Goal: Task Accomplishment & Management: Manage account settings

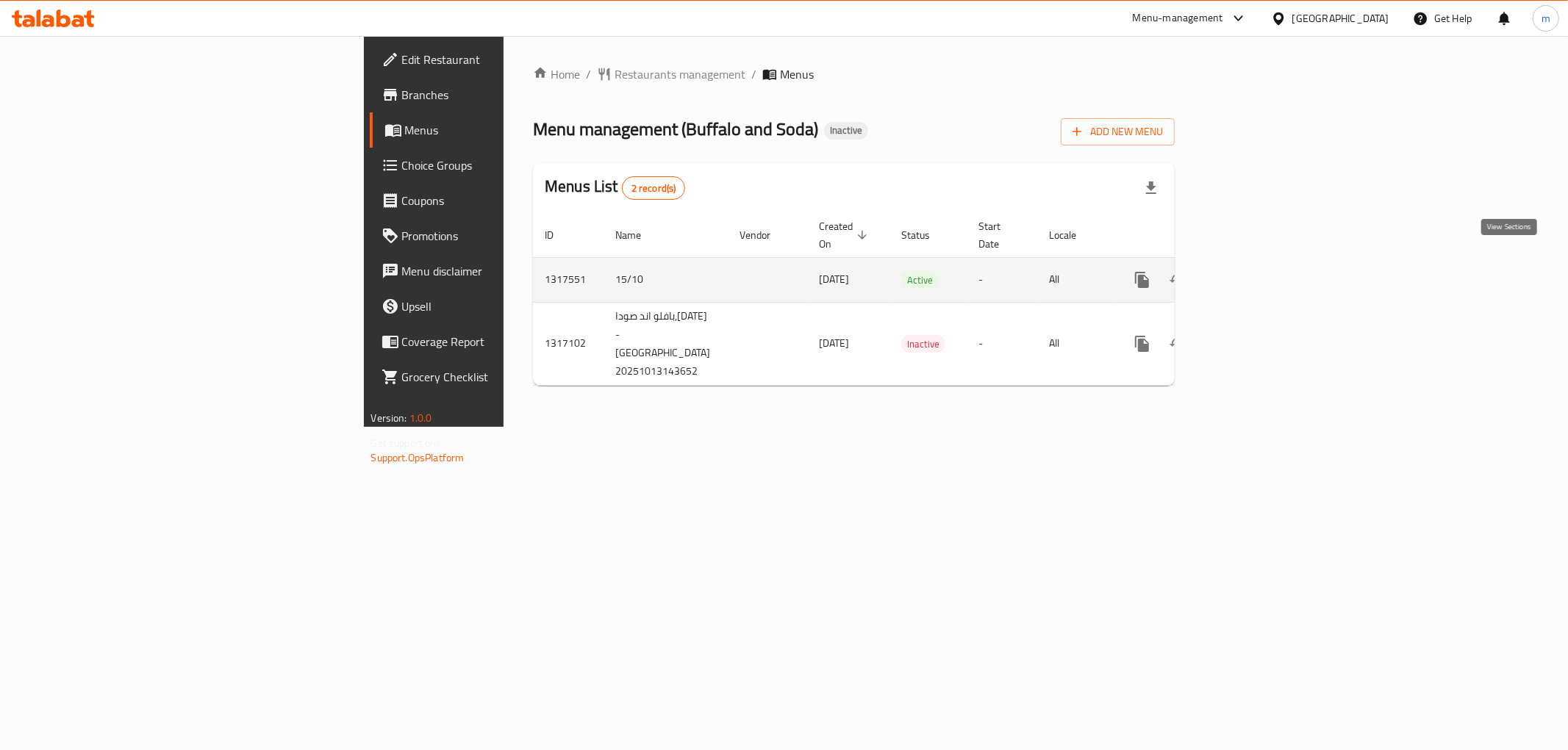
click at [1257, 271] on icon "enhanced table" at bounding box center [1248, 280] width 18 height 18
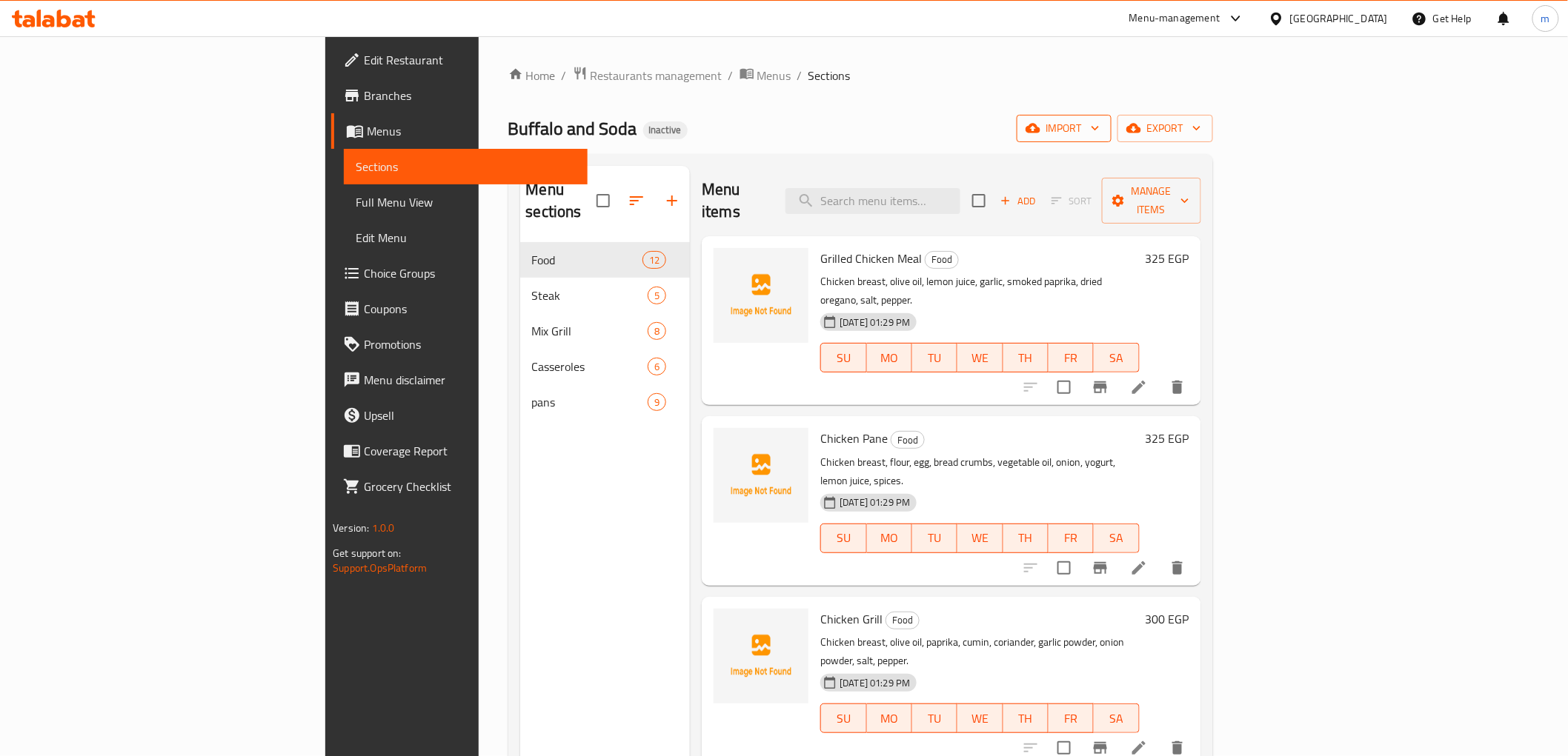
click at [1103, 127] on icon "button" at bounding box center [1094, 128] width 15 height 15
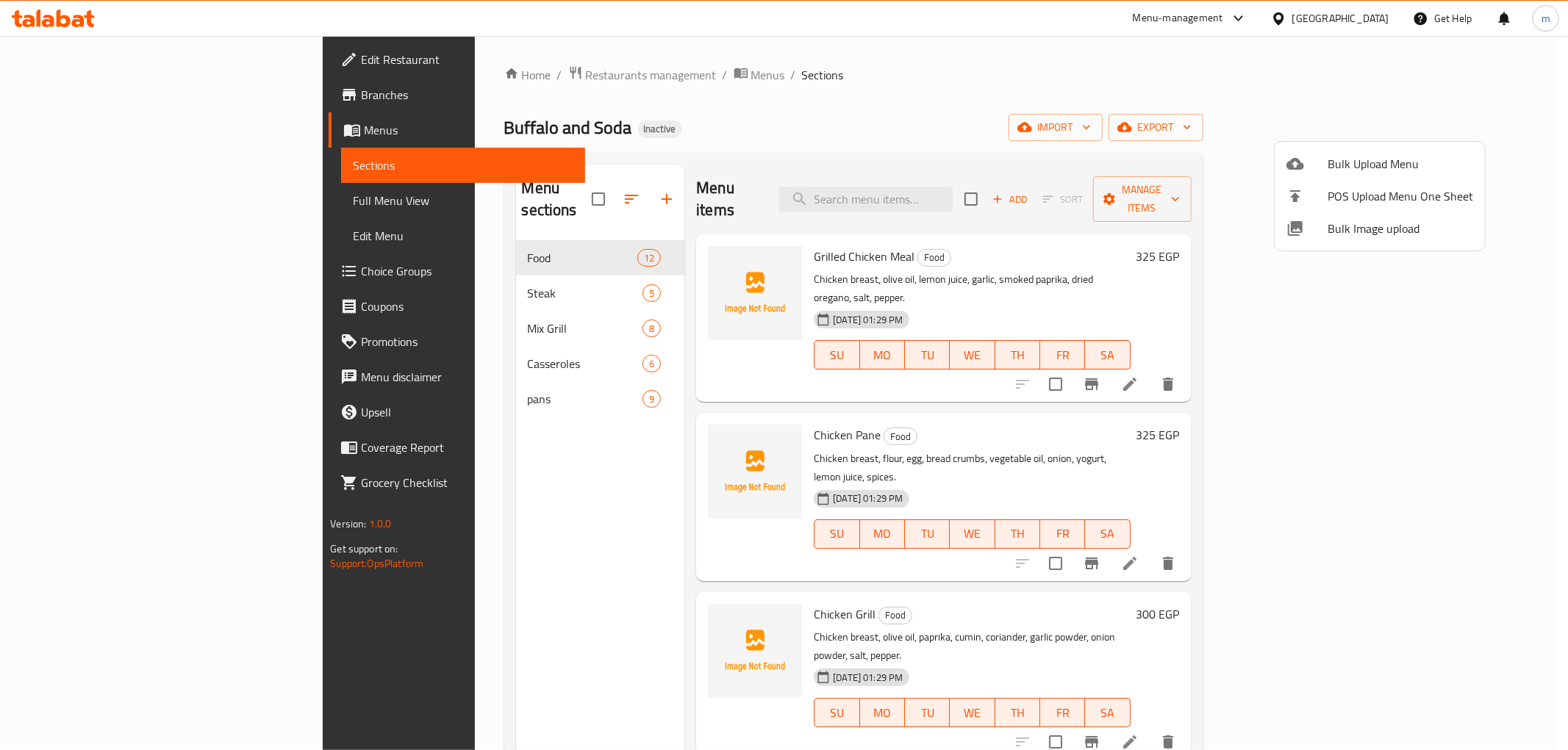
click at [81, 202] on div at bounding box center [784, 375] width 1568 height 750
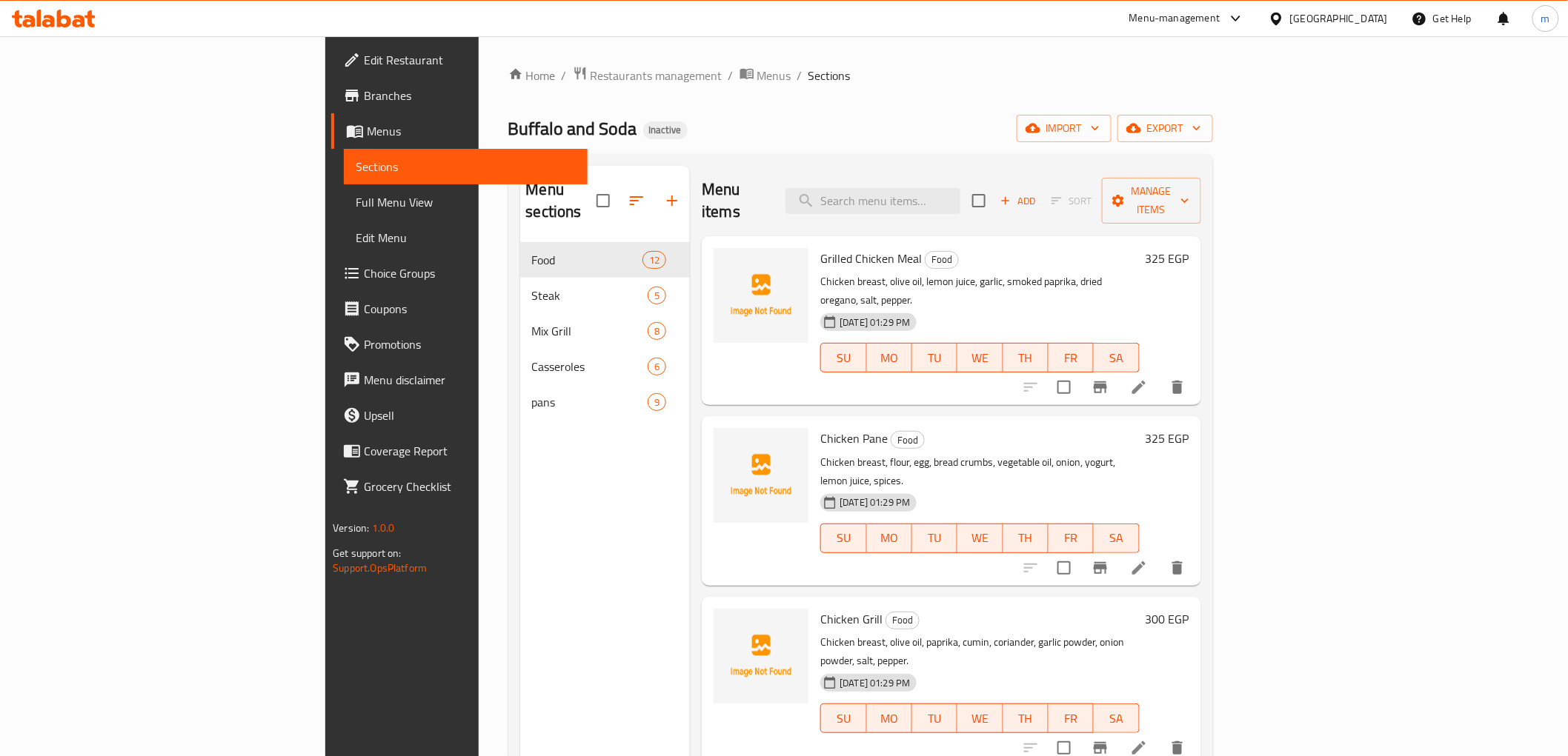
click at [355, 203] on span "Full Menu View" at bounding box center [465, 202] width 219 height 18
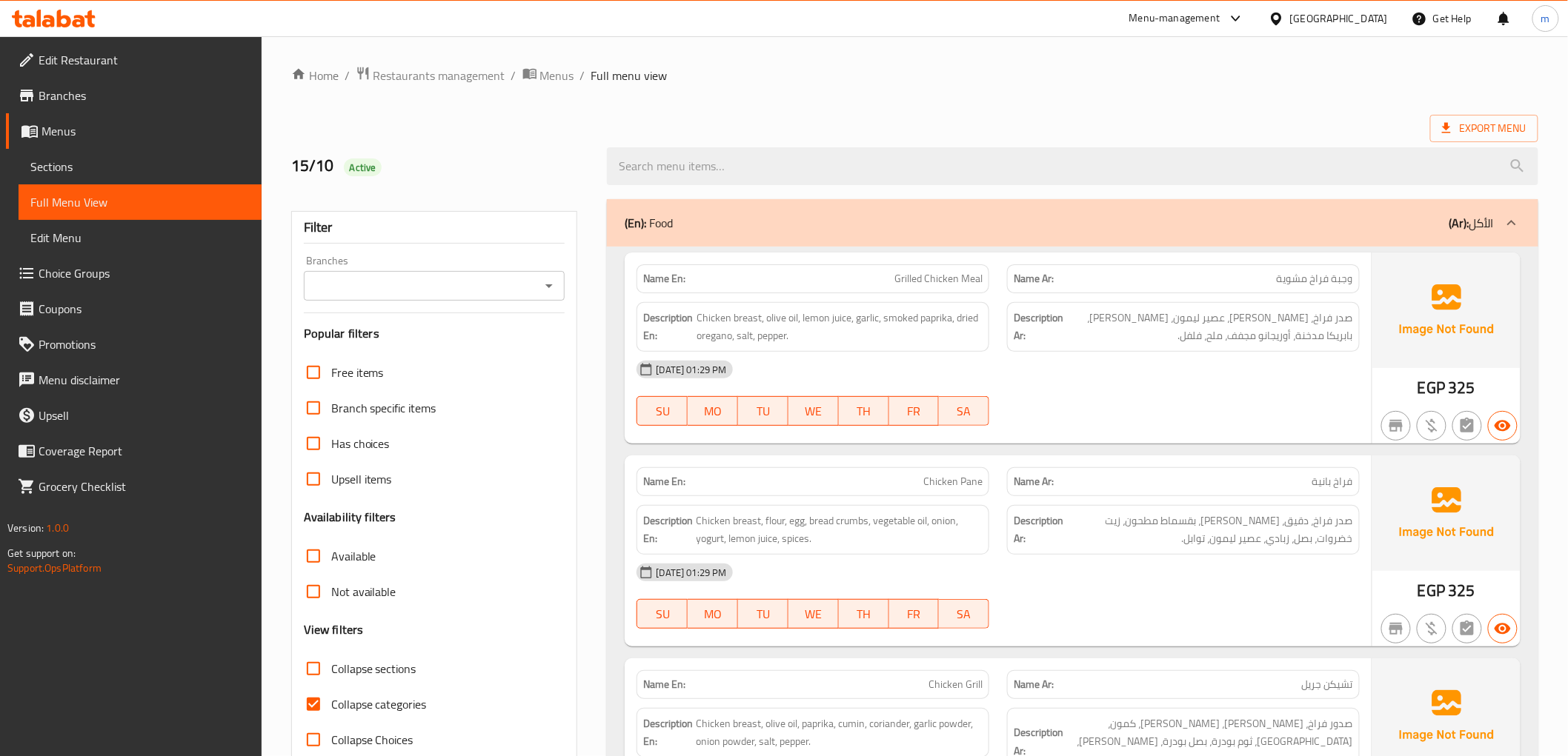
click at [70, 158] on span "Sections" at bounding box center [140, 166] width 219 height 18
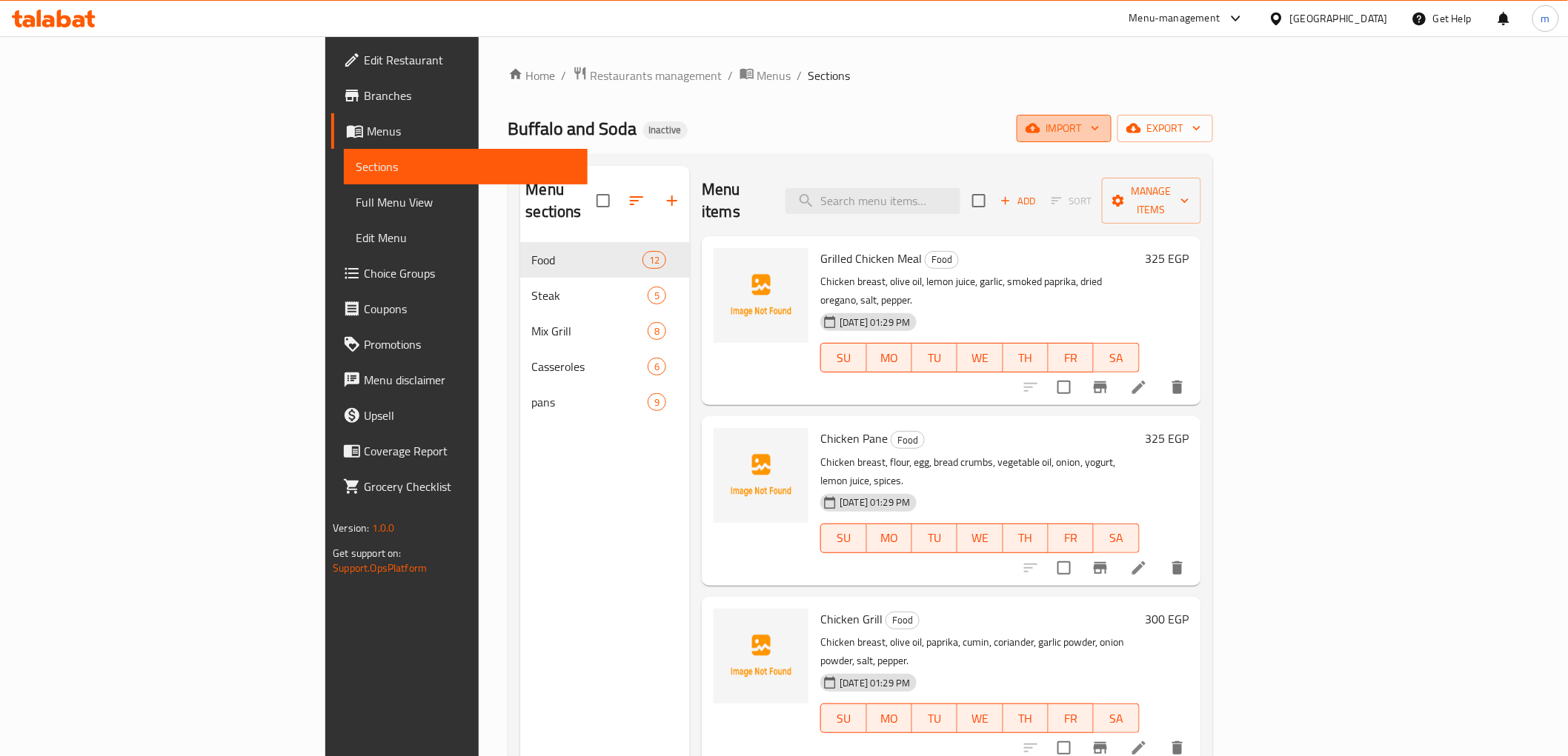
click at [1100, 134] on span "import" at bounding box center [1064, 128] width 71 height 18
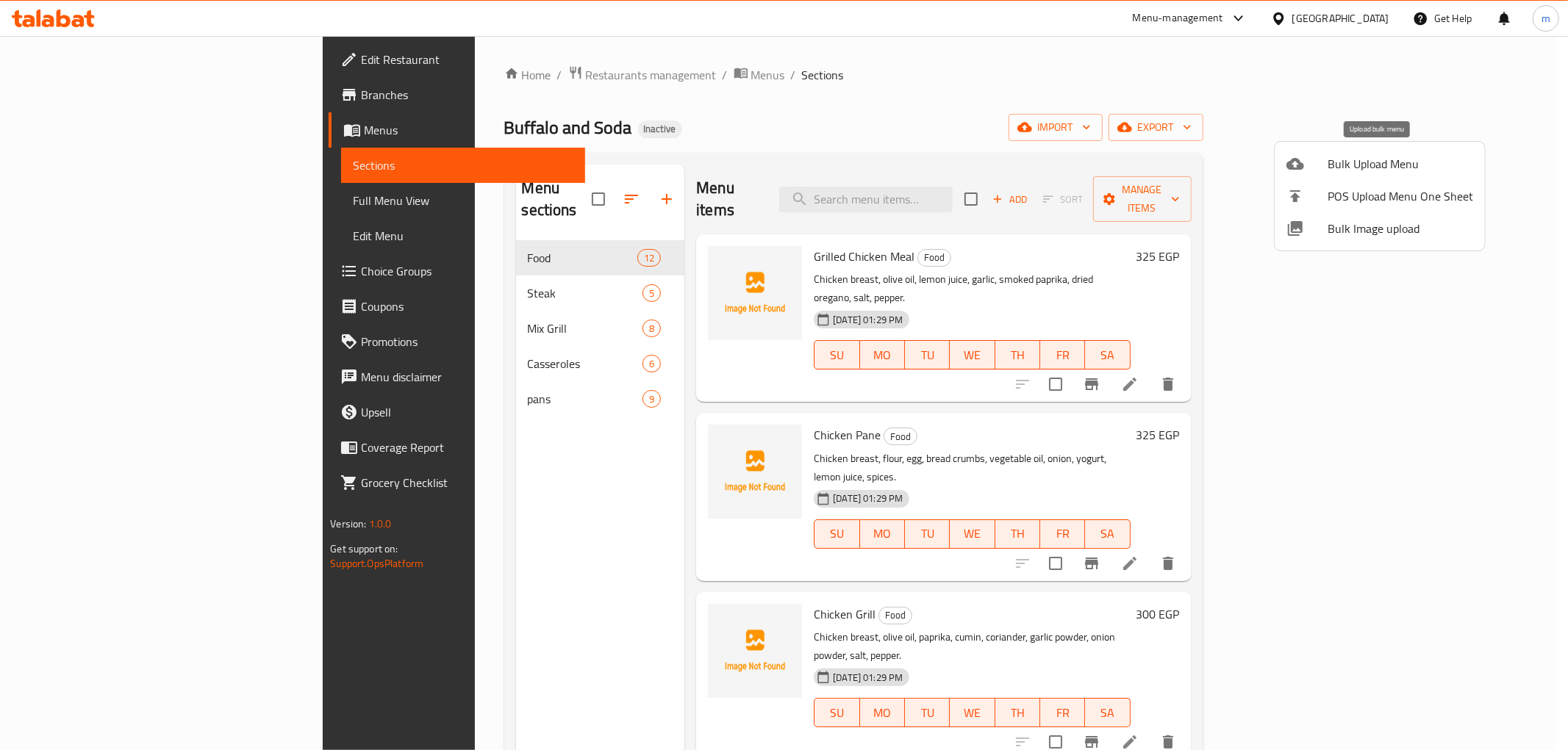
click at [1356, 162] on span "Bulk Upload Menu" at bounding box center [1400, 163] width 145 height 18
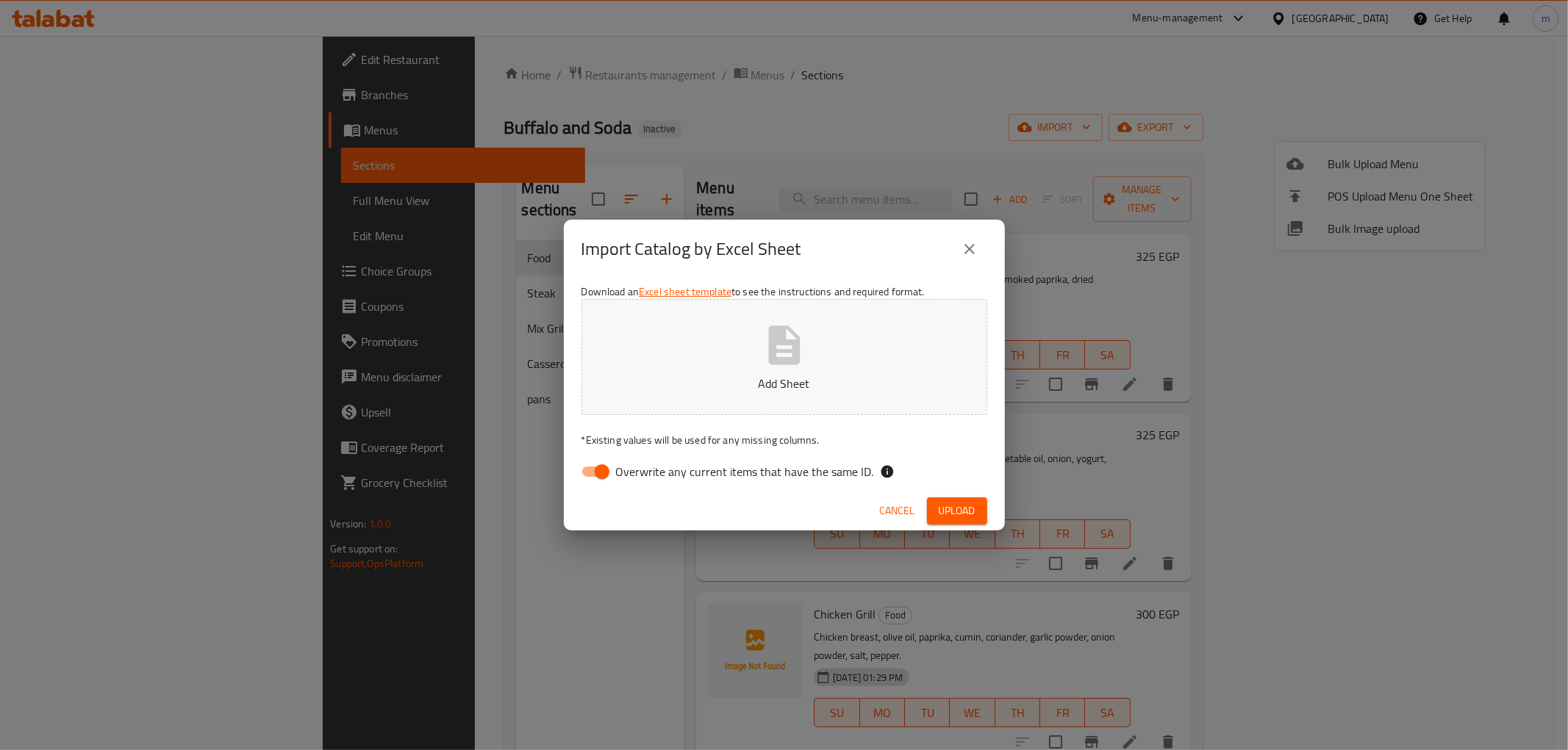
click at [601, 479] on input "Overwrite any current items that have the same ID." at bounding box center [602, 471] width 84 height 28
checkbox input "false"
click at [794, 382] on p "Add Sheet" at bounding box center [784, 383] width 360 height 18
click at [964, 504] on span "Upload" at bounding box center [956, 511] width 37 height 18
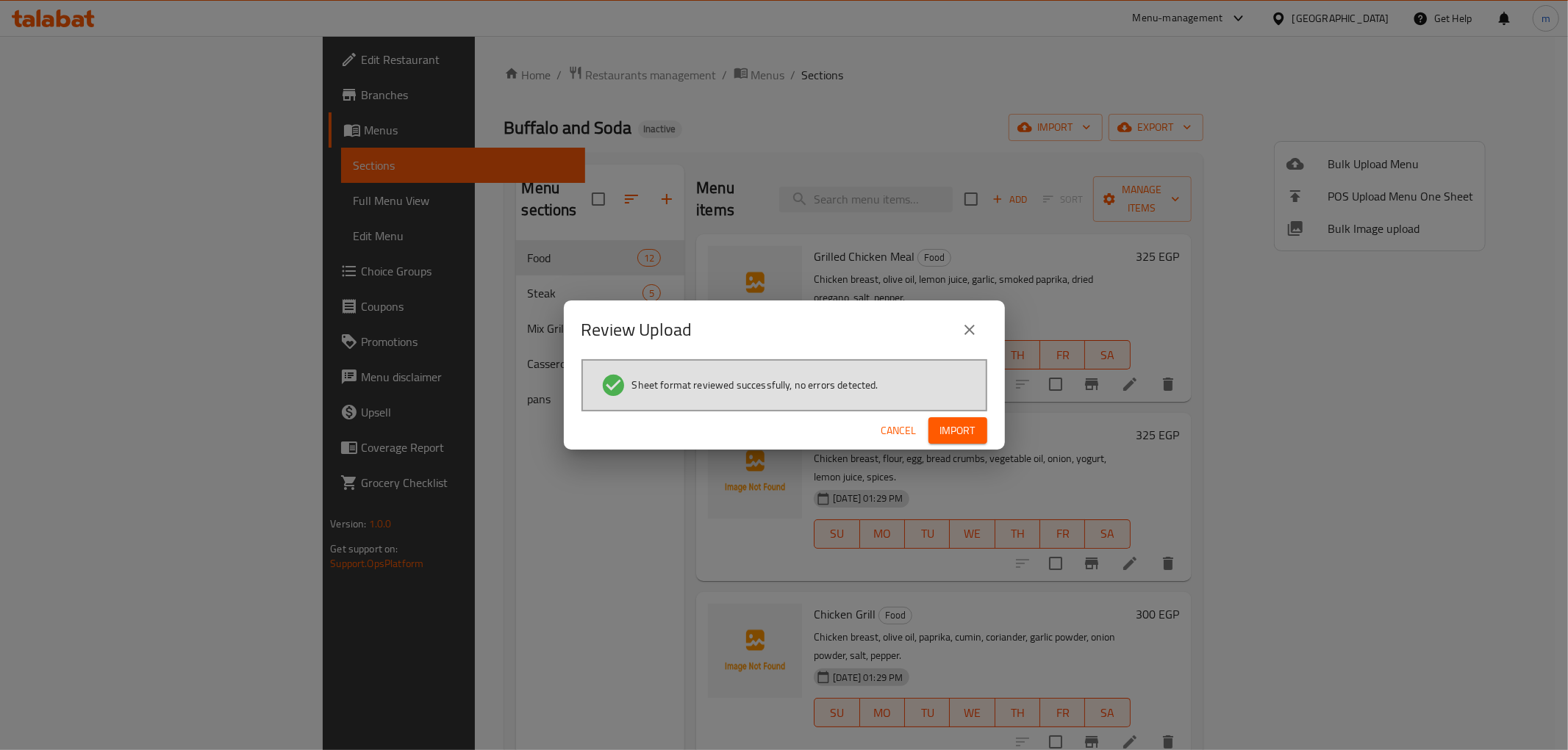
click at [959, 431] on span "Import" at bounding box center [957, 430] width 35 height 18
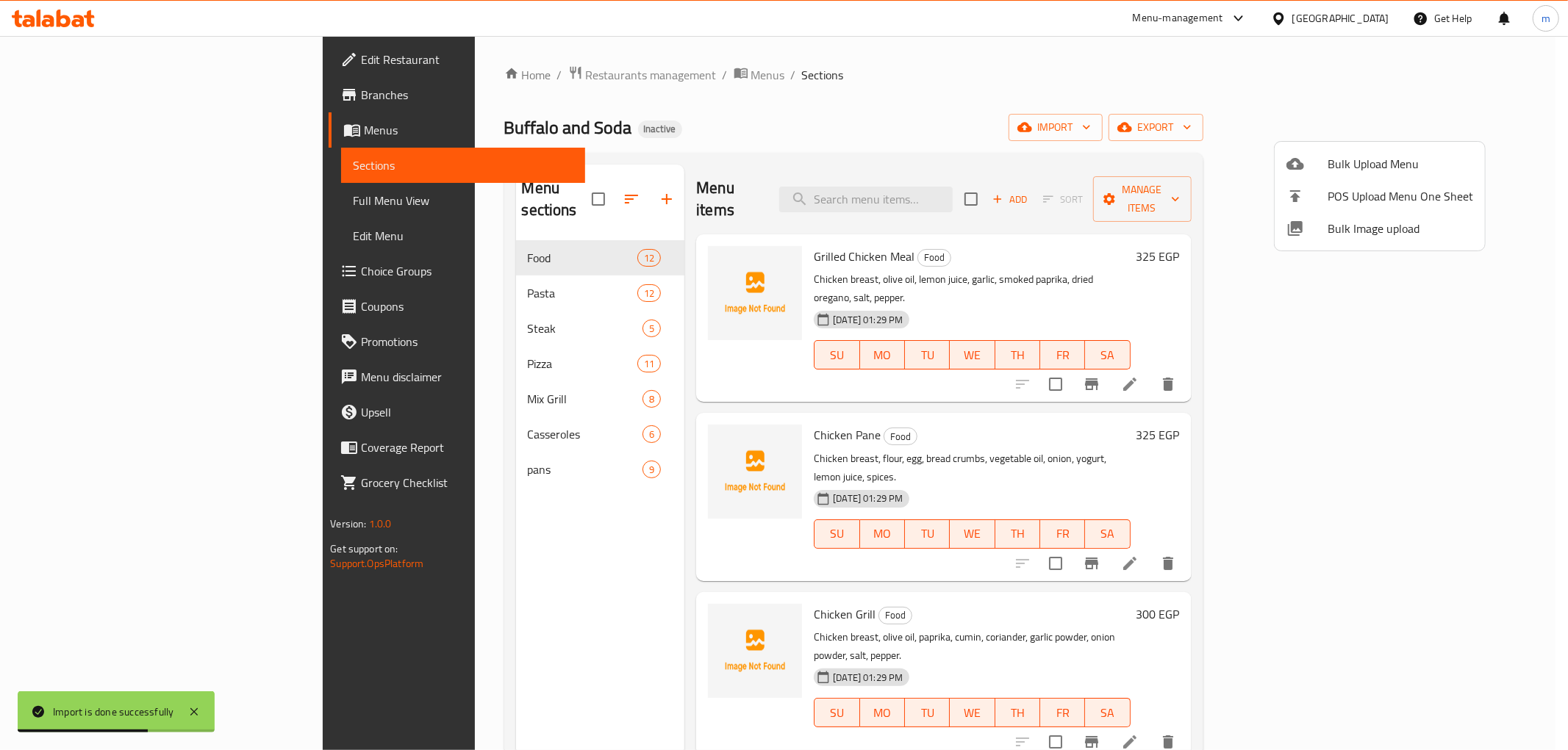
click at [81, 204] on div at bounding box center [784, 375] width 1568 height 750
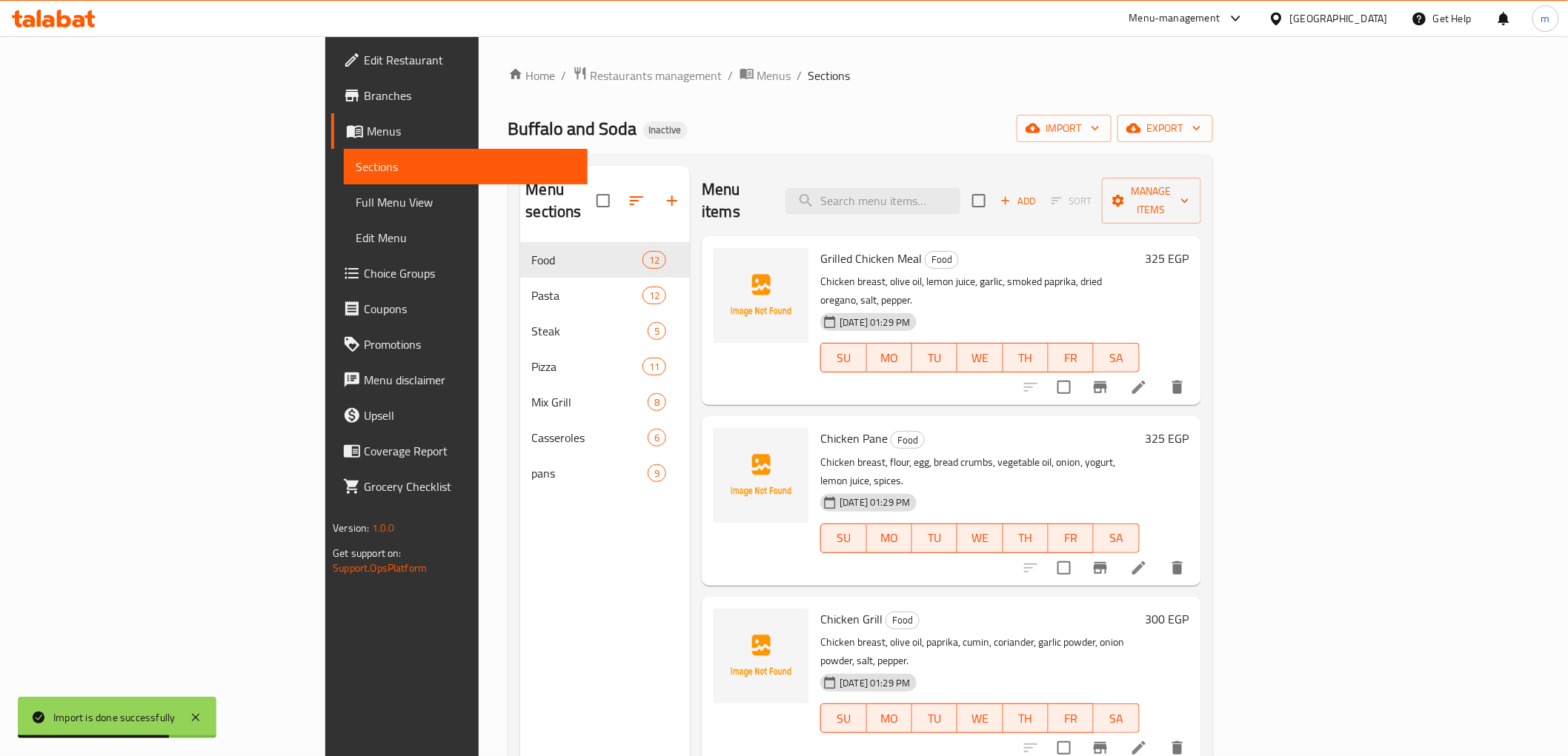
click at [355, 204] on span "Full Menu View" at bounding box center [465, 202] width 219 height 18
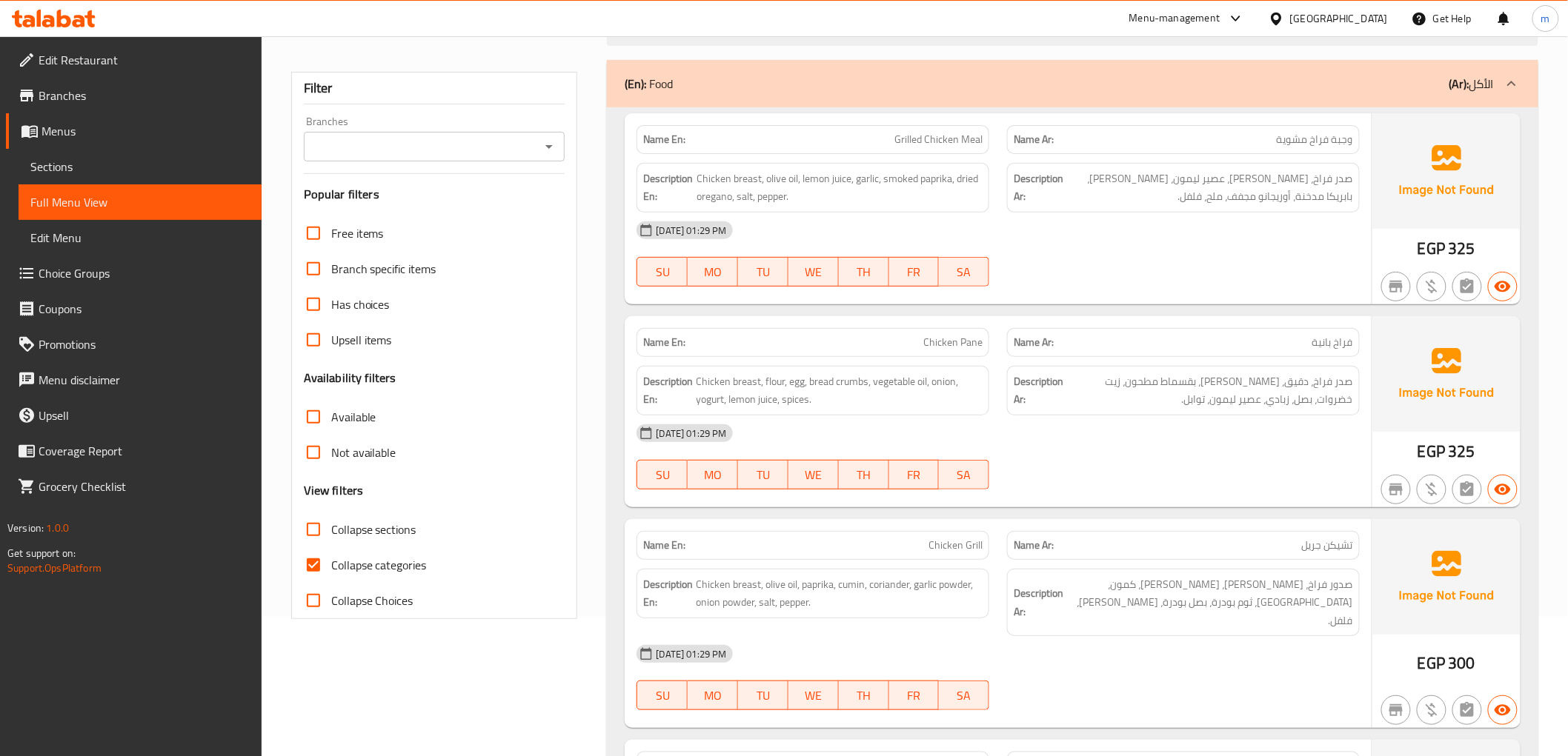
scroll to position [165, 0]
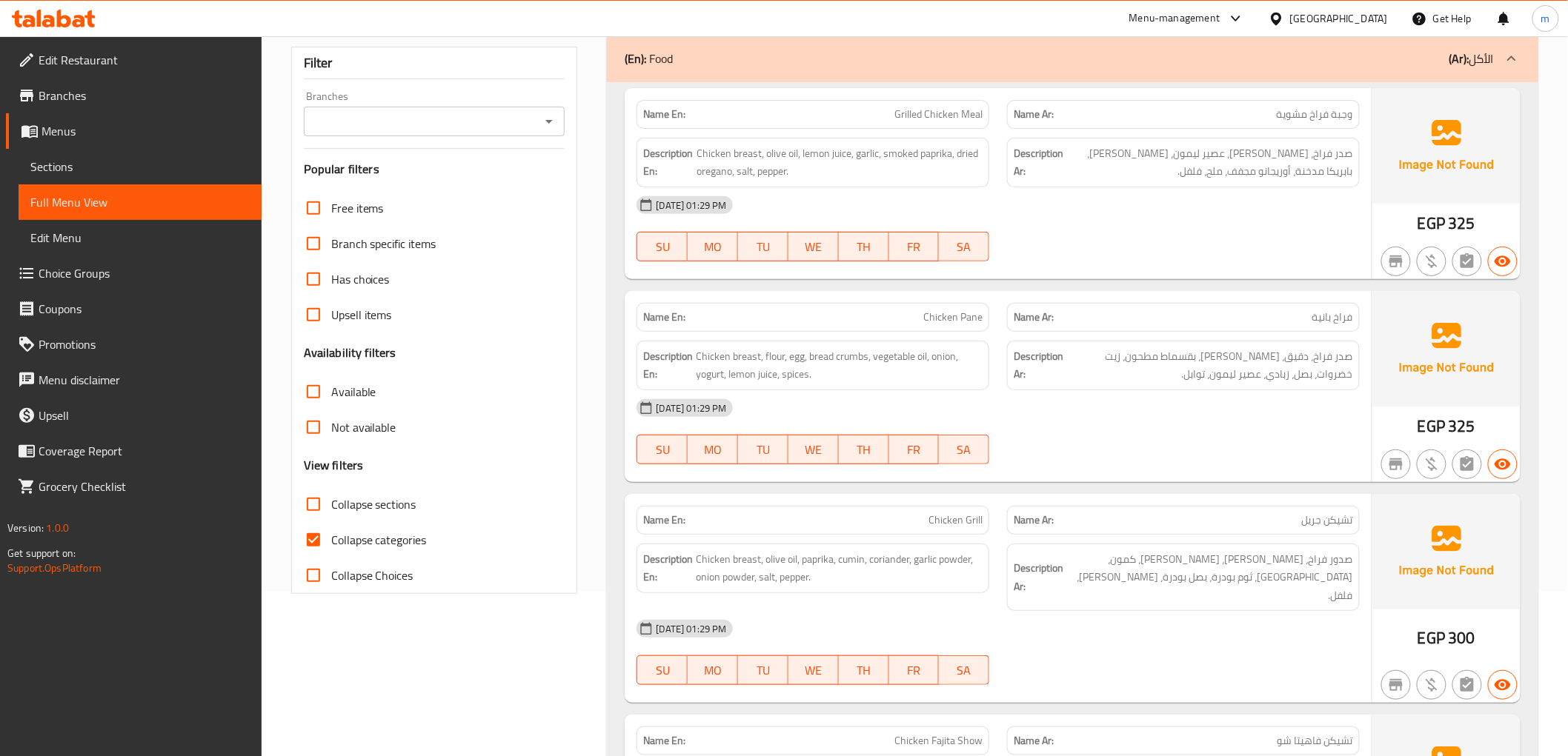
click at [315, 545] on input "Collapse categories" at bounding box center [313, 540] width 35 height 35
checkbox input "false"
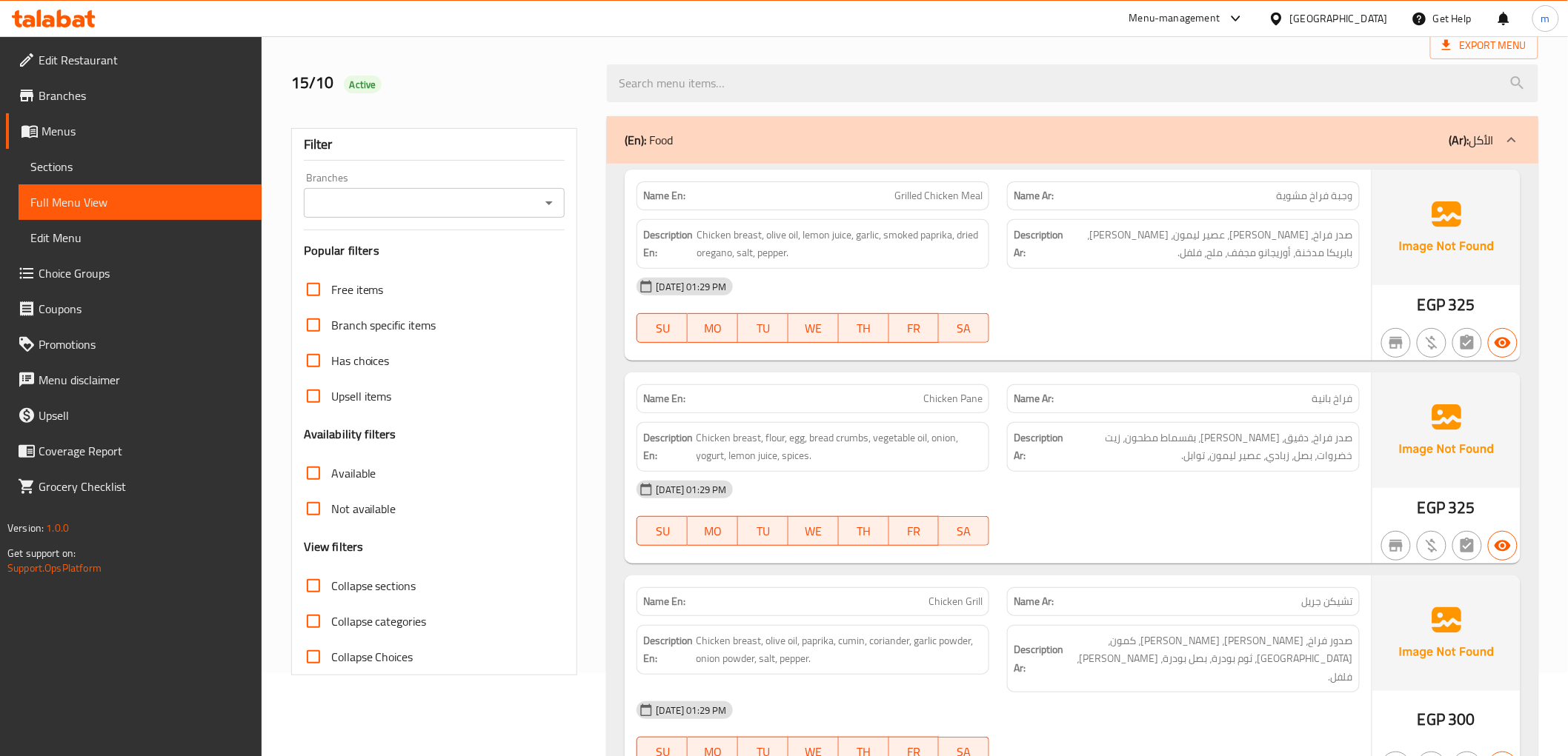
scroll to position [82, 0]
click at [1399, 151] on div "(En): Food (Ar): الأكل" at bounding box center [1072, 141] width 931 height 47
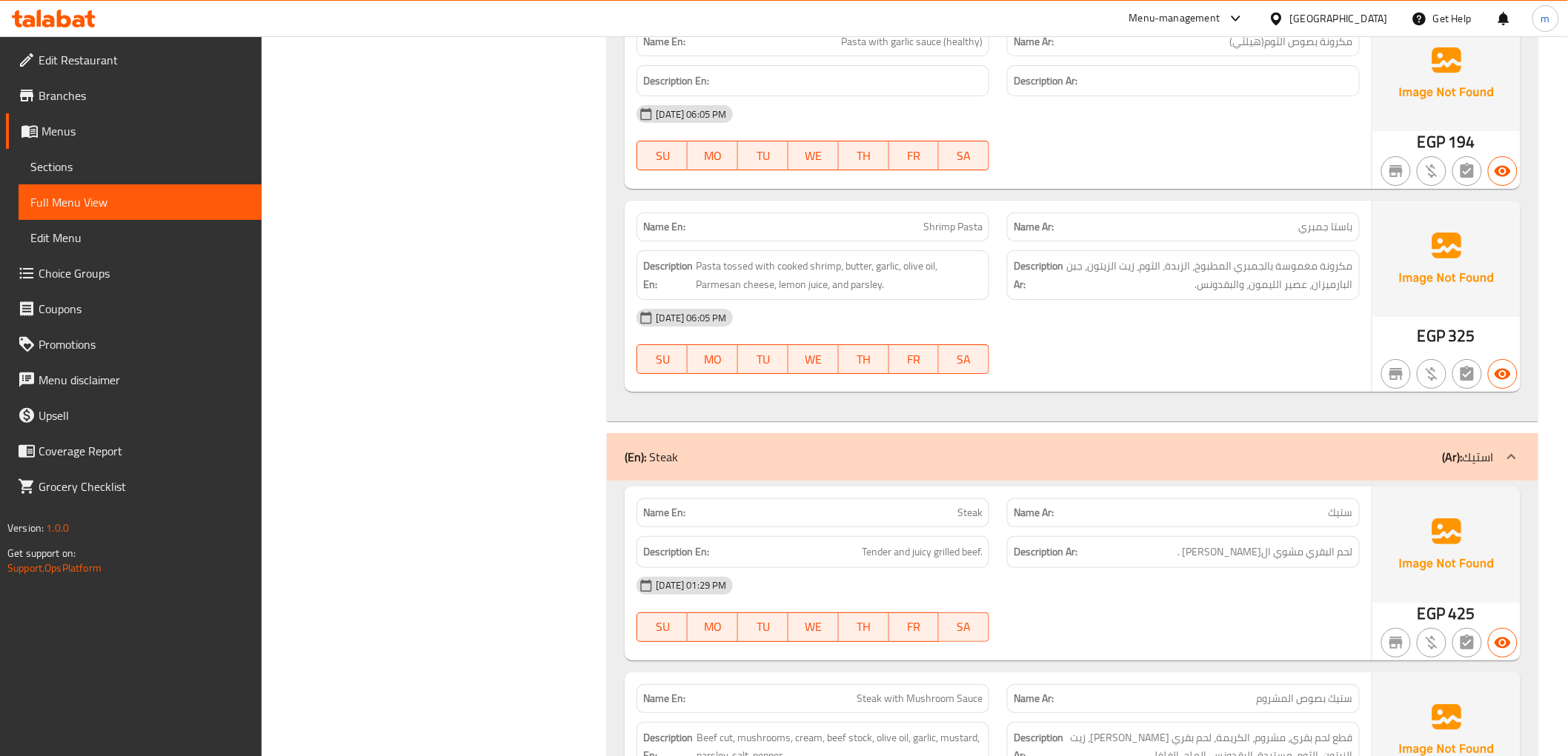
scroll to position [2304, 0]
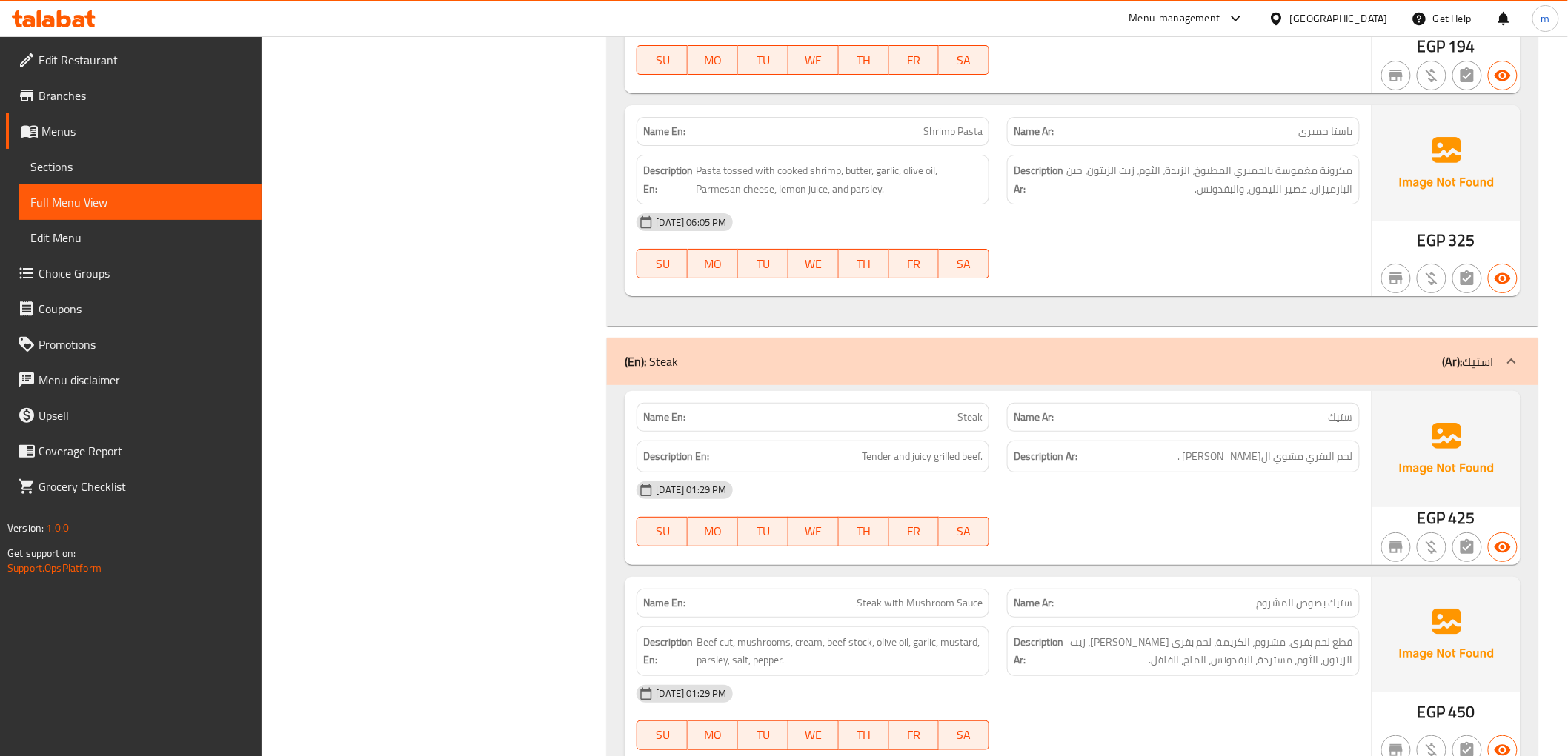
click at [1415, 367] on div "(En): Steak (Ar): استيك" at bounding box center [1058, 361] width 869 height 18
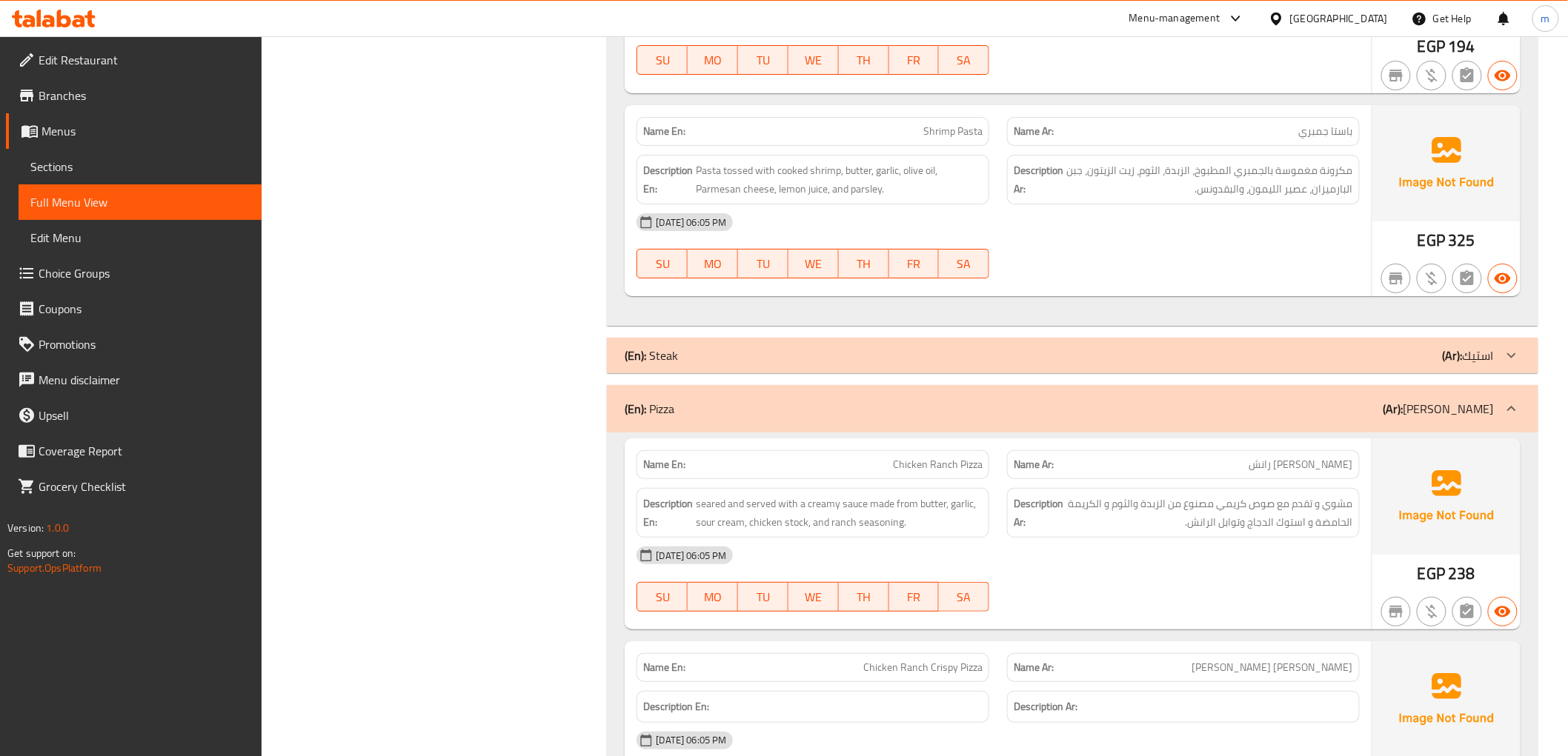
click at [1418, 409] on div "(En): Pizza (Ar): بيتزا" at bounding box center [1058, 409] width 869 height 18
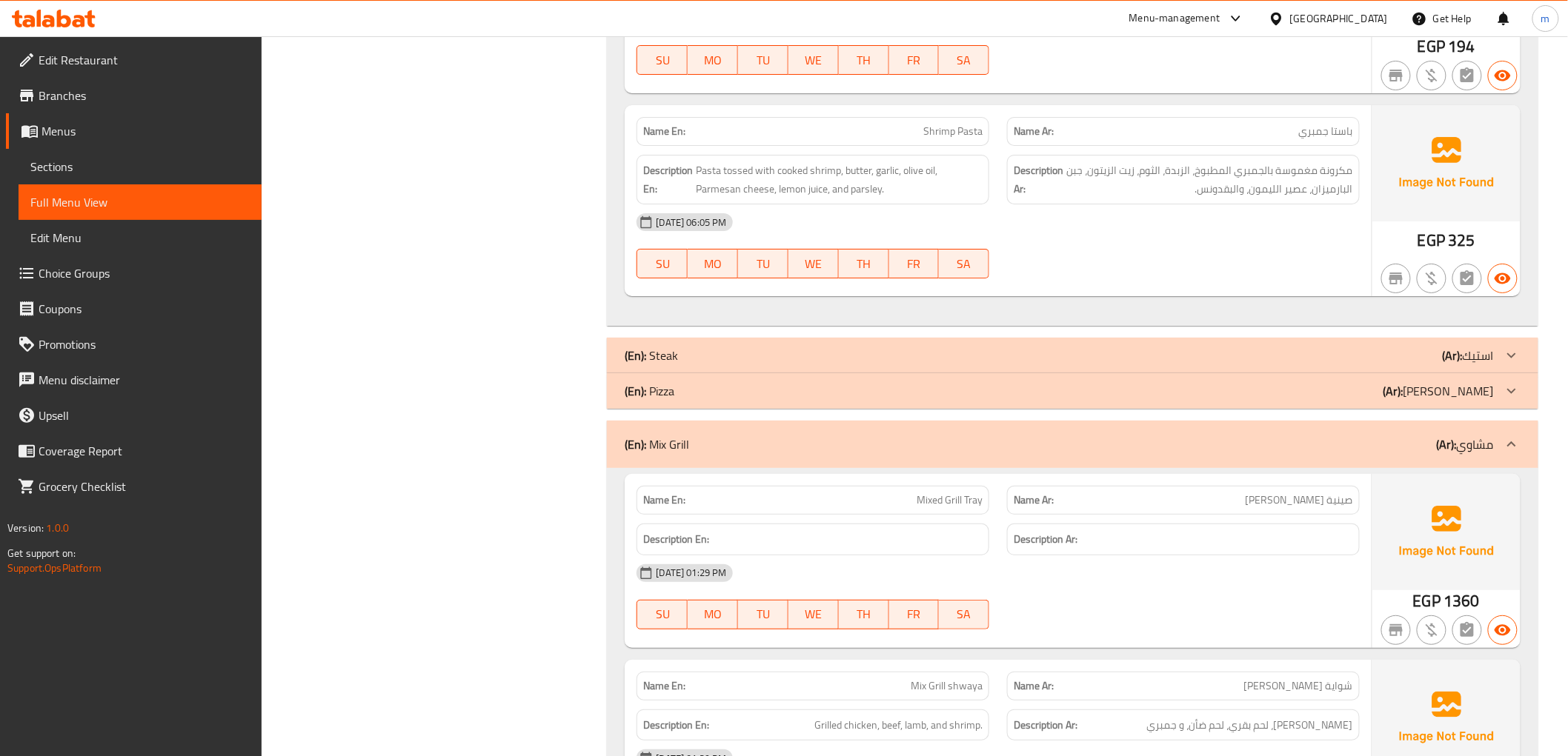
click at [1418, 397] on div "(En): Pizza (Ar): بيتزا" at bounding box center [1058, 390] width 869 height 18
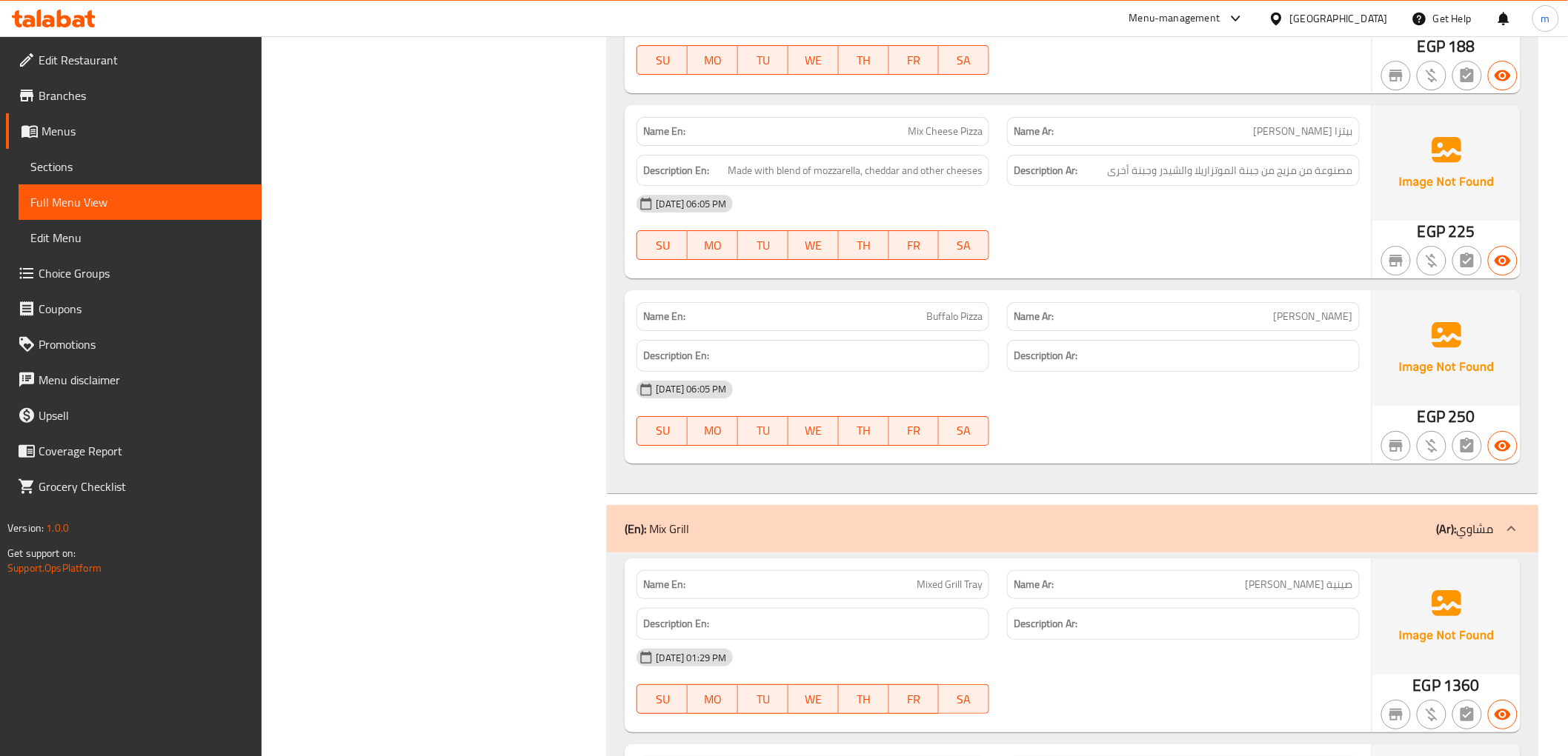
scroll to position [4691, 0]
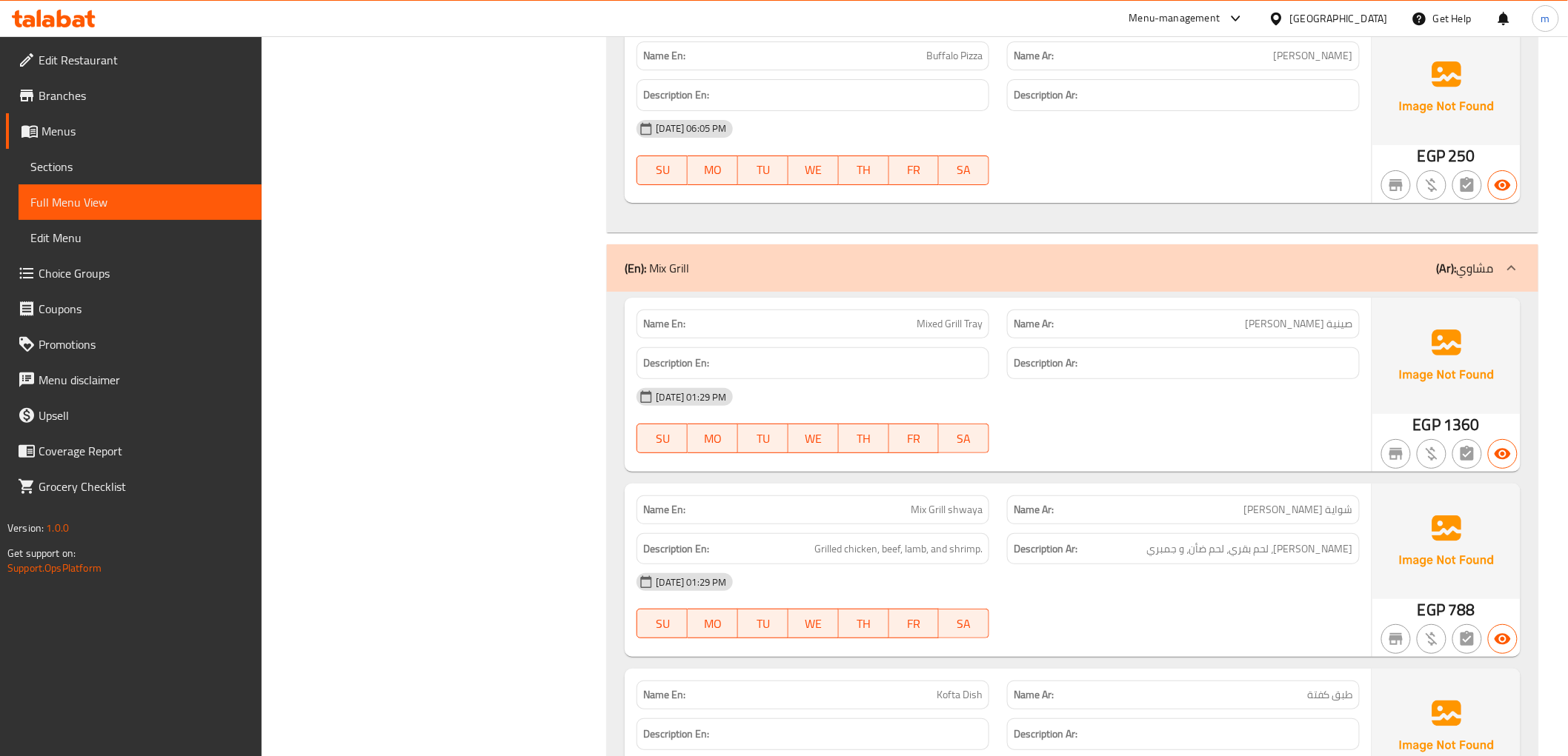
click at [1389, 277] on div "(En): Mix Grill (Ar): مشاوي" at bounding box center [1058, 268] width 869 height 18
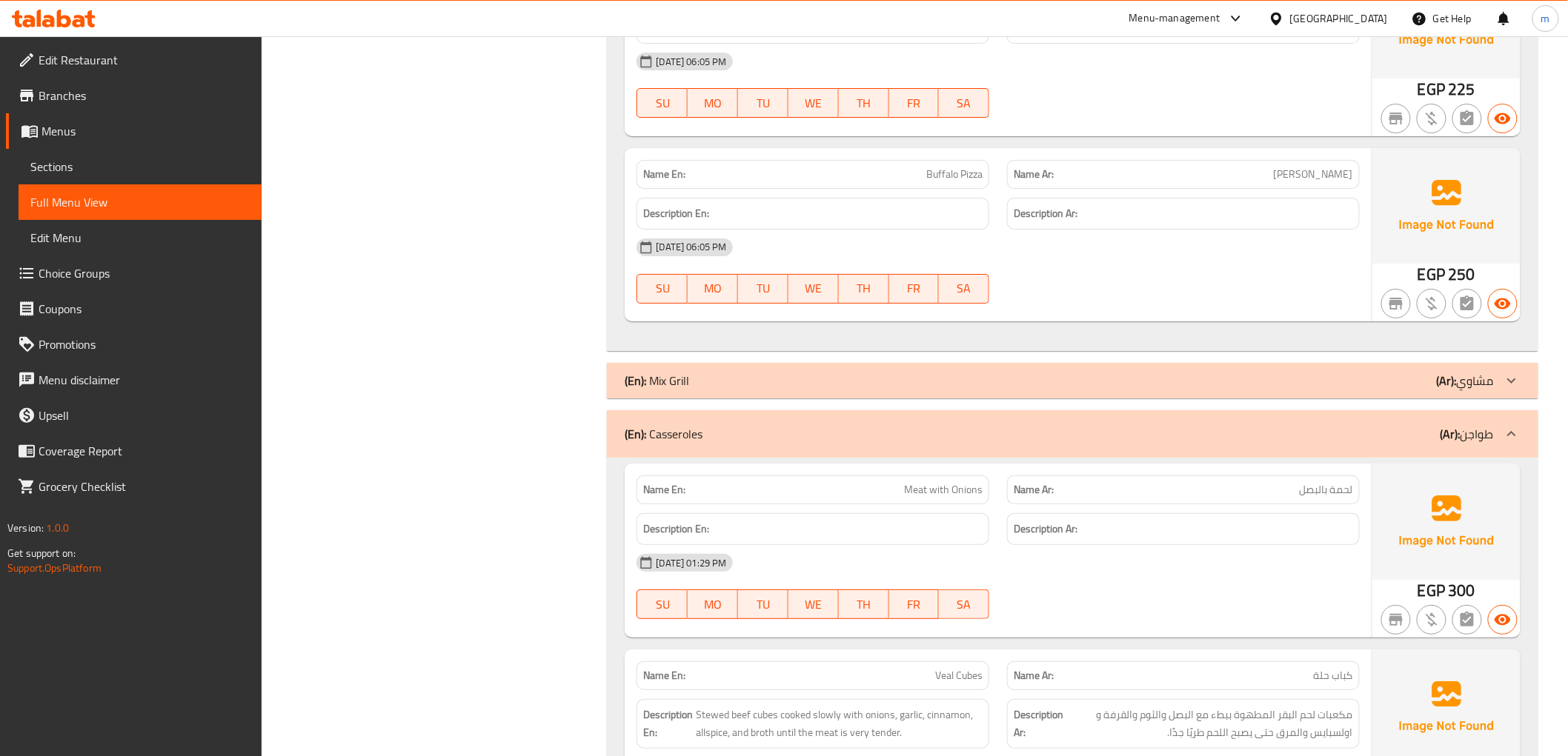
scroll to position [4527, 0]
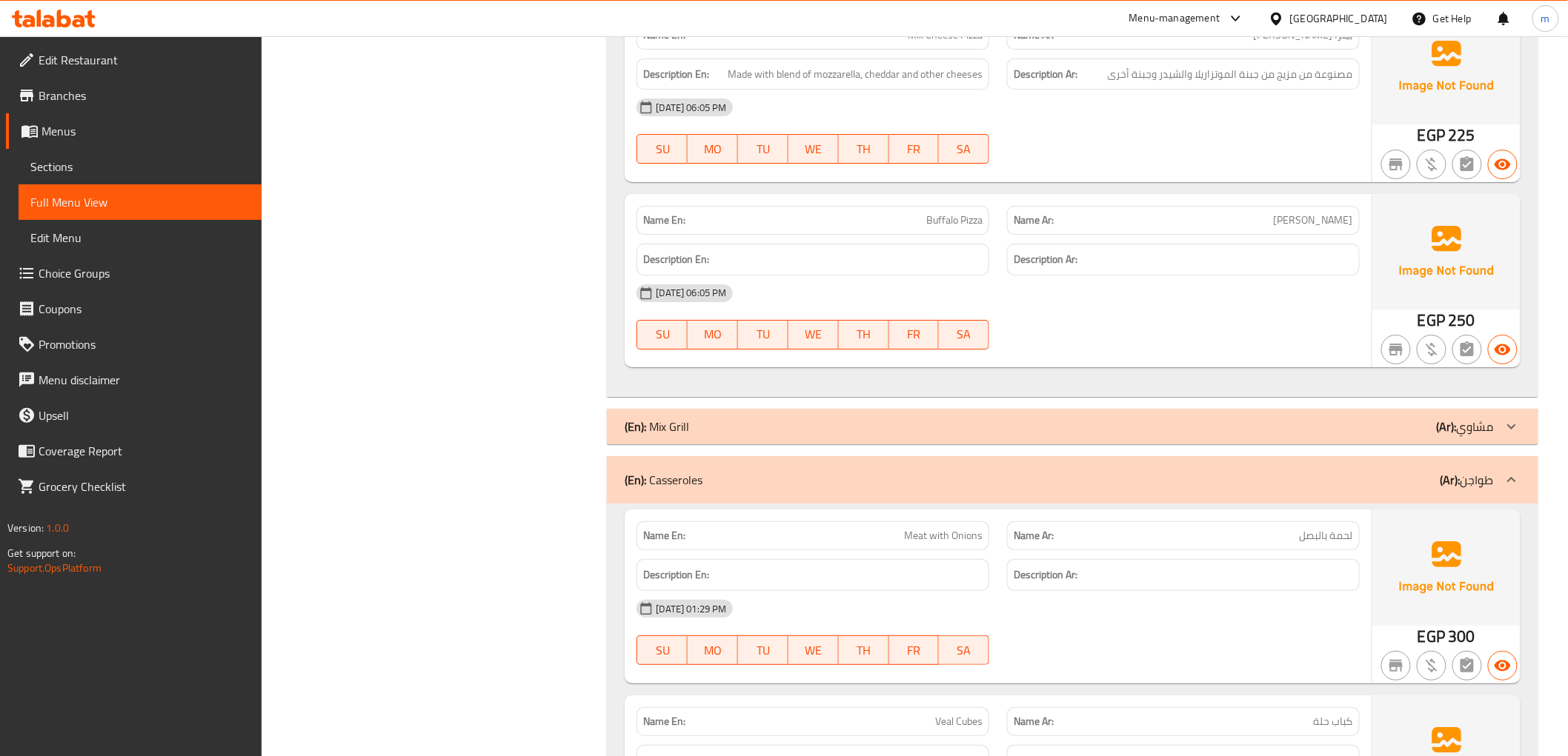
click at [1373, 475] on div "(En): Casseroles (Ar): طواجن" at bounding box center [1058, 480] width 869 height 18
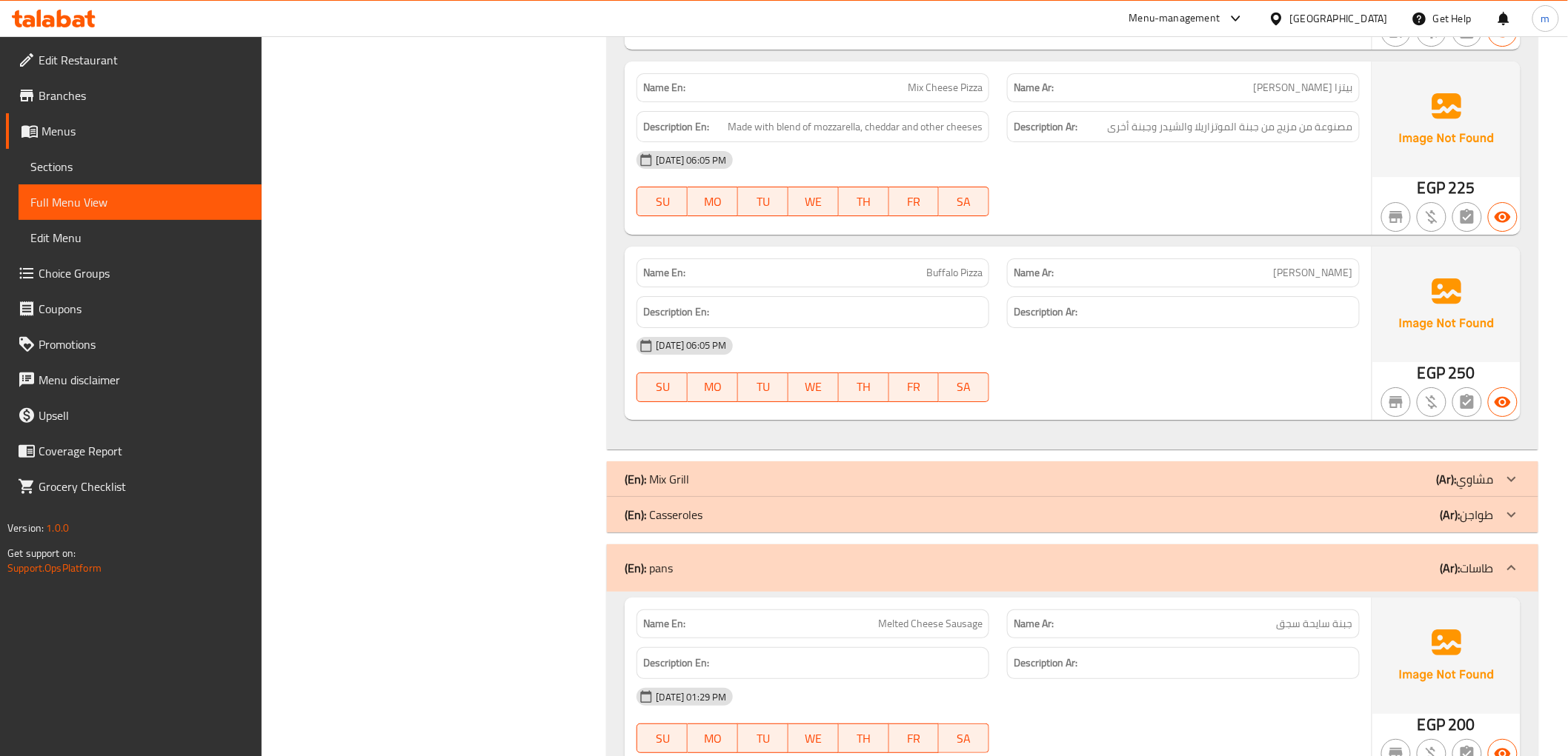
scroll to position [4445, 0]
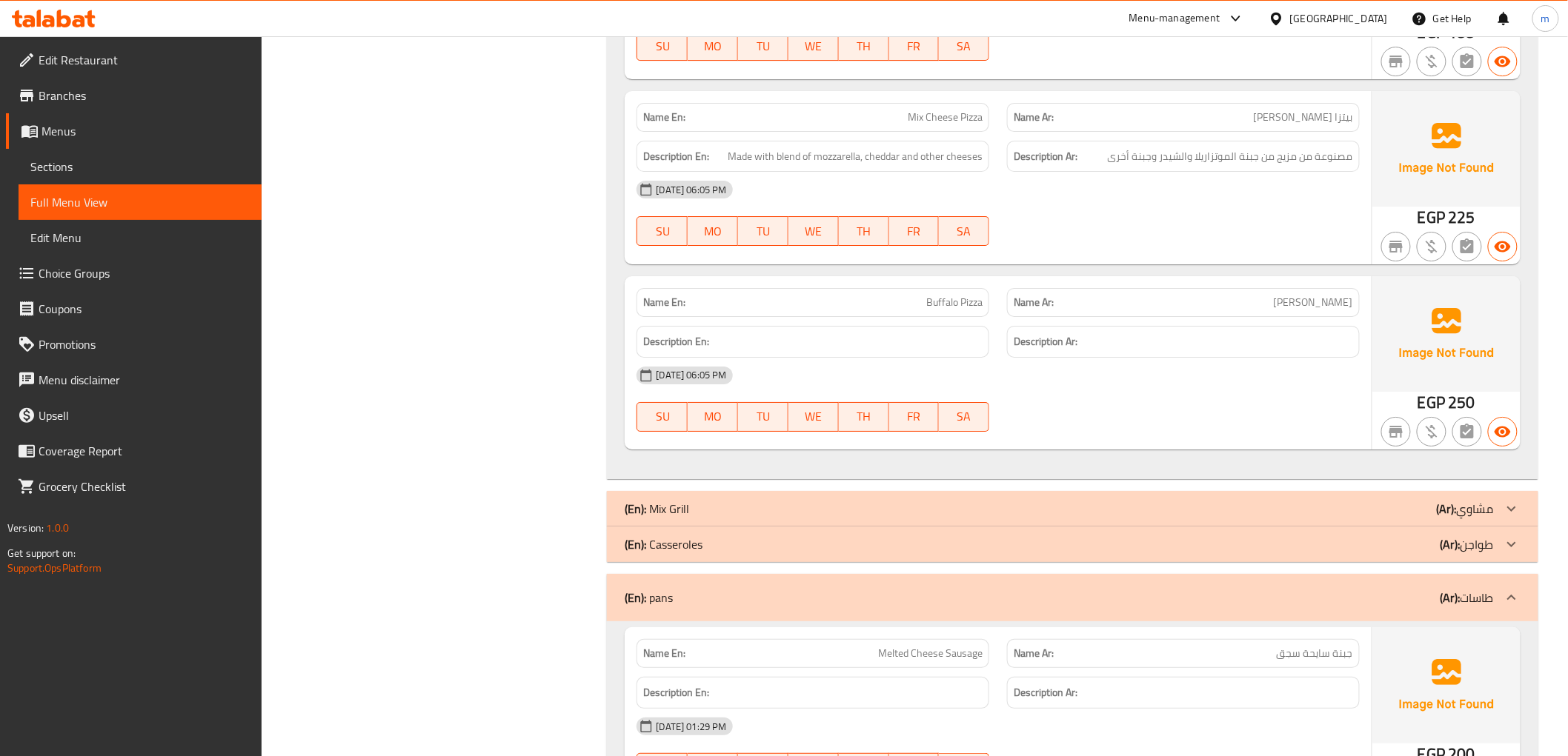
click at [1231, 593] on div "(En): pans (Ar): طاسات" at bounding box center [1058, 597] width 869 height 18
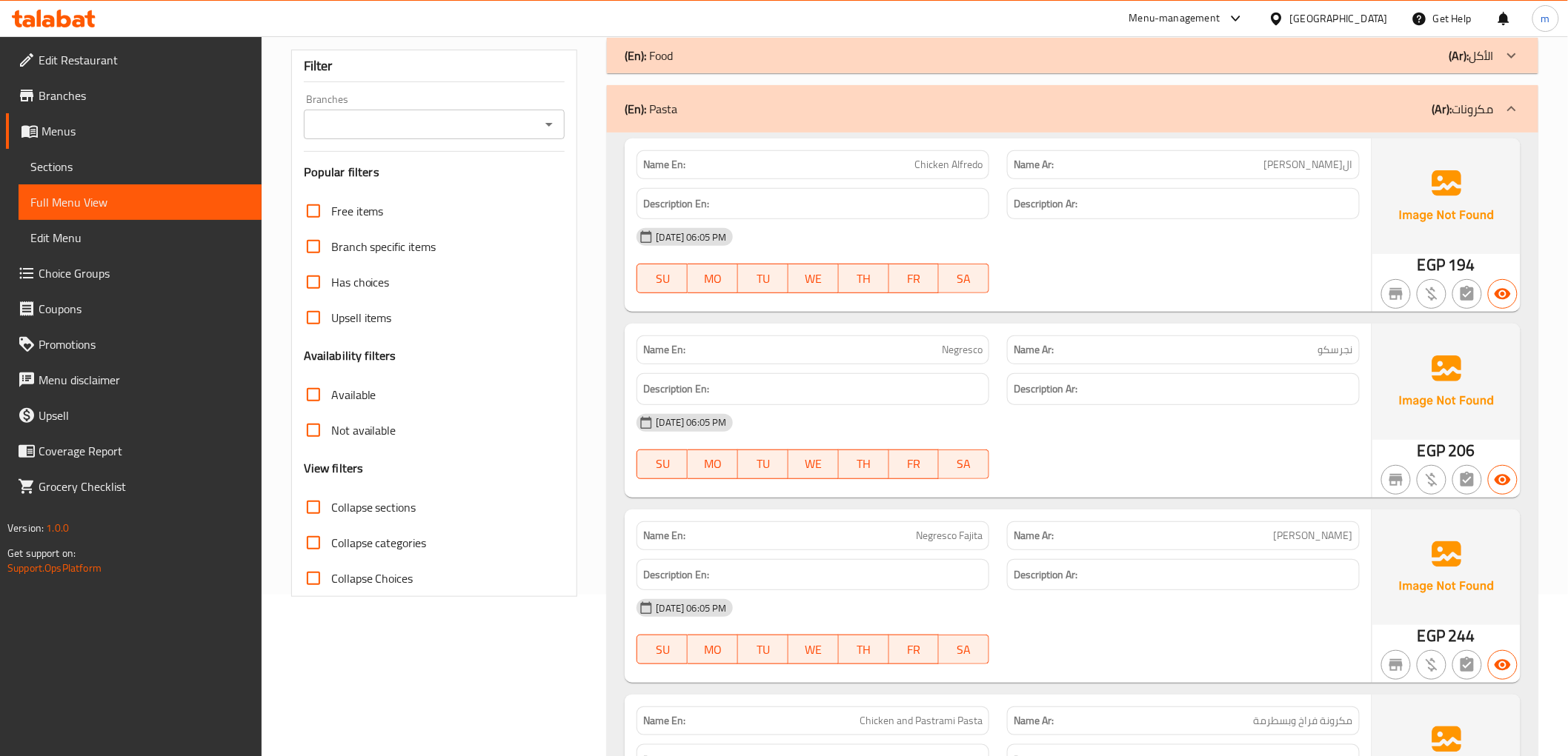
scroll to position [203, 0]
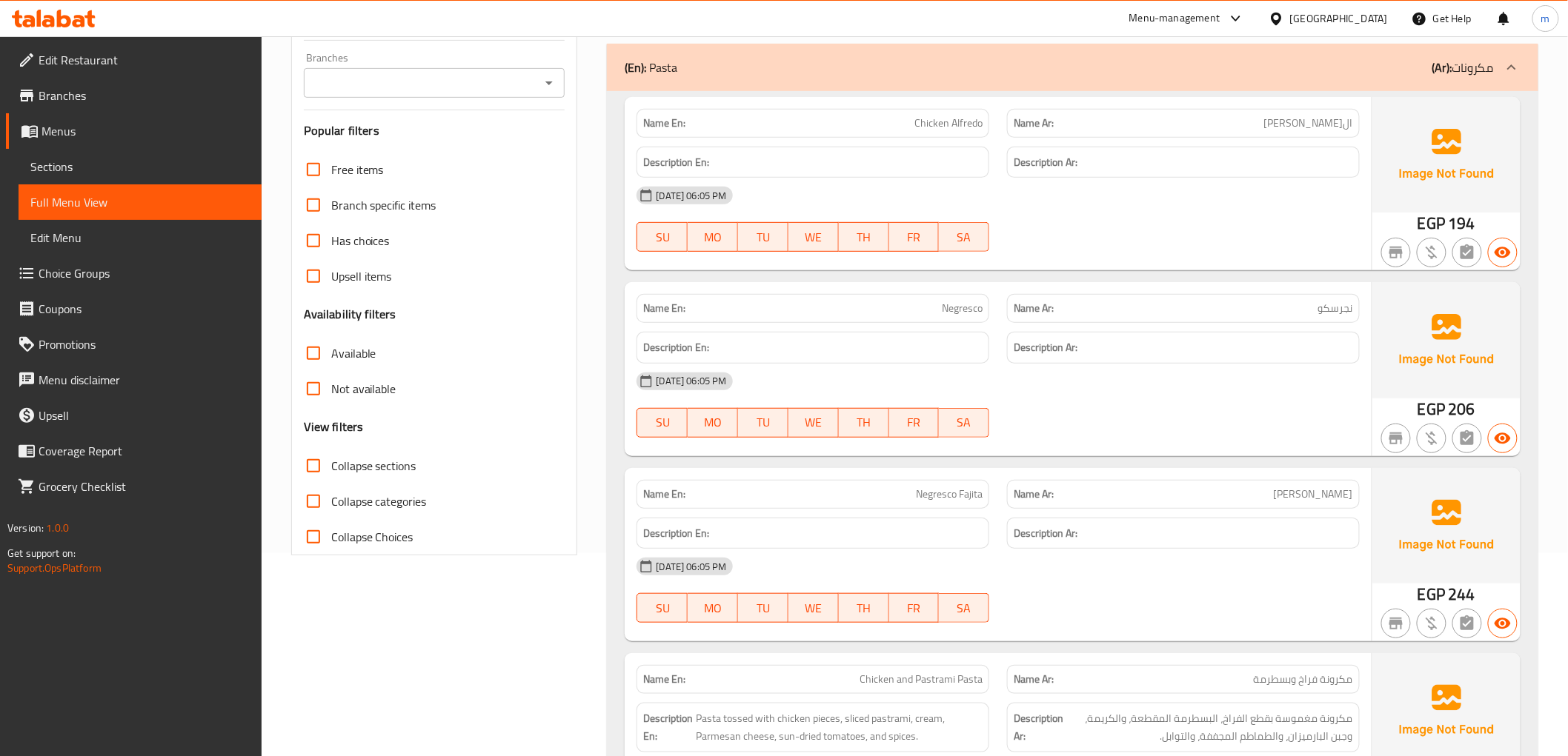
drag, startPoint x: 988, startPoint y: 482, endPoint x: 960, endPoint y: 472, distance: 29.7
click at [960, 472] on div "Name En: Negresco Fajita" at bounding box center [813, 495] width 371 height 47
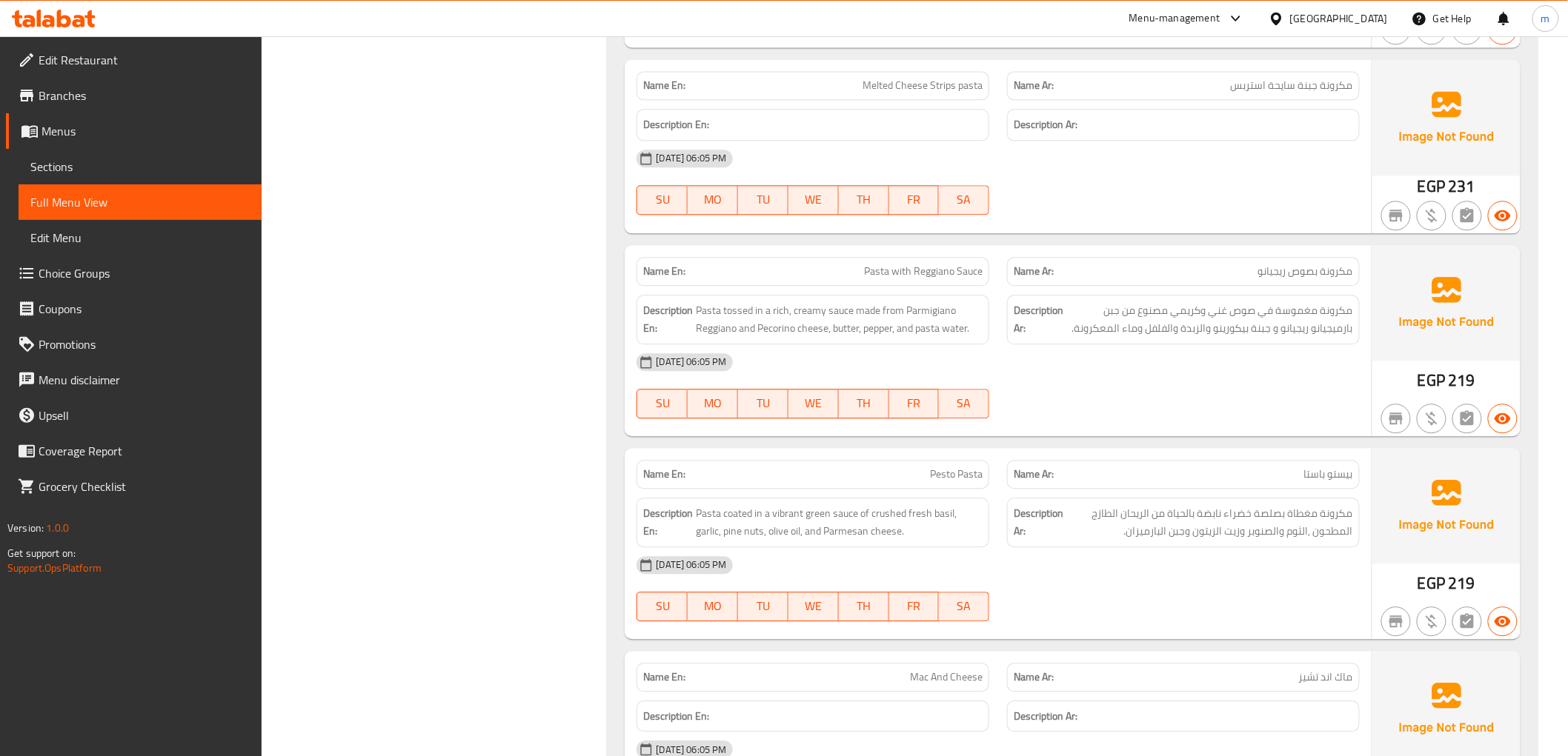
scroll to position [1316, 0]
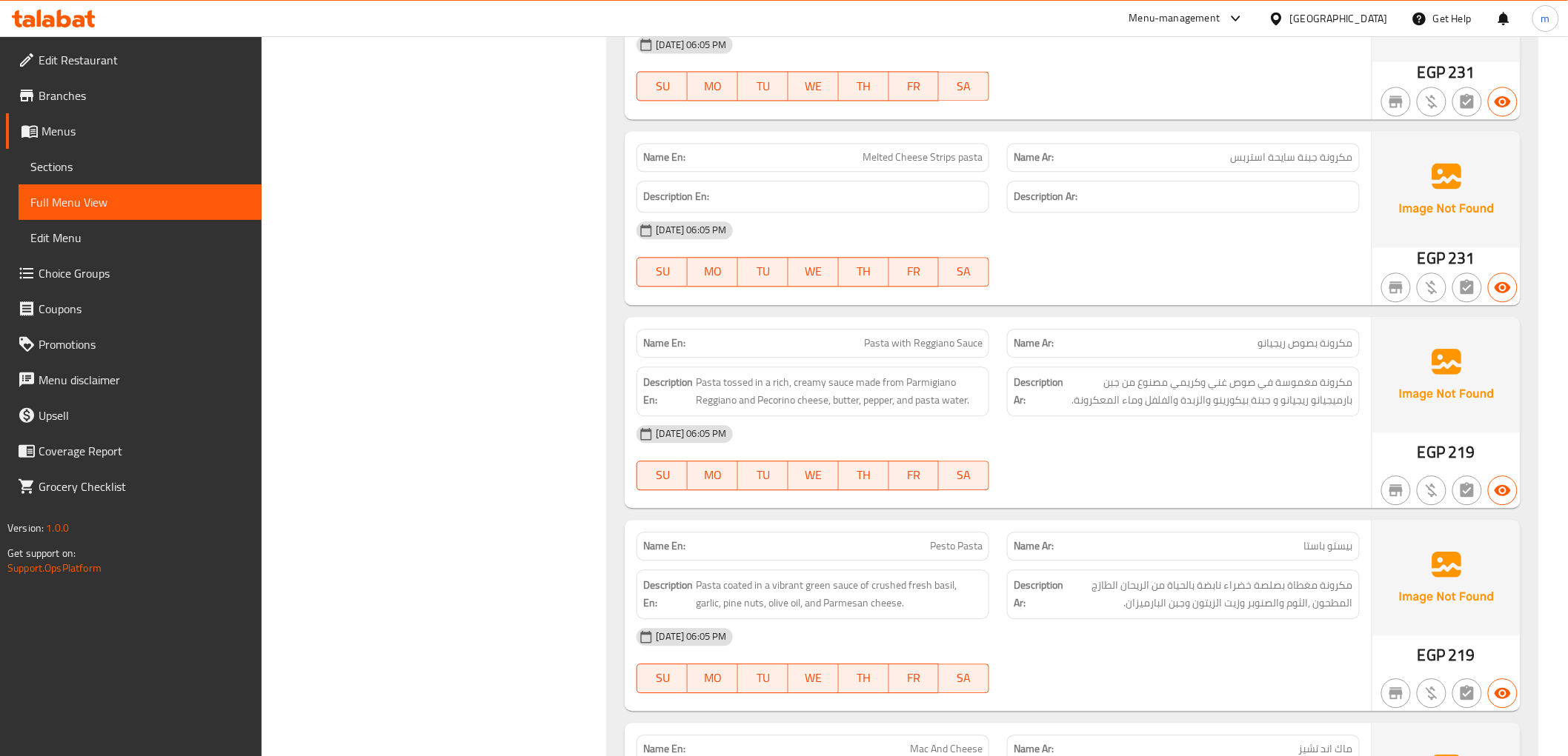
click at [940, 161] on span "Melted Cheese Strips pasta" at bounding box center [922, 158] width 120 height 16
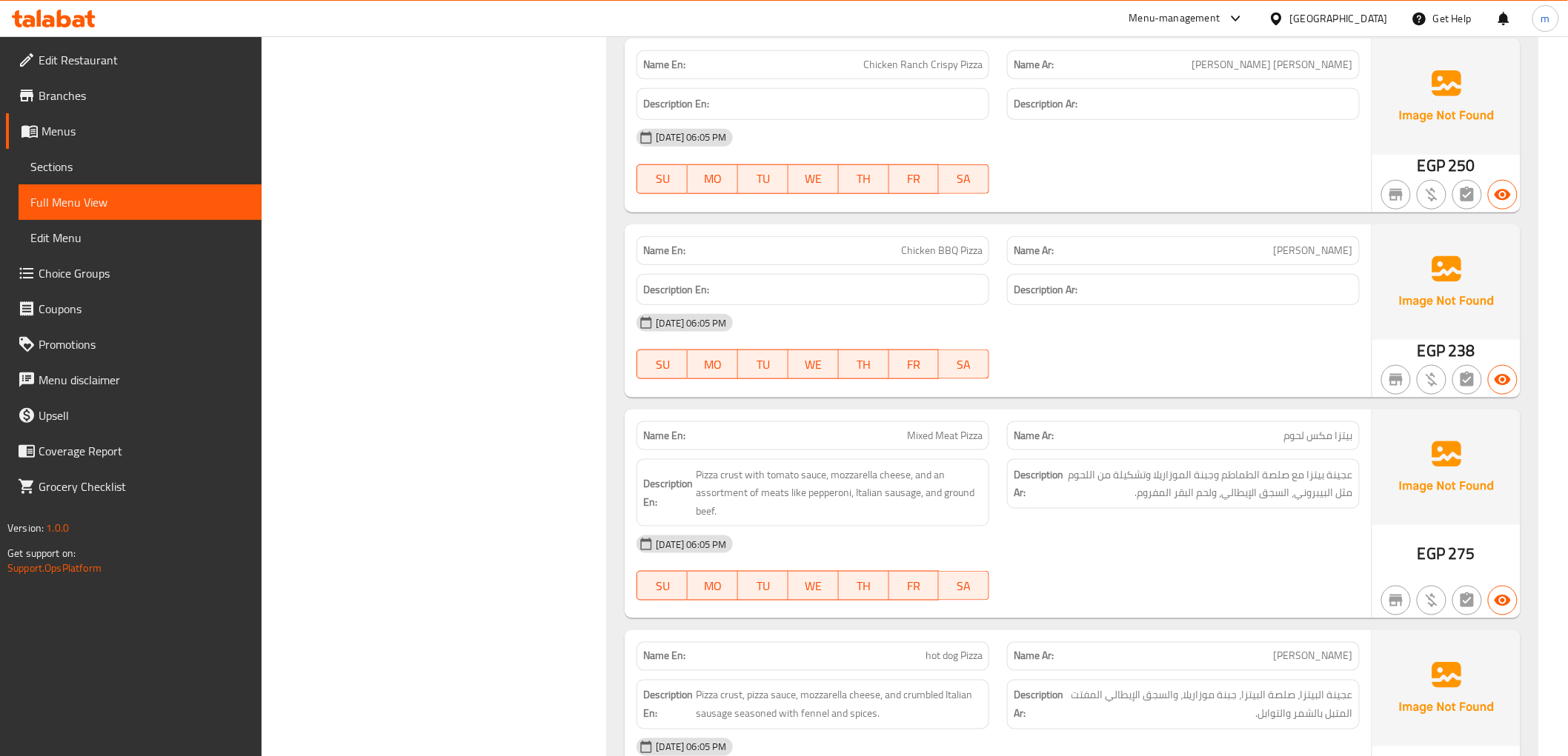
scroll to position [3046, 0]
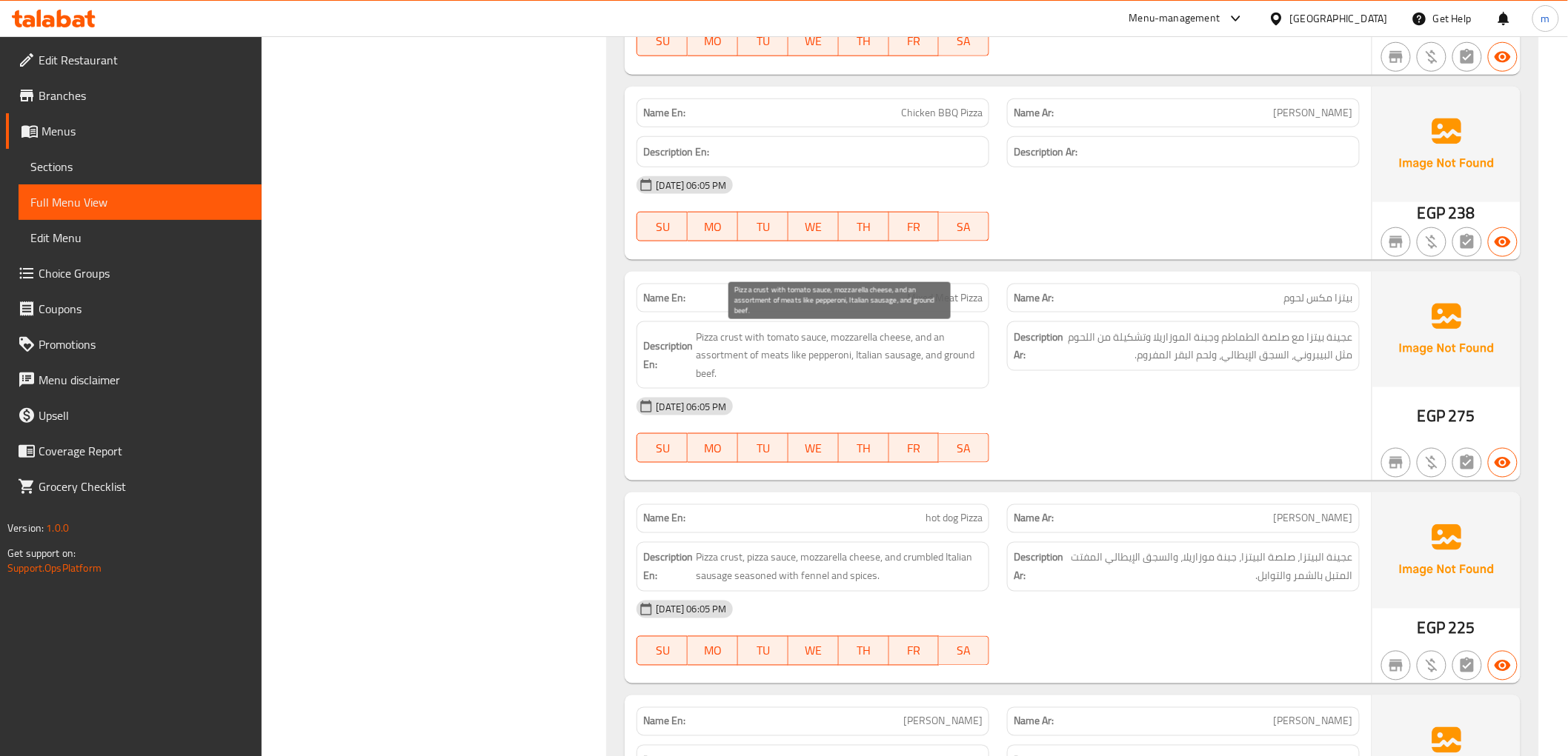
click at [729, 350] on span "Pizza crust with tomato sauce, mozzarella cheese, and an assortment of meats li…" at bounding box center [839, 356] width 287 height 55
click at [729, 334] on span "Pizza crust with tomato sauce, mozzarella cheese, and an assortment of meats li…" at bounding box center [839, 356] width 287 height 55
copy span "crust"
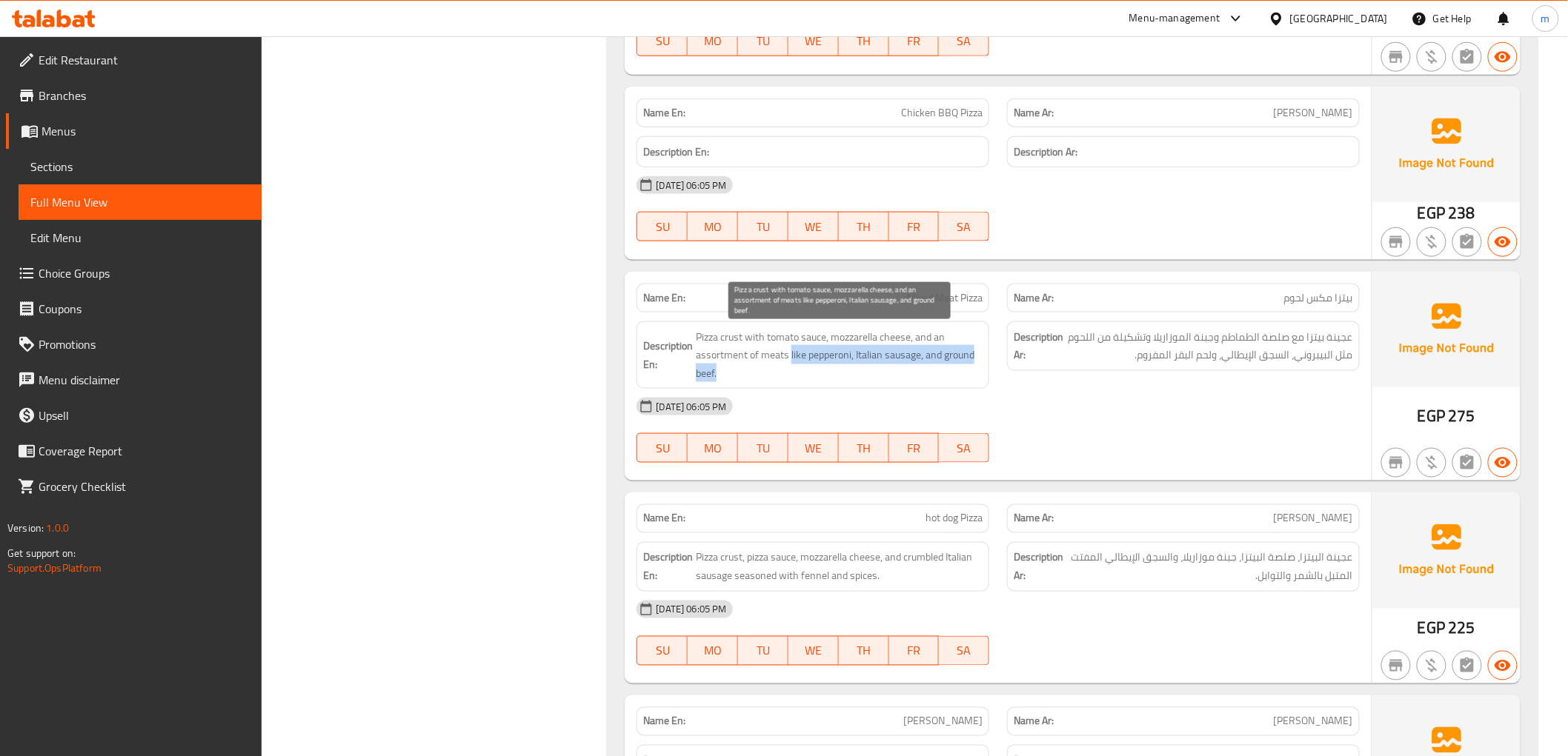
drag, startPoint x: 790, startPoint y: 359, endPoint x: 939, endPoint y: 372, distance: 149.6
click at [939, 372] on span "Pizza crust with tomato sauce, mozzarella cheese, and an assortment of meats li…" at bounding box center [839, 356] width 287 height 55
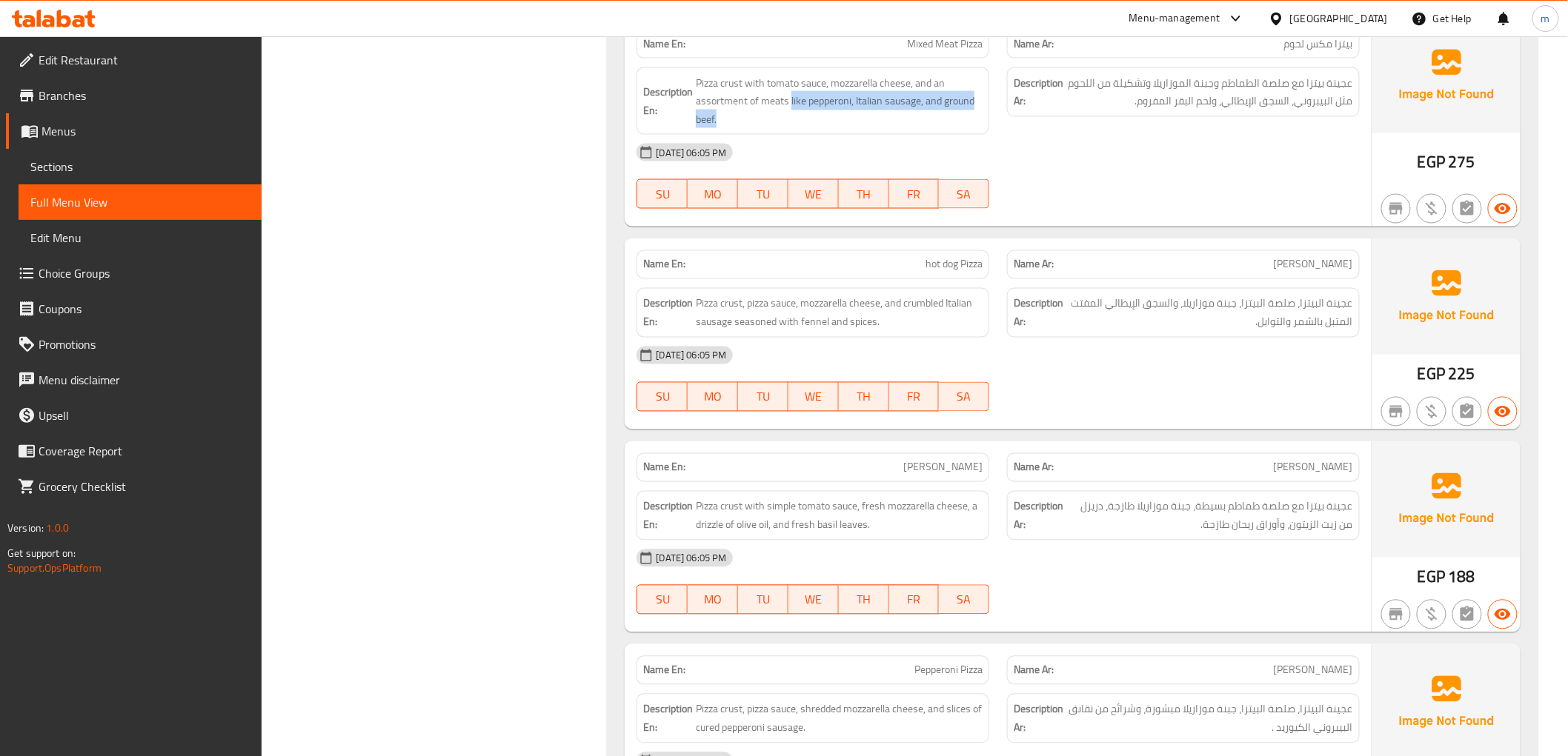
scroll to position [3292, 0]
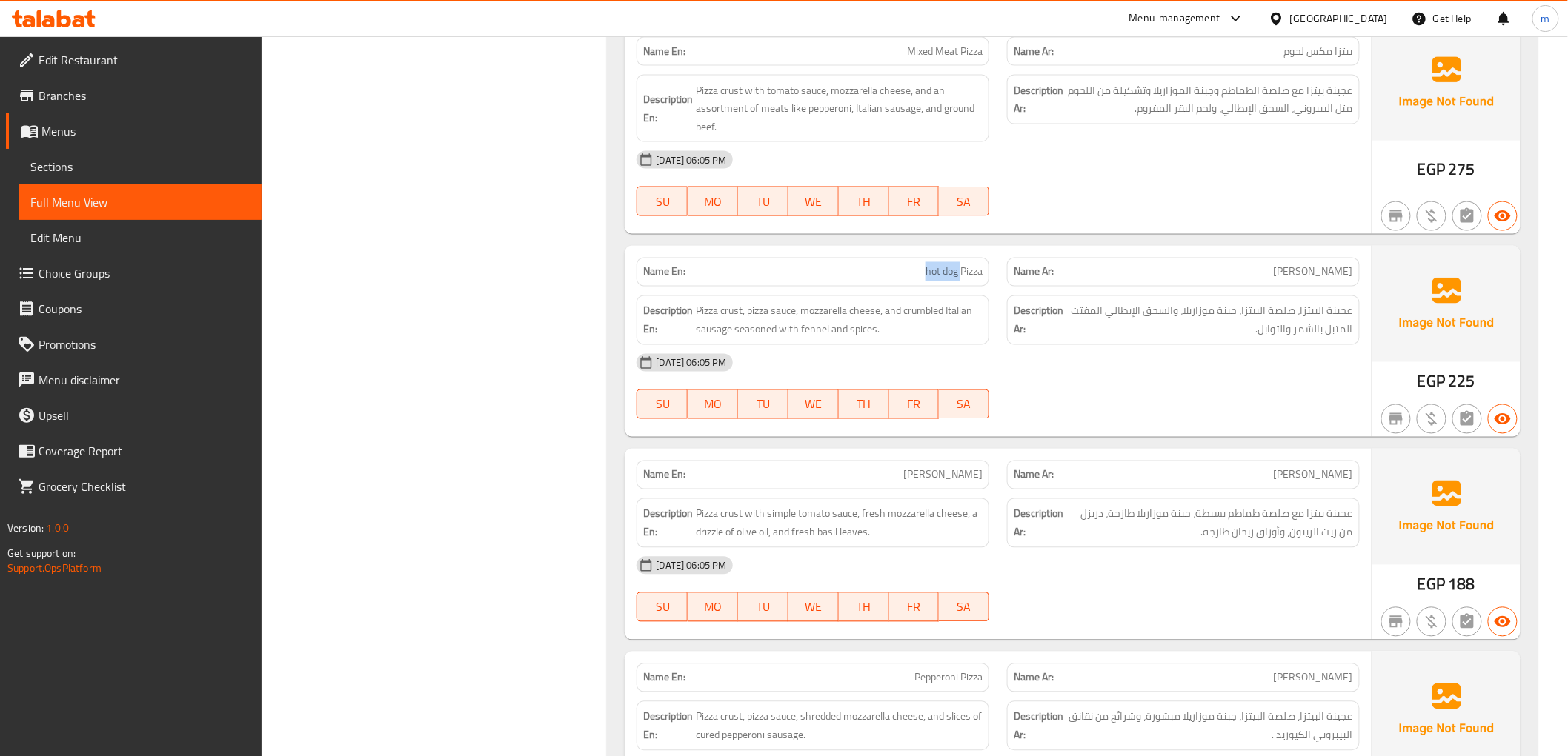
drag, startPoint x: 959, startPoint y: 277, endPoint x: 919, endPoint y: 271, distance: 40.4
click at [919, 271] on p "Name En: hot dog Pizza" at bounding box center [813, 272] width 340 height 16
copy span "hot dog"
click at [928, 104] on span "Pizza crust with tomato sauce, mozzarella cheese, and an assortment of meats li…" at bounding box center [839, 109] width 287 height 55
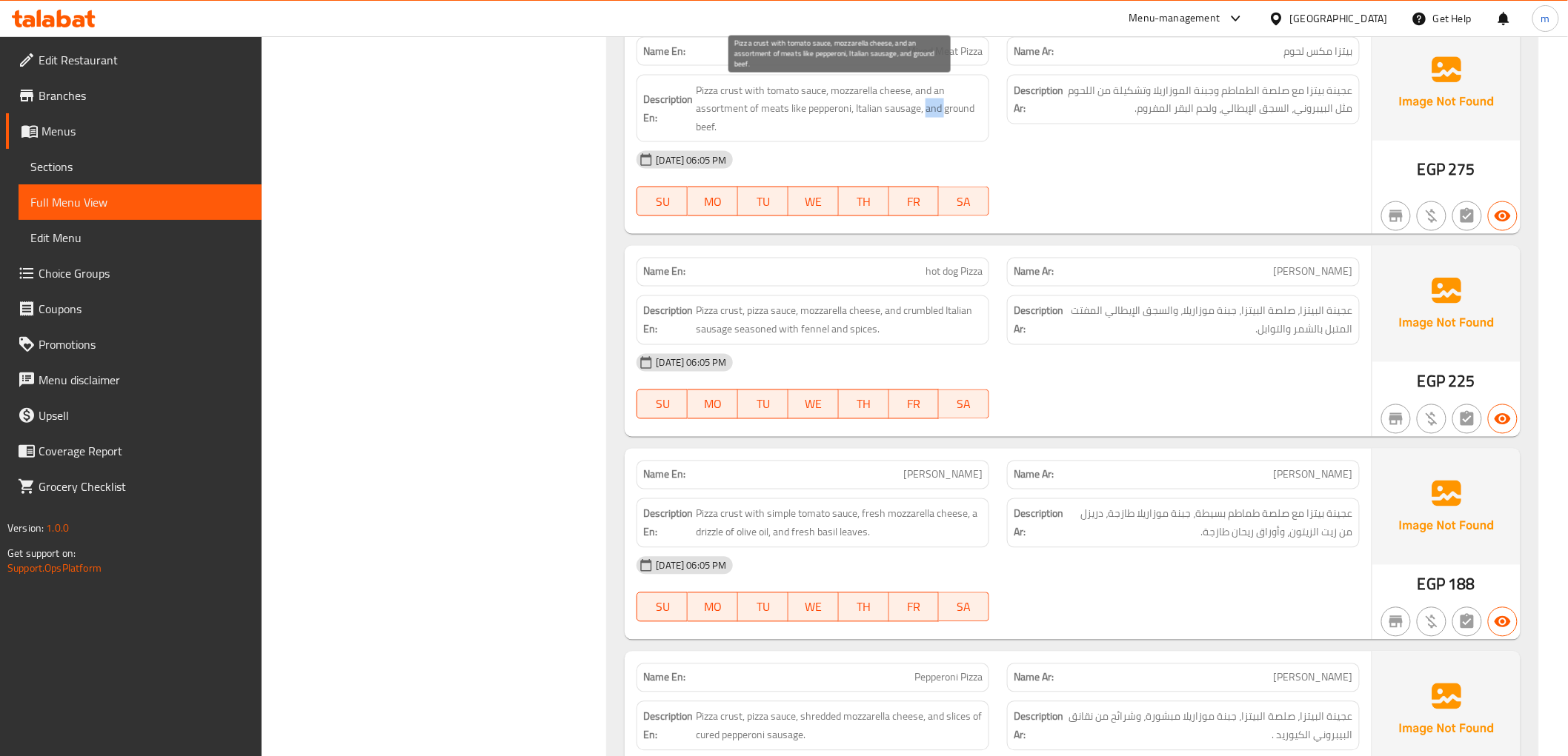
click at [928, 104] on span "Pizza crust with tomato sauce, mozzarella cheese, and an assortment of meats li…" at bounding box center [839, 109] width 287 height 55
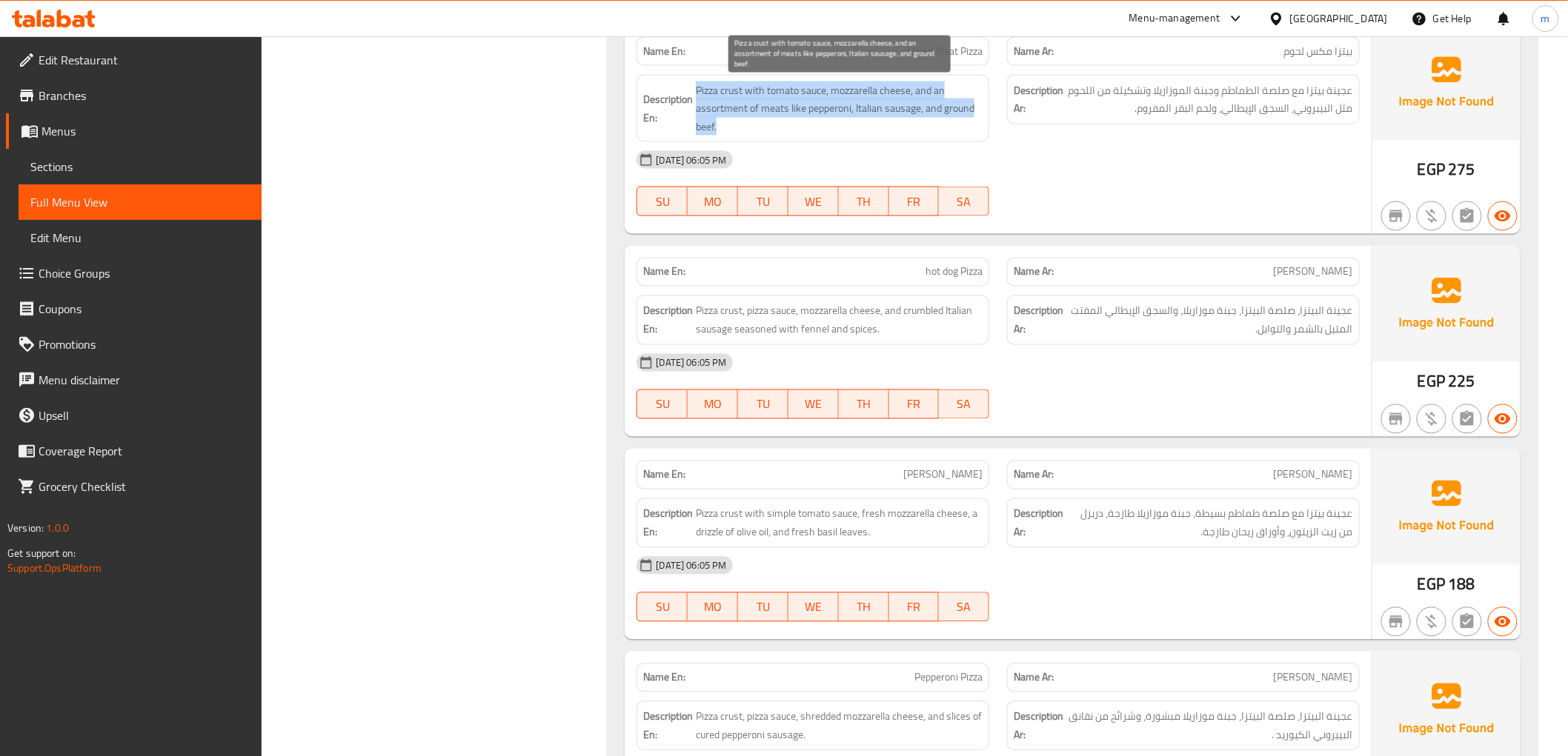
click at [928, 104] on span "Pizza crust with tomato sauce, mozzarella cheese, and an assortment of meats li…" at bounding box center [839, 109] width 287 height 55
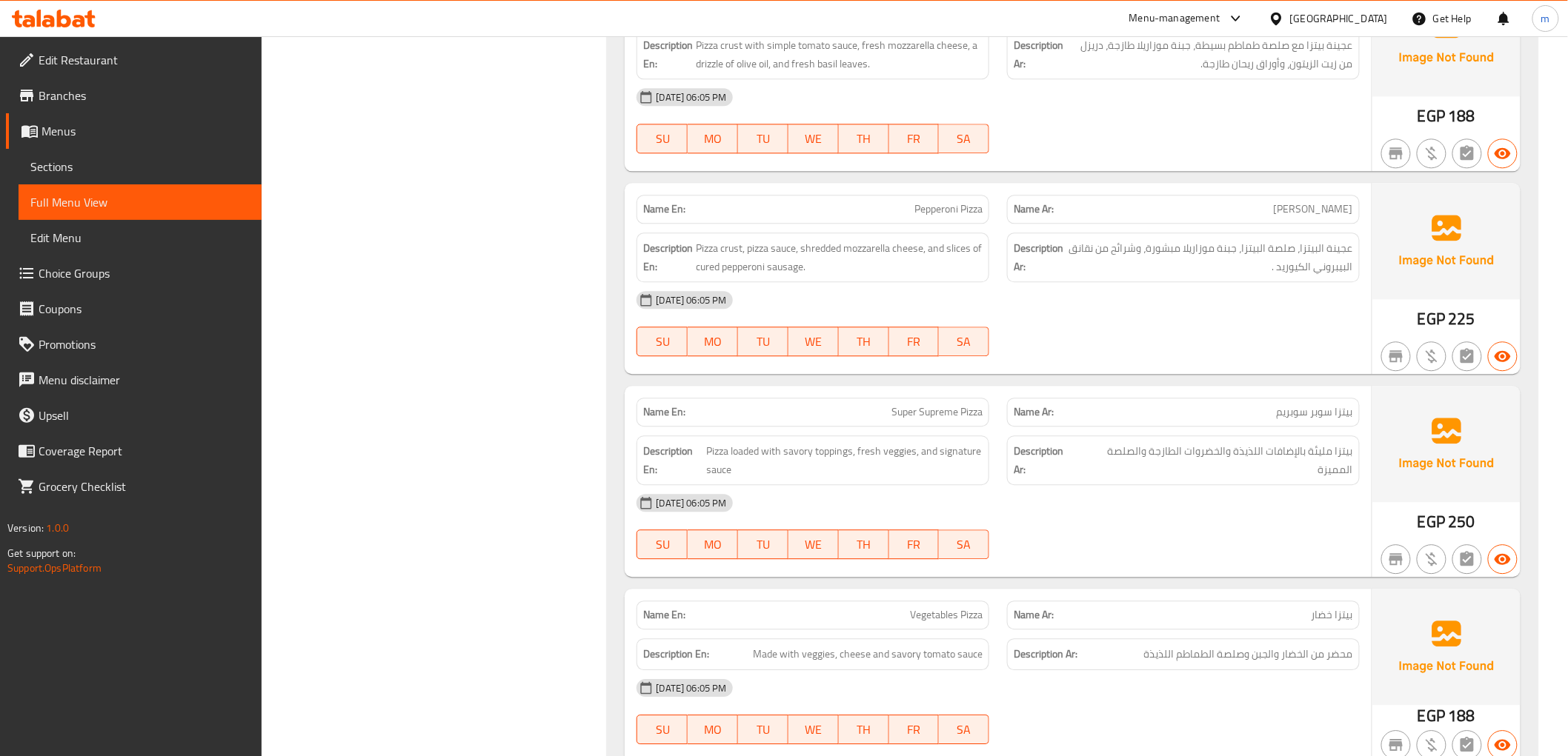
scroll to position [3786, 0]
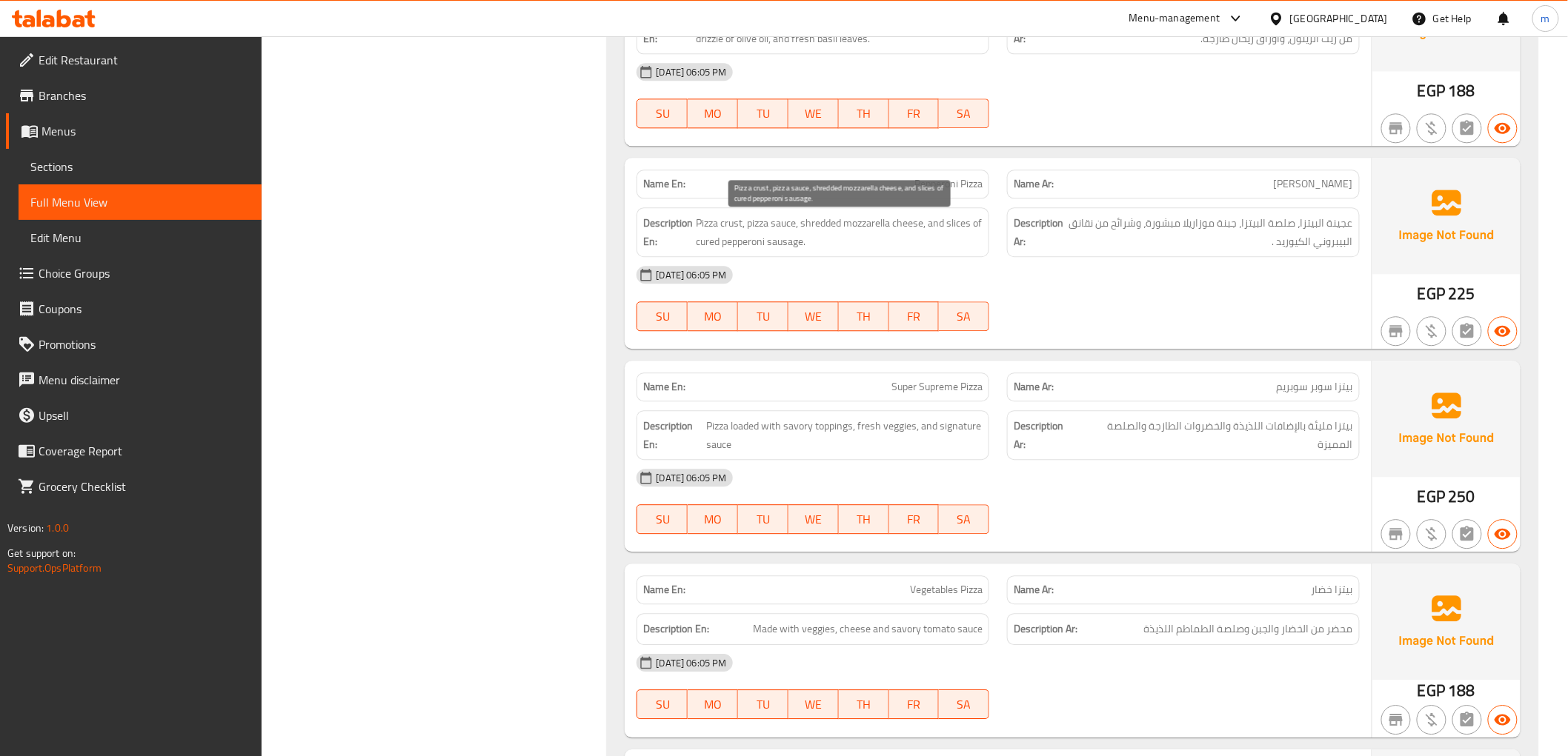
click at [797, 250] on span "Pizza crust, pizza sauce, shredded mozzarella cheese, and slices of cured peppe…" at bounding box center [839, 232] width 287 height 36
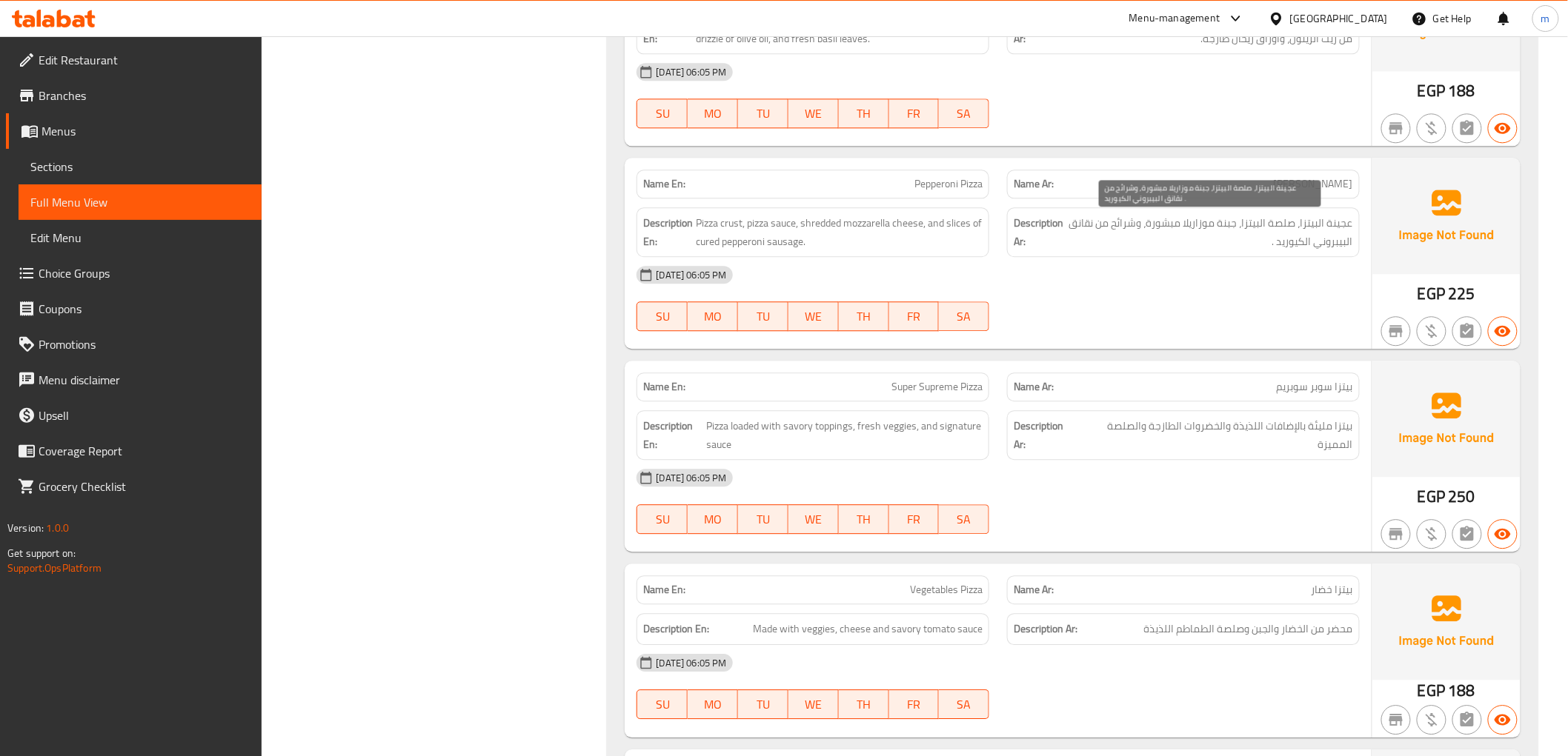
click at [1081, 224] on span "عجينة البيتزا، صلصة البيتزا، جبنة موزاريلا مبشورة، وشرائح من نقانق البيبروني ال…" at bounding box center [1210, 232] width 287 height 36
copy span "نقانق"
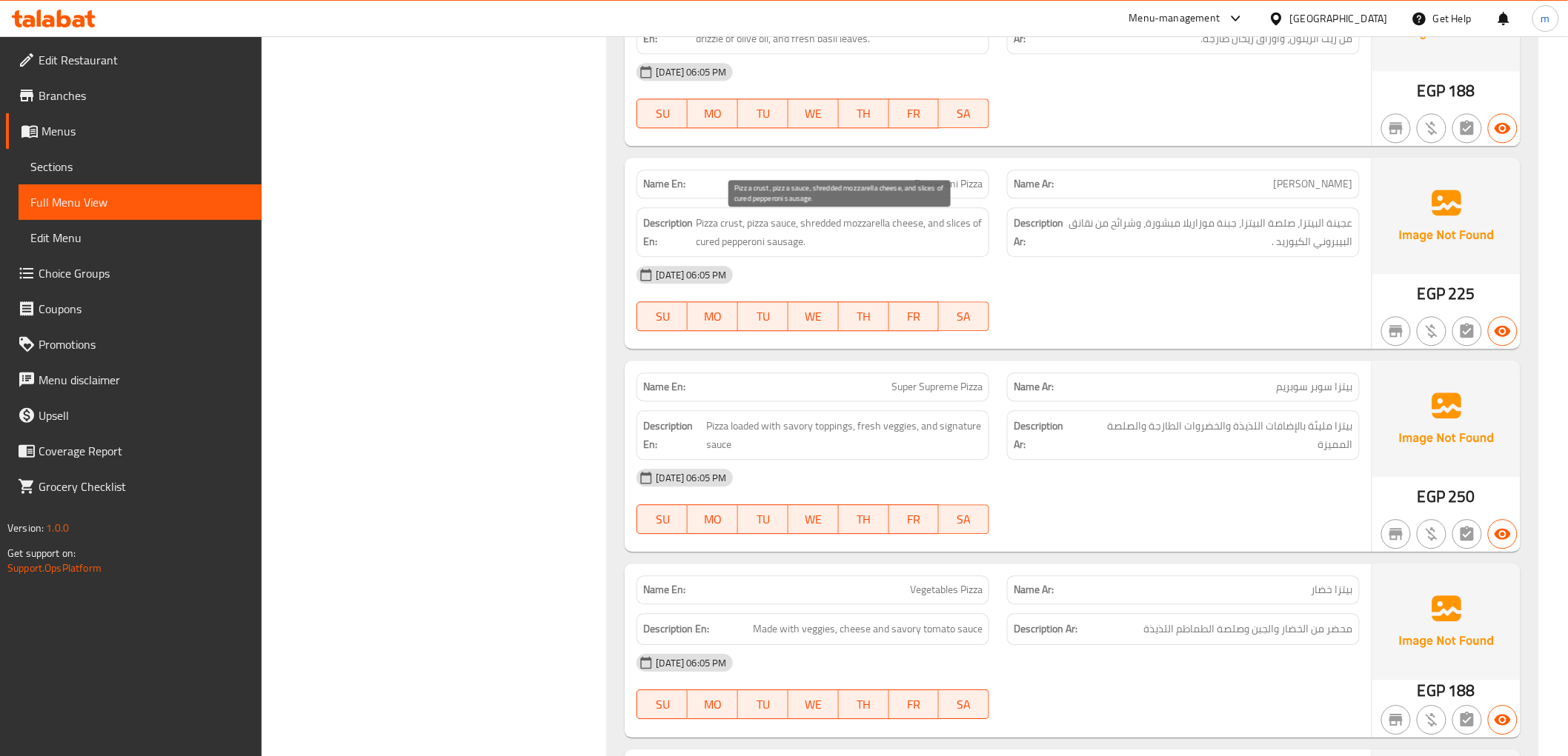
click at [795, 245] on span "Pizza crust, pizza sauce, shredded mozzarella cheese, and slices of cured peppe…" at bounding box center [839, 232] width 287 height 36
click at [798, 250] on span "Pizza crust, pizza sauce, shredded mozzarella cheese, and slices of cured peppe…" at bounding box center [839, 232] width 287 height 36
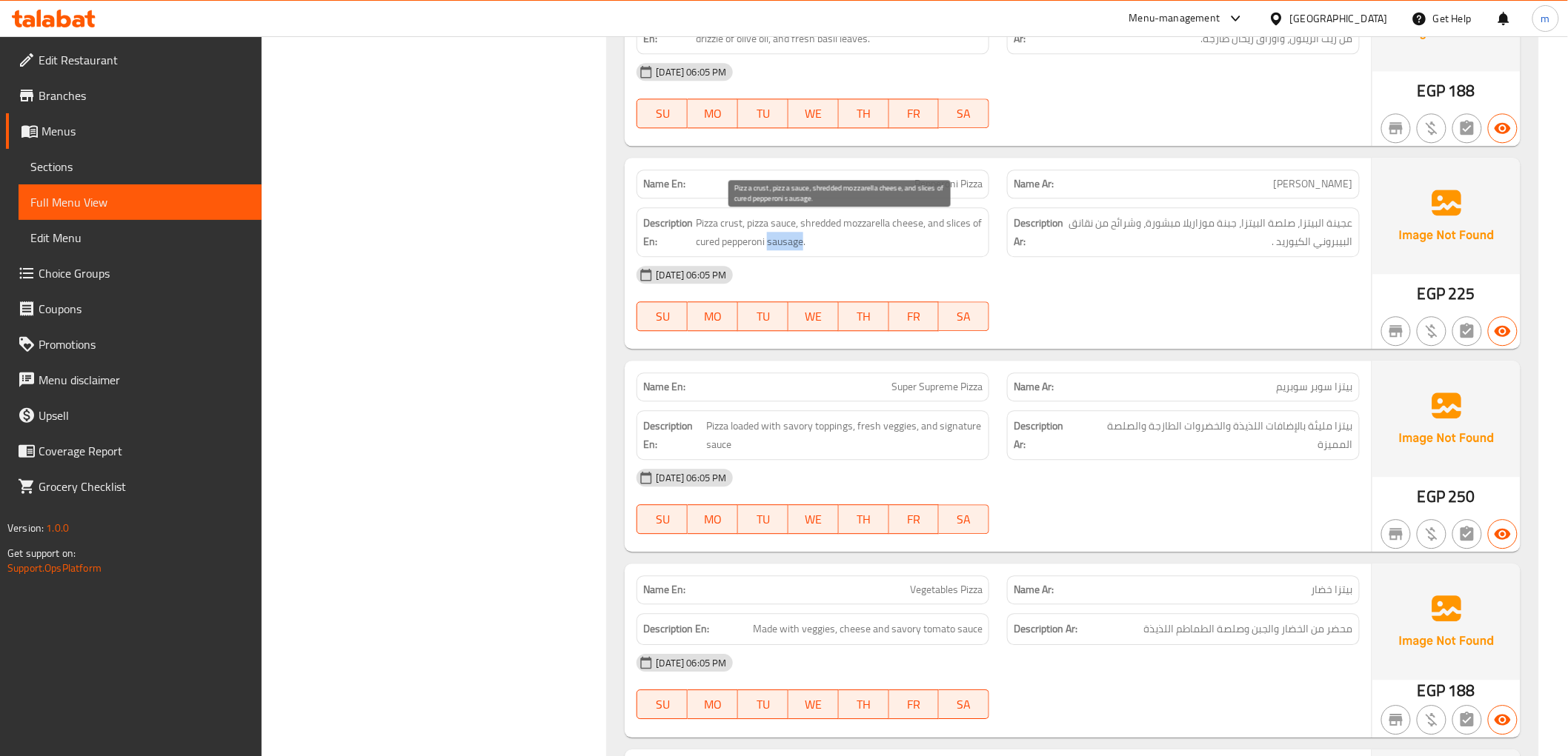
click at [798, 250] on span "Pizza crust, pizza sauce, shredded mozzarella cheese, and slices of cured peppe…" at bounding box center [839, 232] width 287 height 36
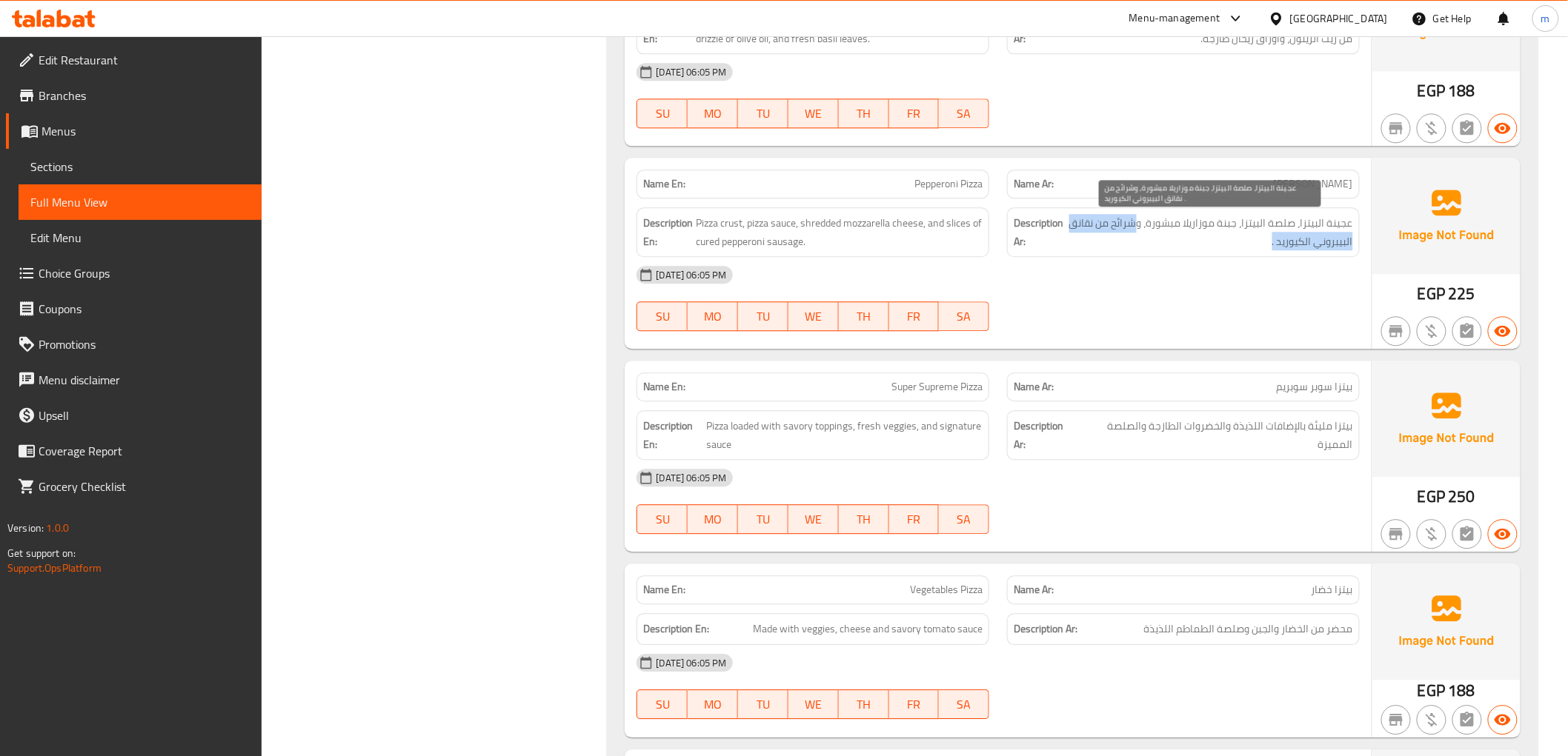
drag, startPoint x: 1140, startPoint y: 232, endPoint x: 1109, endPoint y: 241, distance: 32.3
click at [1109, 241] on span "عجينة البيتزا، صلصة البيتزا، جبنة موزاريلا مبشورة، وشرائح من نقانق البيبروني ال…" at bounding box center [1210, 232] width 287 height 36
click at [1320, 224] on span "عجينة البيتزا، صلصة البيتزا، جبنة موزاريلا مبشورة، وشرائح من نقانق البيبروني ال…" at bounding box center [1210, 232] width 287 height 36
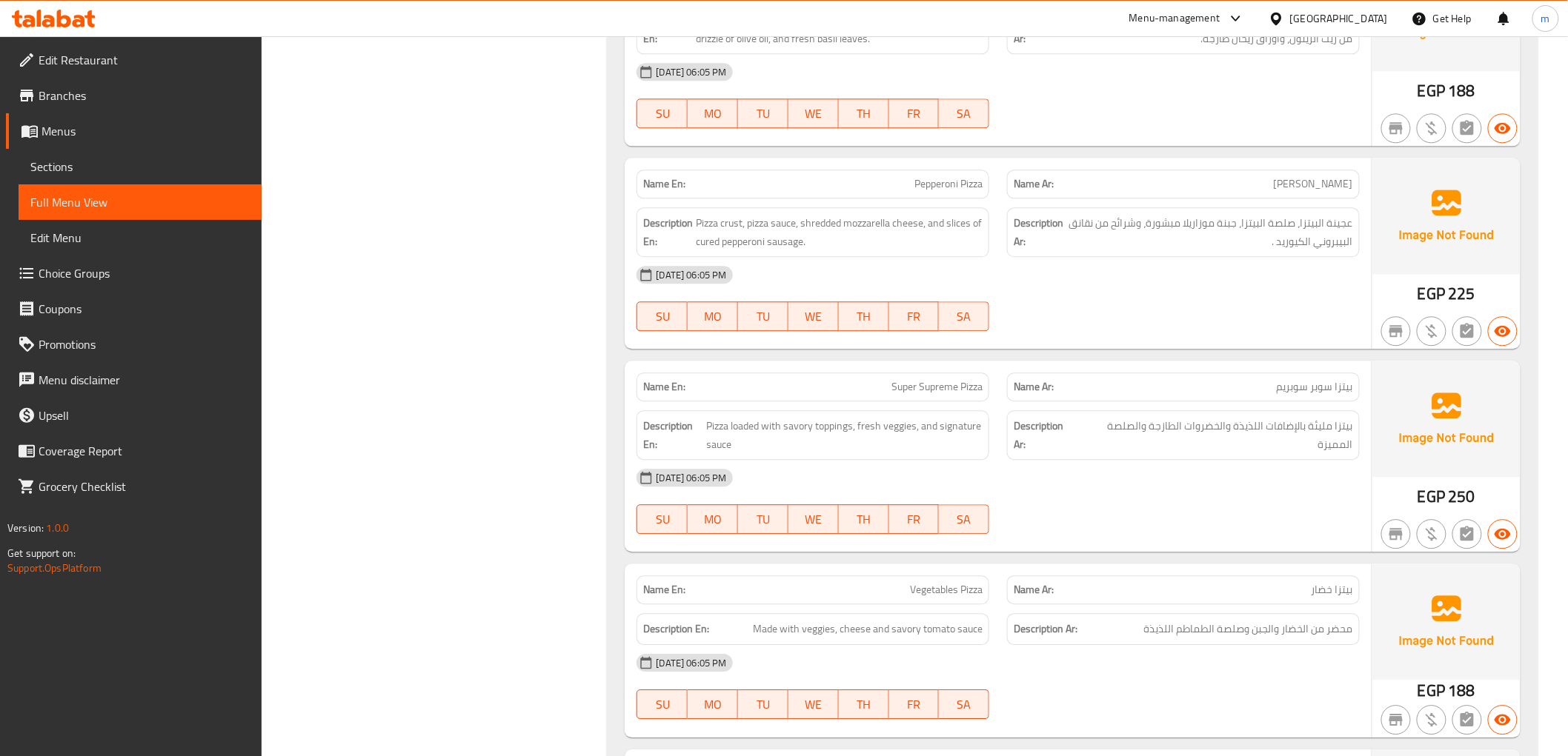
click at [1327, 183] on span "[PERSON_NAME]" at bounding box center [1314, 184] width 79 height 16
copy span "[PERSON_NAME]"
click at [1215, 227] on span "عجينة البيتزا، صلصة البيتزا، جبنة موزاريلا مبشورة، وشرائح من نقانق البيبروني ال…" at bounding box center [1210, 232] width 287 height 36
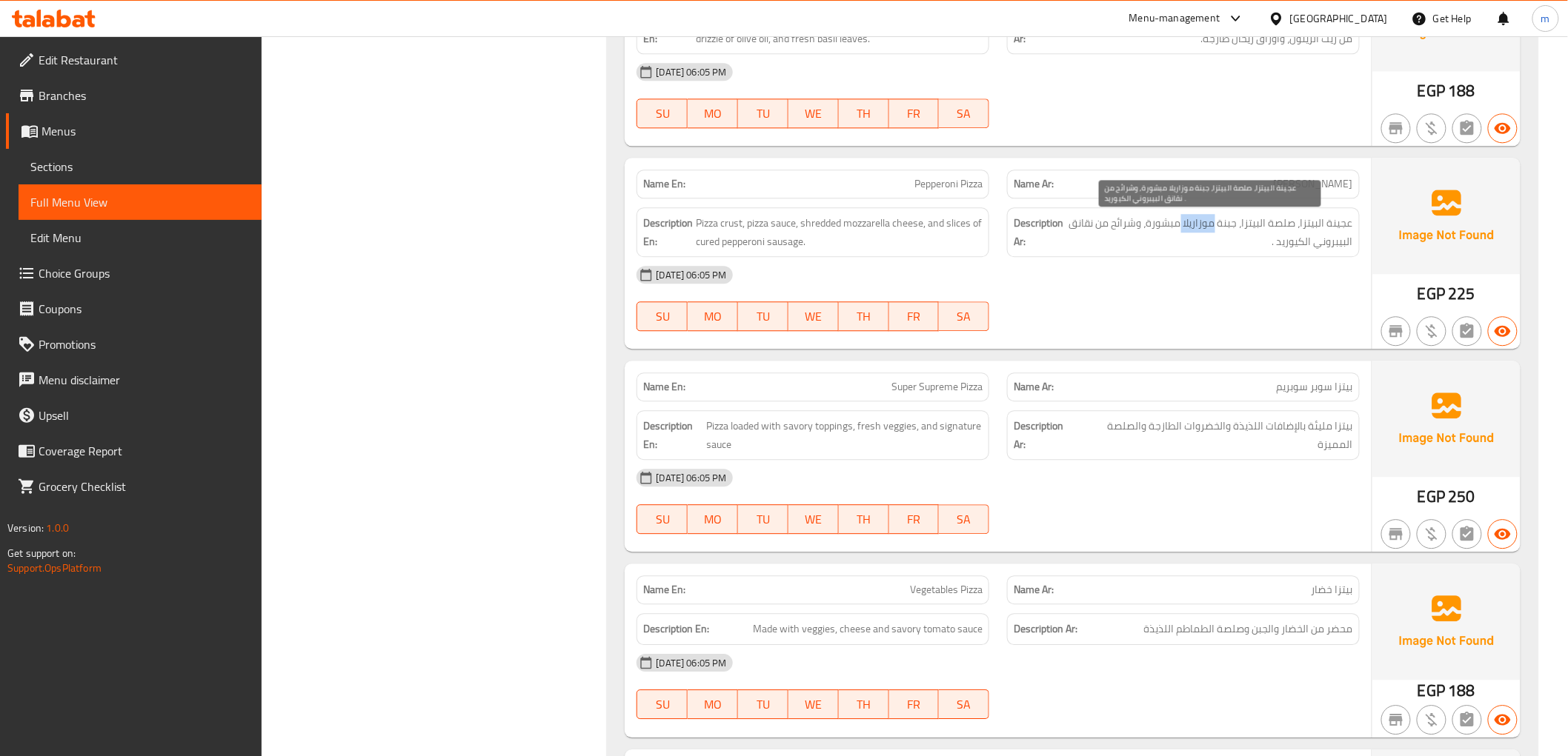
click at [1215, 227] on span "عجينة البيتزا، صلصة البيتزا، جبنة موزاريلا مبشورة، وشرائح من نقانق البيبروني ال…" at bounding box center [1210, 232] width 287 height 36
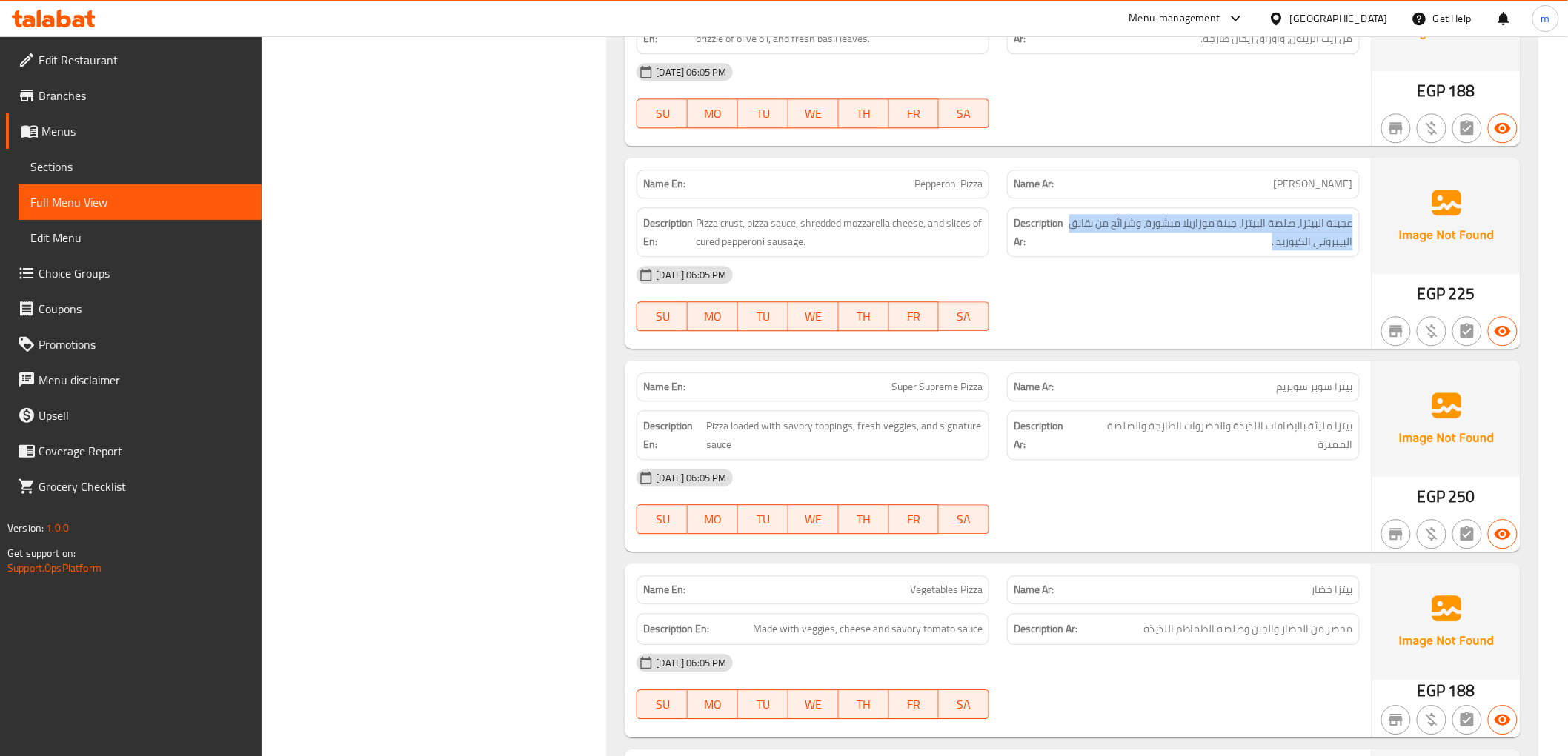
copy div "عجينة البيتزا، صلصة البيتزا، جبنة موزاريلا مبشورة، وشرائح من نقانق البيبروني ال…"
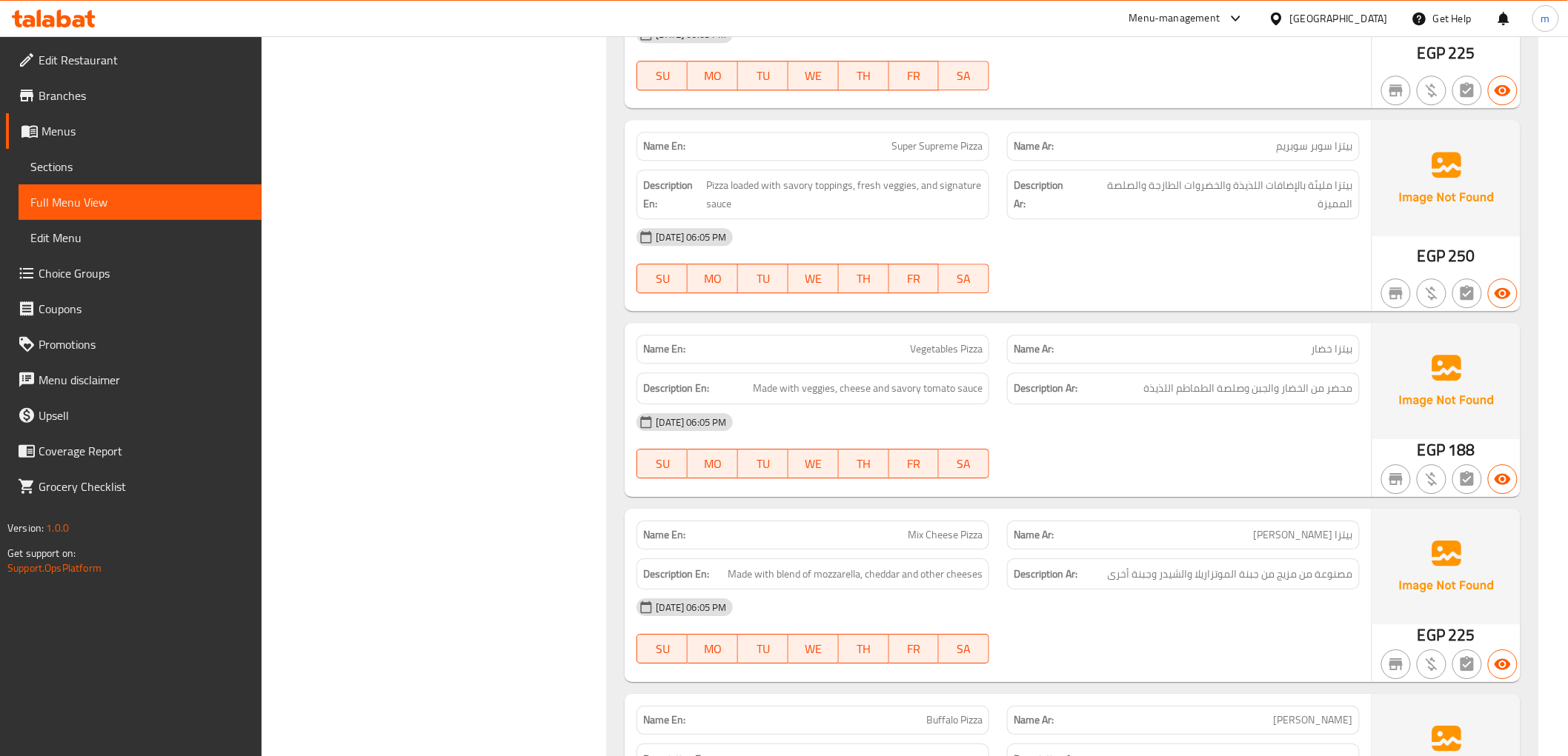
scroll to position [4033, 0]
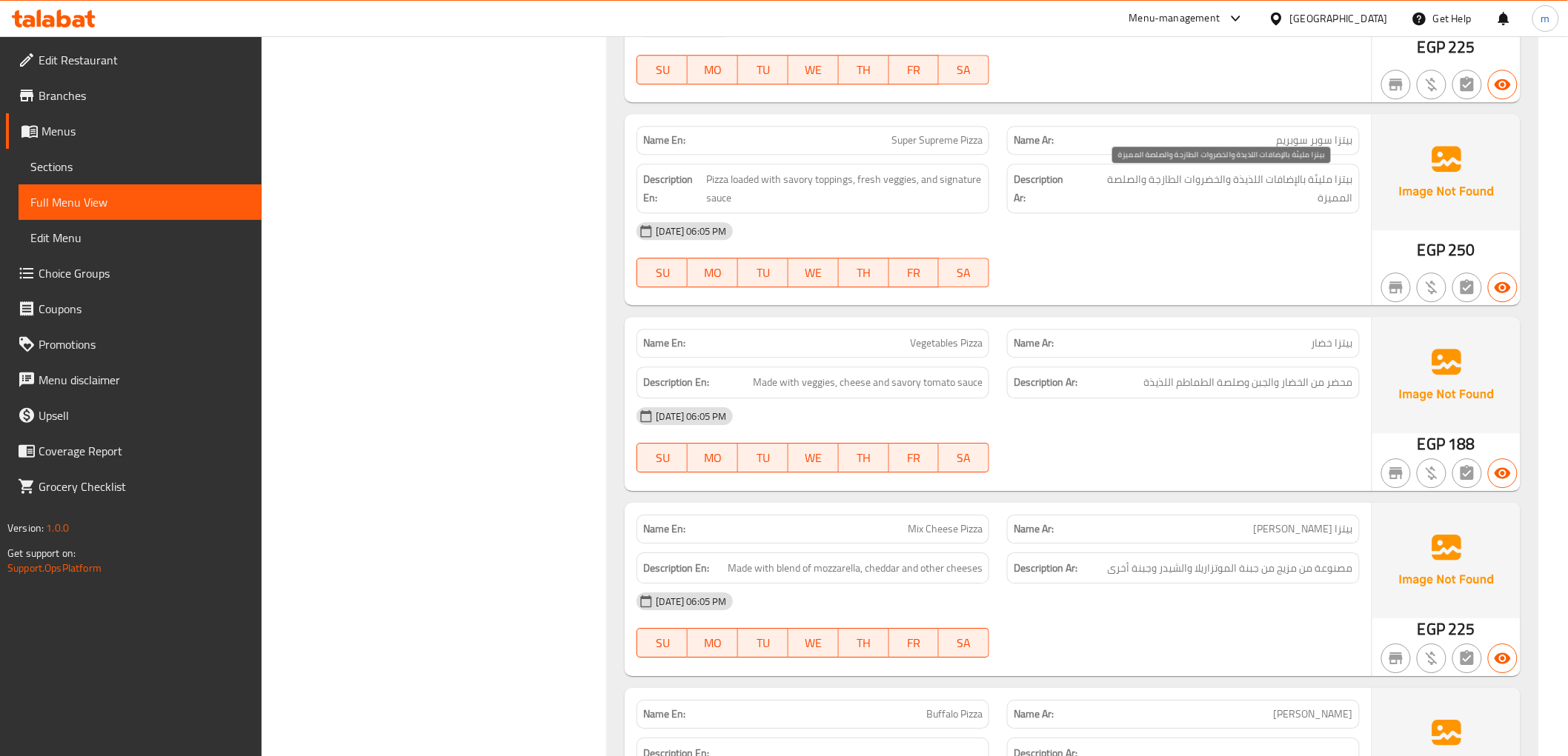
click at [1320, 178] on span "بيتزا مليئة بالإضافات اللذيذة والخضروات الطازجة والصلصة المميزة" at bounding box center [1216, 189] width 274 height 36
click at [1320, 172] on span "بيتزا مليئة بالإضافات اللذيذة والخضروات الطازجة والصلصة المميزة" at bounding box center [1216, 189] width 274 height 36
drag, startPoint x: 1307, startPoint y: 178, endPoint x: 1364, endPoint y: 187, distance: 57.7
click at [1364, 187] on div "Description Ar: بيتزا مليئة بالإضافات اللذيذة والخضروات الطازجة والصلصة المميزة" at bounding box center [1183, 189] width 371 height 67
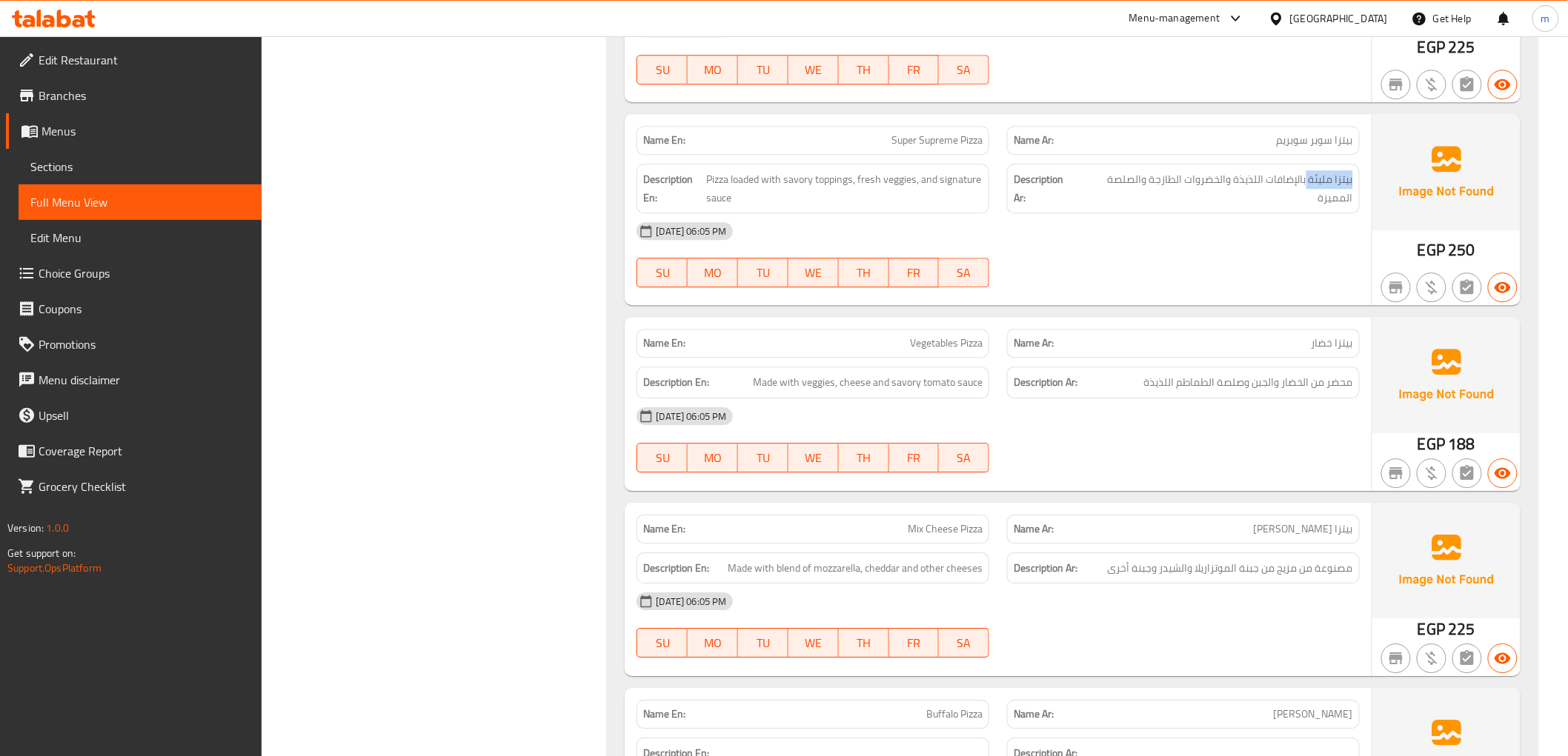
copy span "بيتزا مليئة"
click at [1202, 234] on div "[DATE] 06:05 PM" at bounding box center [998, 230] width 740 height 35
click at [793, 179] on span "Pizza loaded with savory toppings, fresh veggies, and signature sauce" at bounding box center [845, 189] width 276 height 36
click at [908, 387] on span "Made with veggies, cheese and savory tomato sauce" at bounding box center [868, 382] width 229 height 18
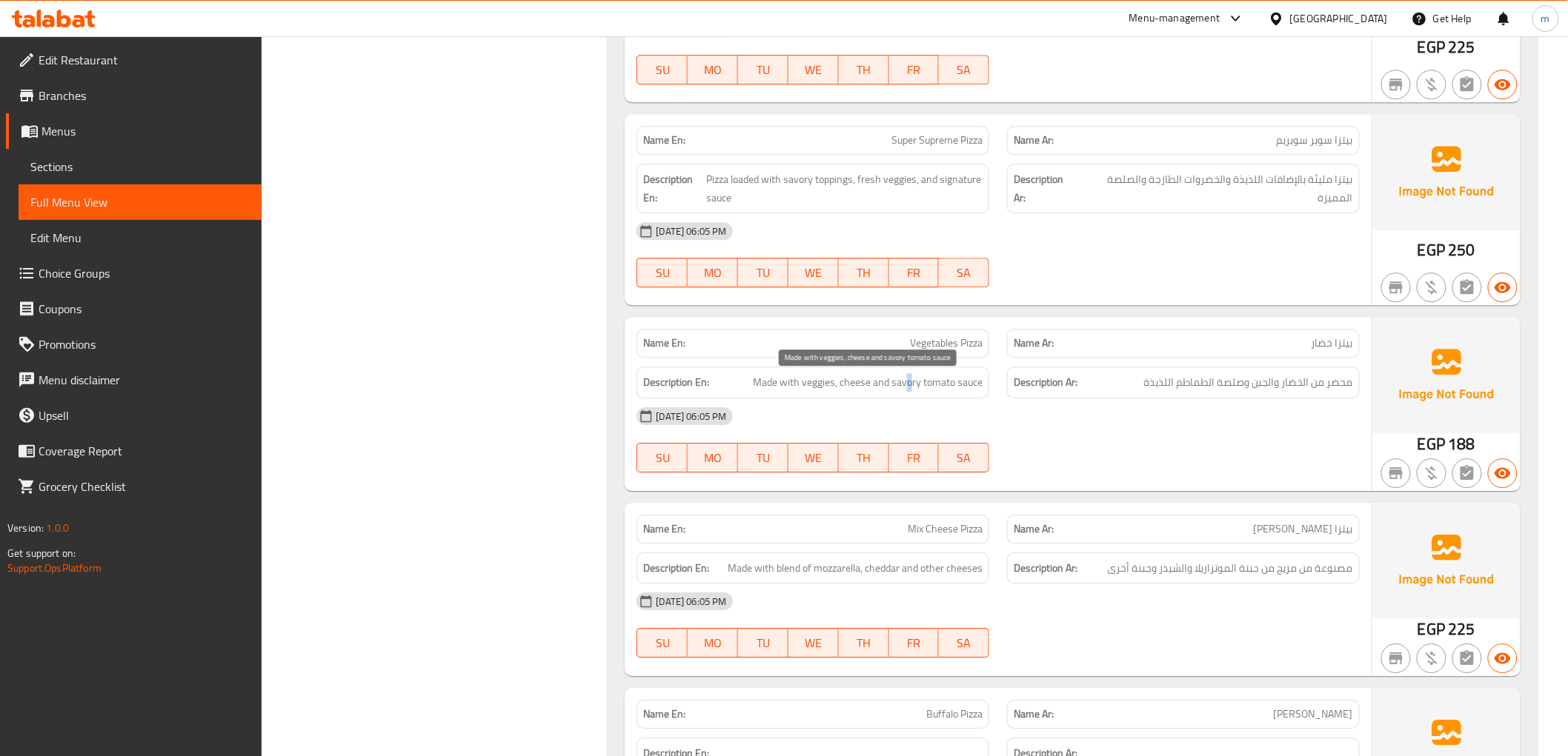
click at [908, 387] on span "Made with veggies, cheese and savory tomato sauce" at bounding box center [868, 382] width 229 height 18
click at [1167, 387] on span "محضر من الخضار والجبن وصلصة الطماطم اللذيذة" at bounding box center [1249, 382] width 209 height 18
click at [1147, 460] on div "15-10-2025 06:05 PM SU MO TU WE TH FR SA" at bounding box center [998, 440] width 740 height 83
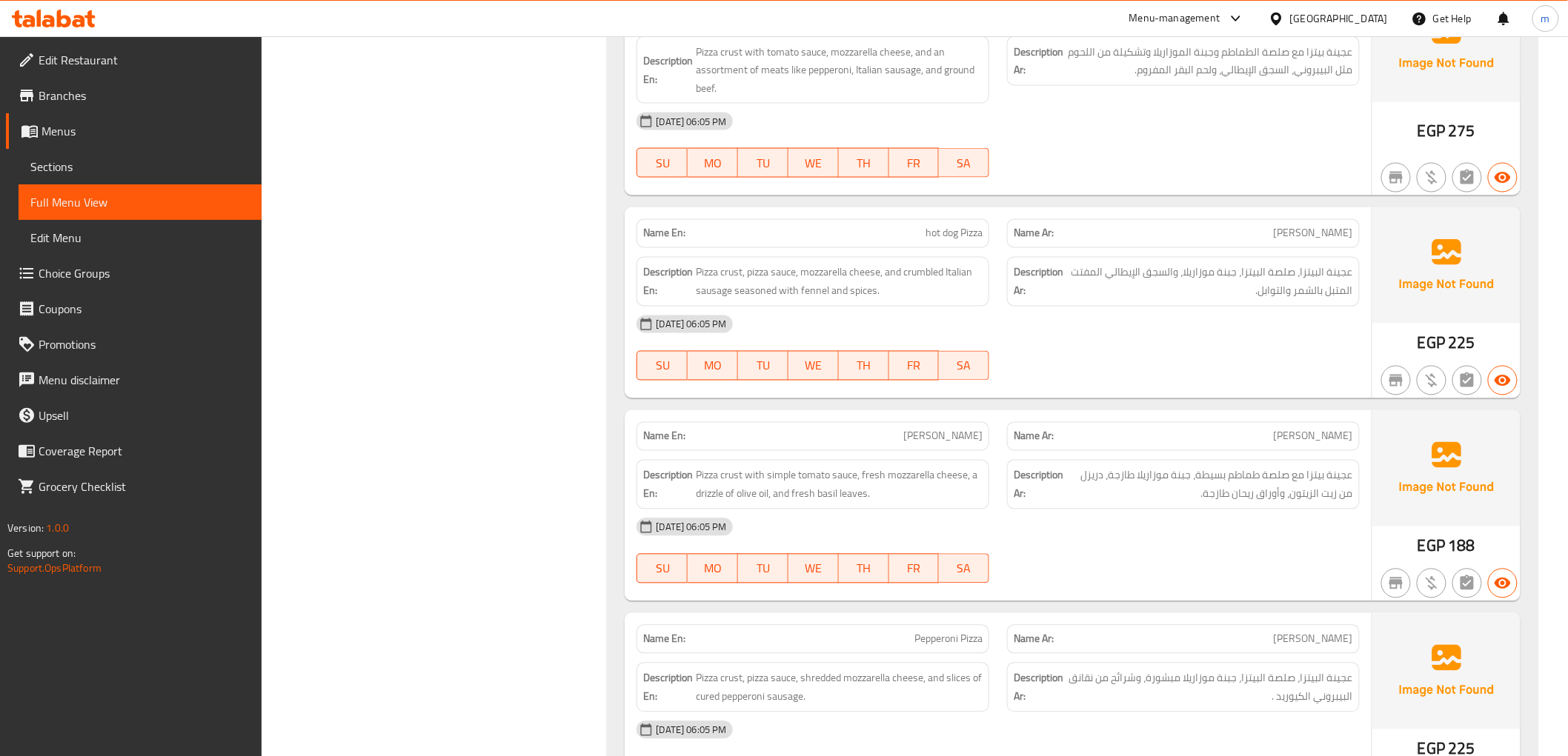
scroll to position [3577, 0]
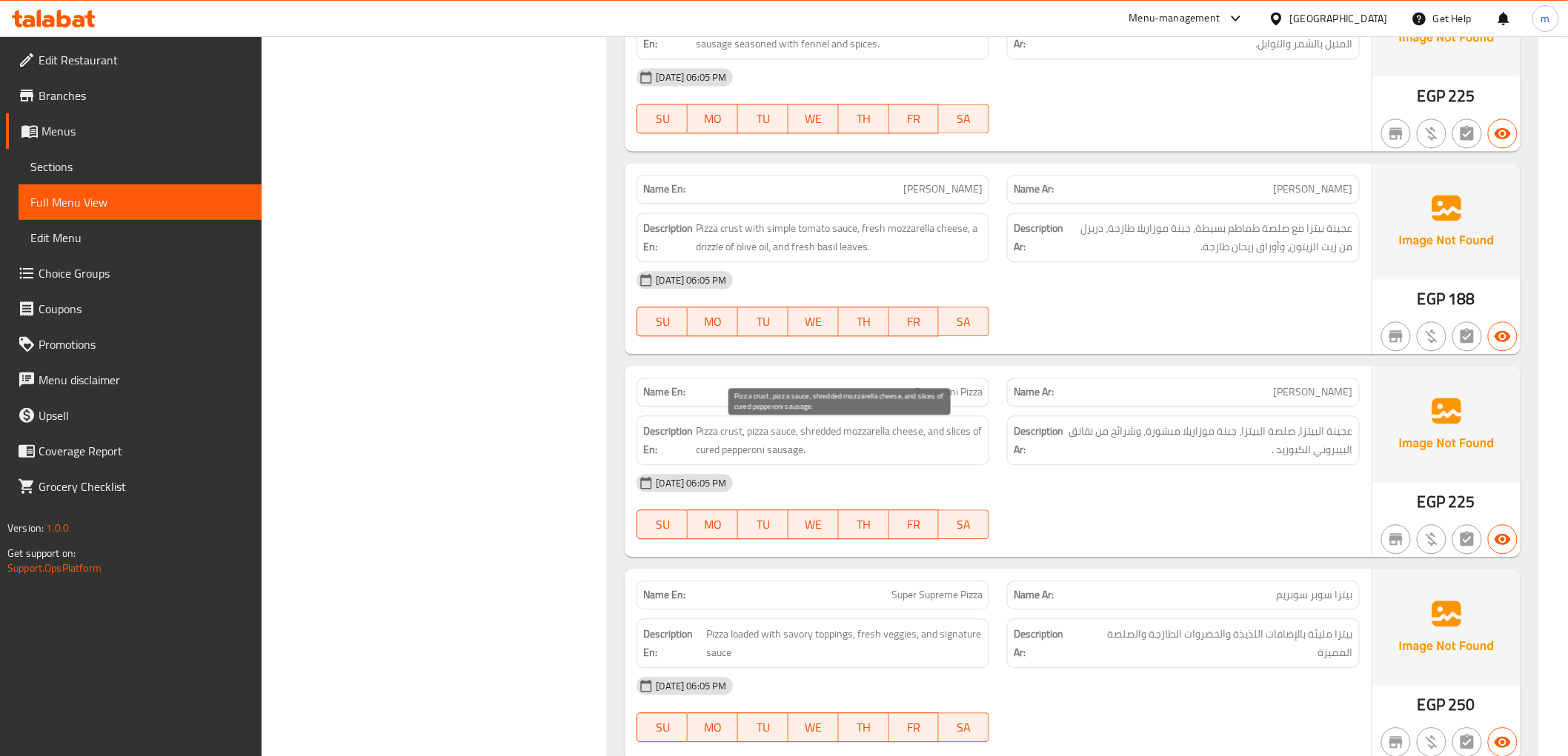
click at [800, 450] on span "Pizza crust, pizza sauce, shredded mozzarella cheese, and slices of cured peppe…" at bounding box center [839, 440] width 287 height 36
copy span "sausage"
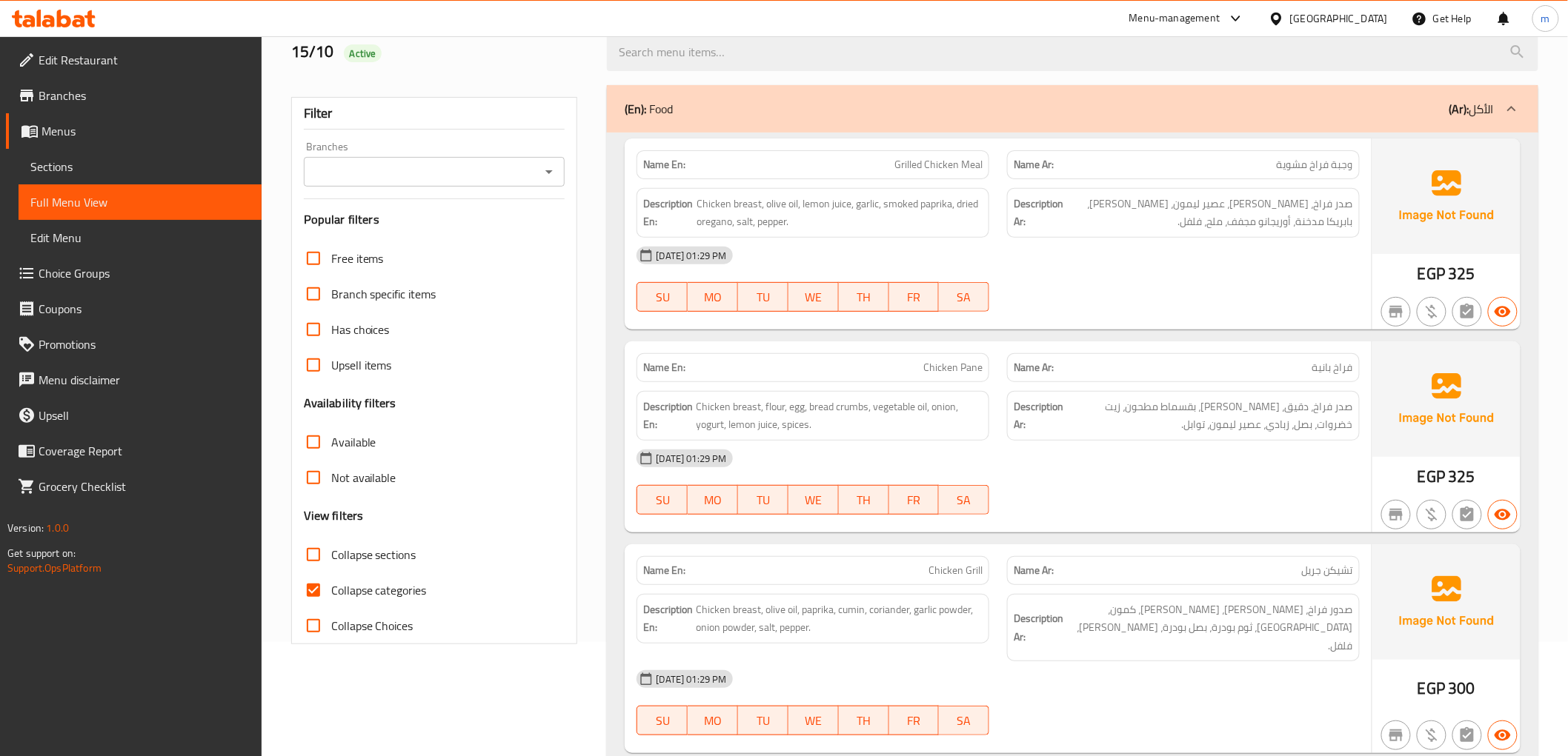
scroll to position [247, 0]
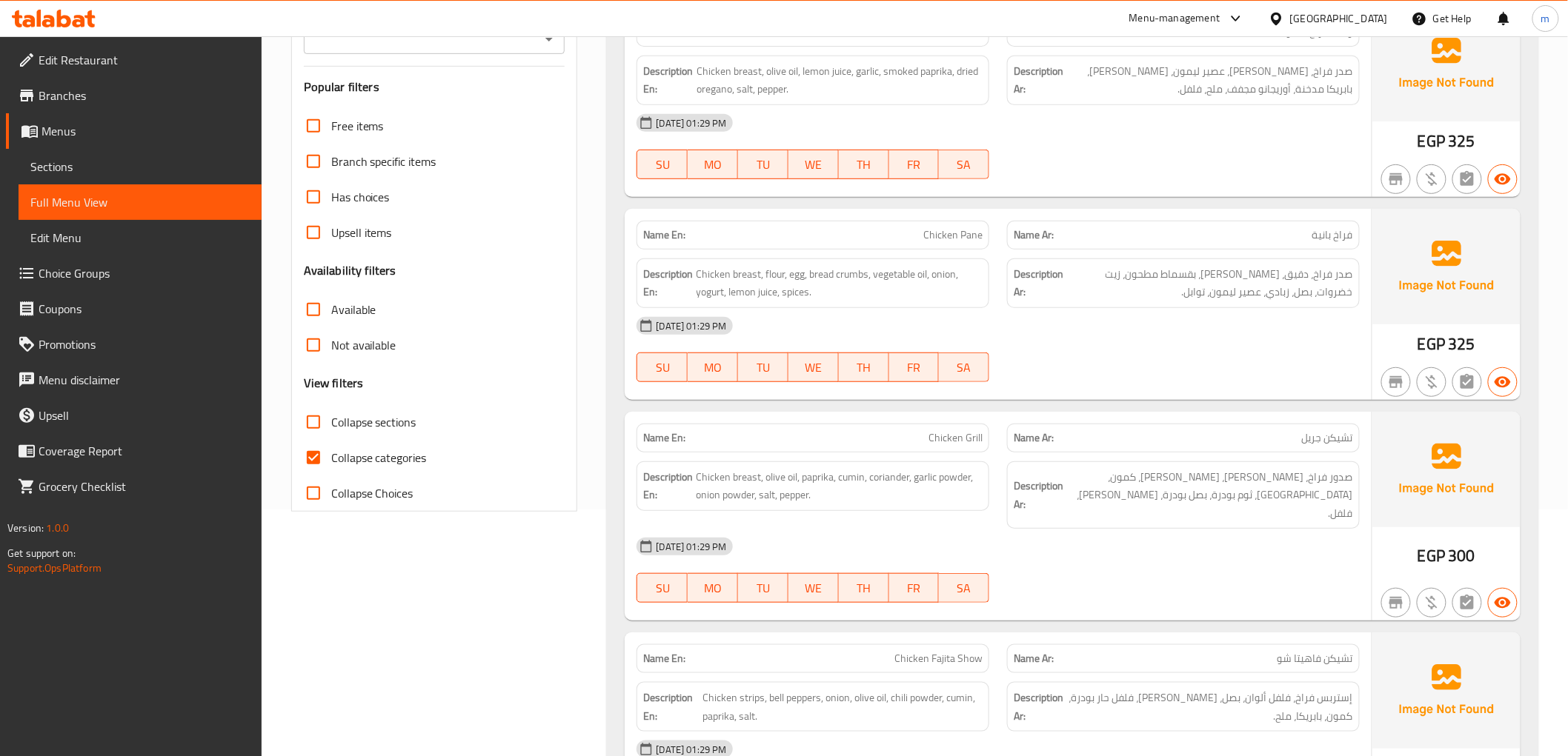
click at [145, 176] on link "Sections" at bounding box center [140, 166] width 243 height 35
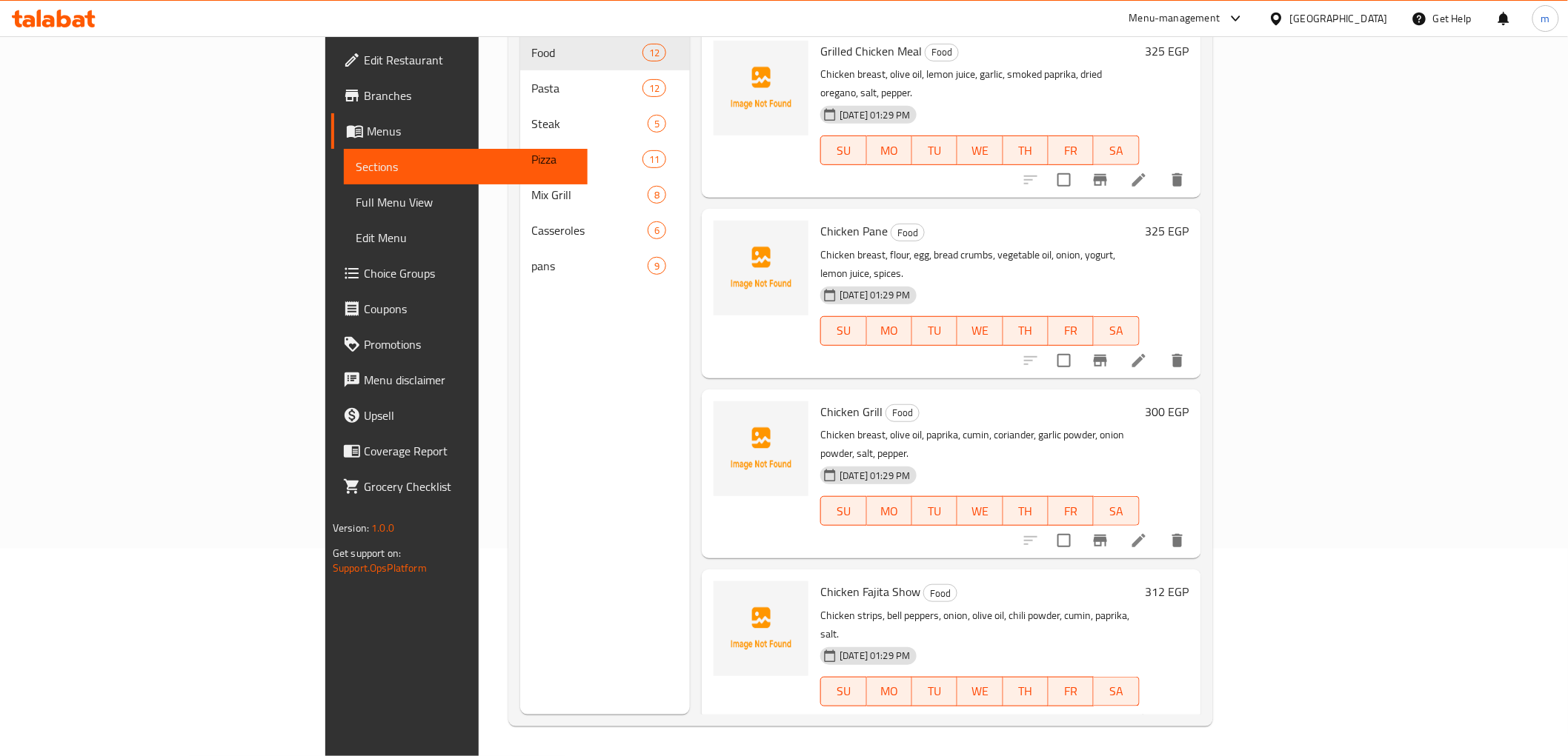
scroll to position [208, 0]
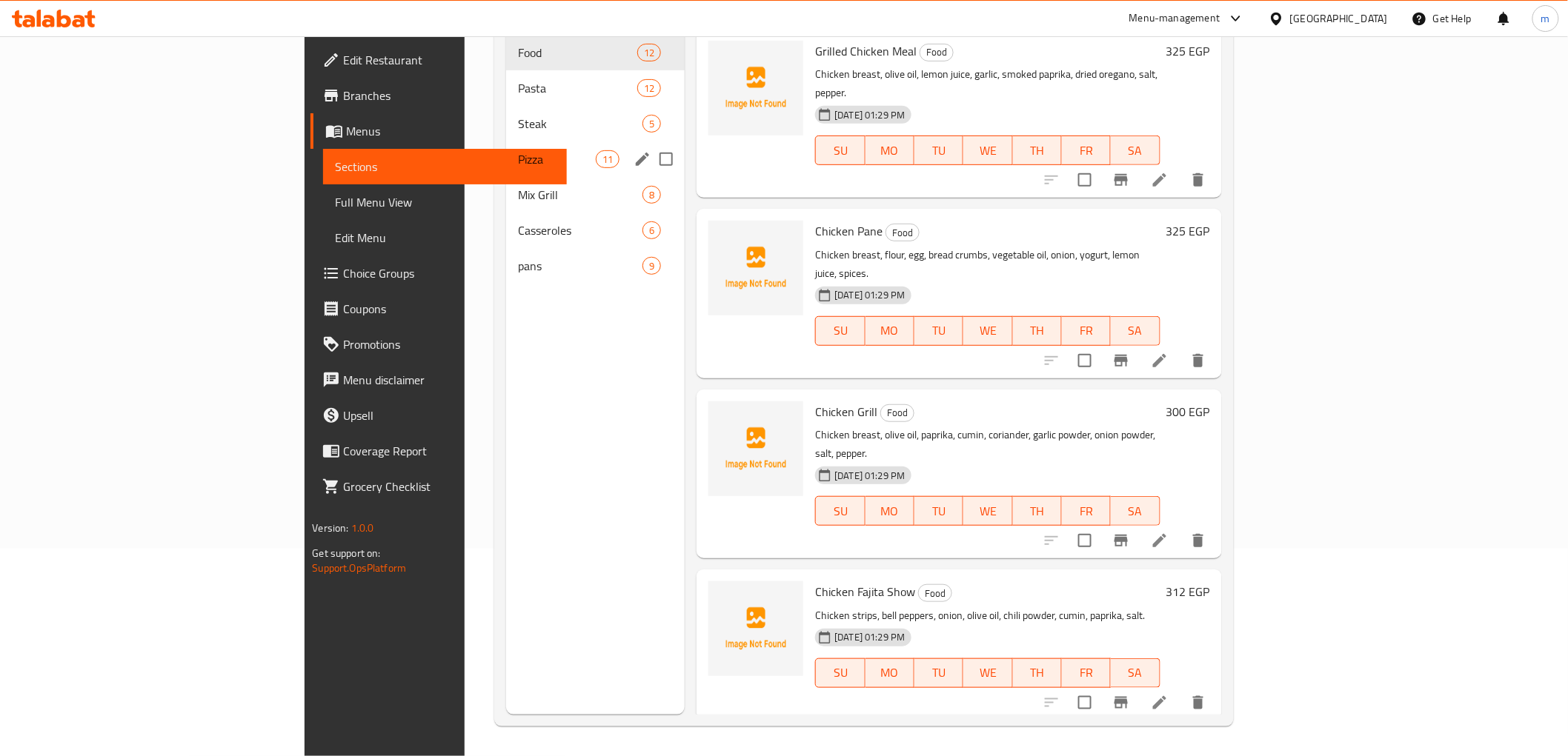
click at [506, 141] on div "Pizza 11" at bounding box center [595, 159] width 179 height 35
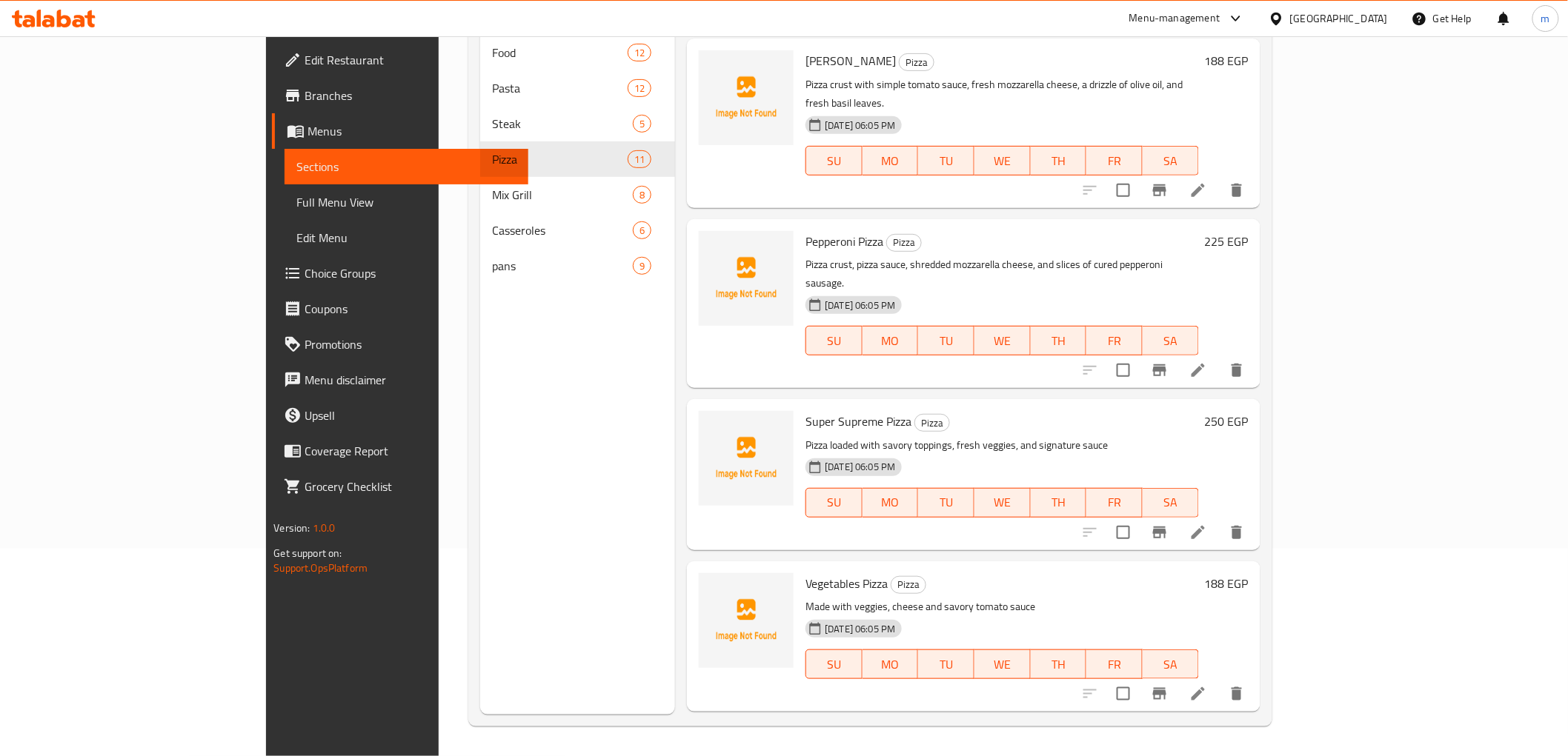
scroll to position [905, 0]
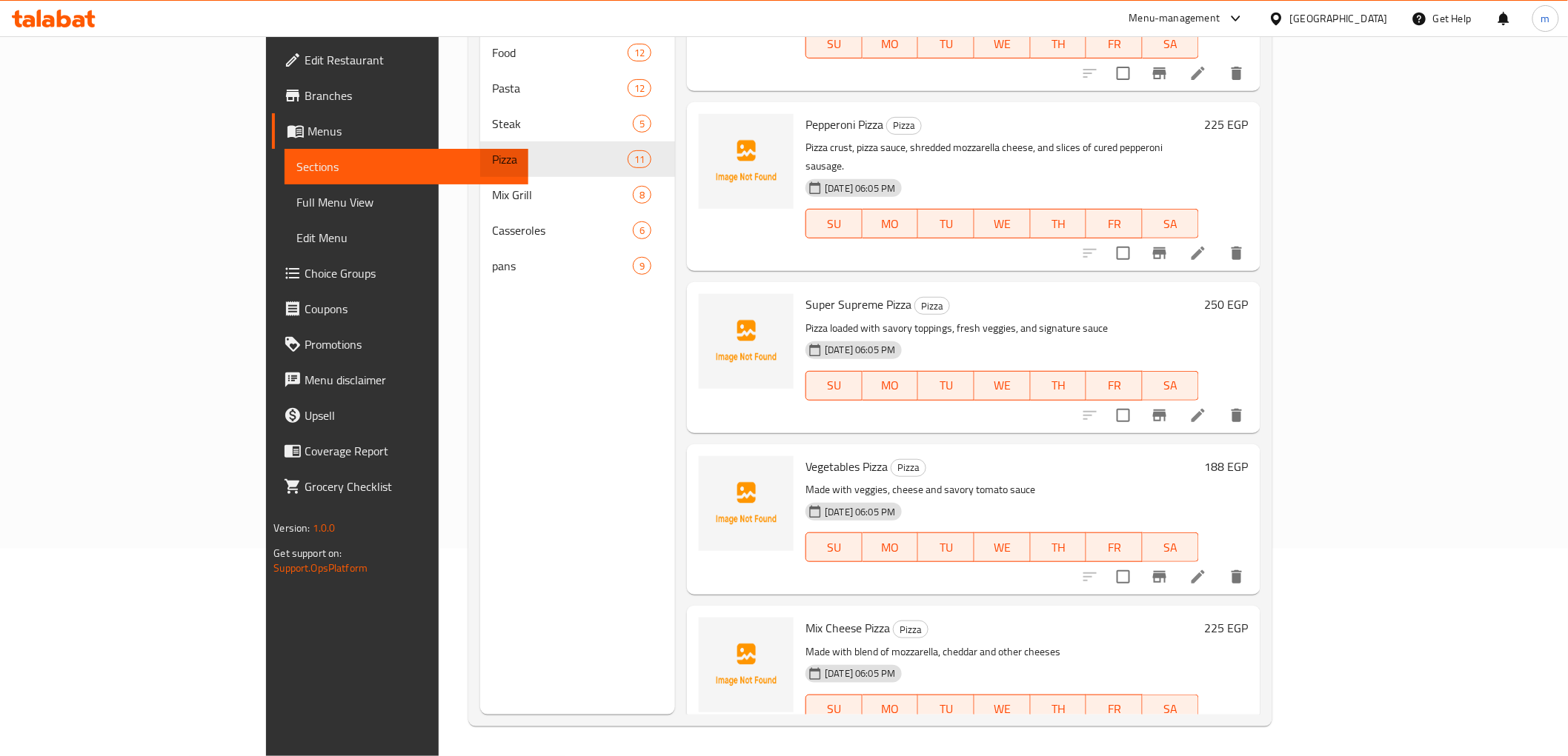
click at [1205, 571] on icon at bounding box center [1198, 577] width 13 height 13
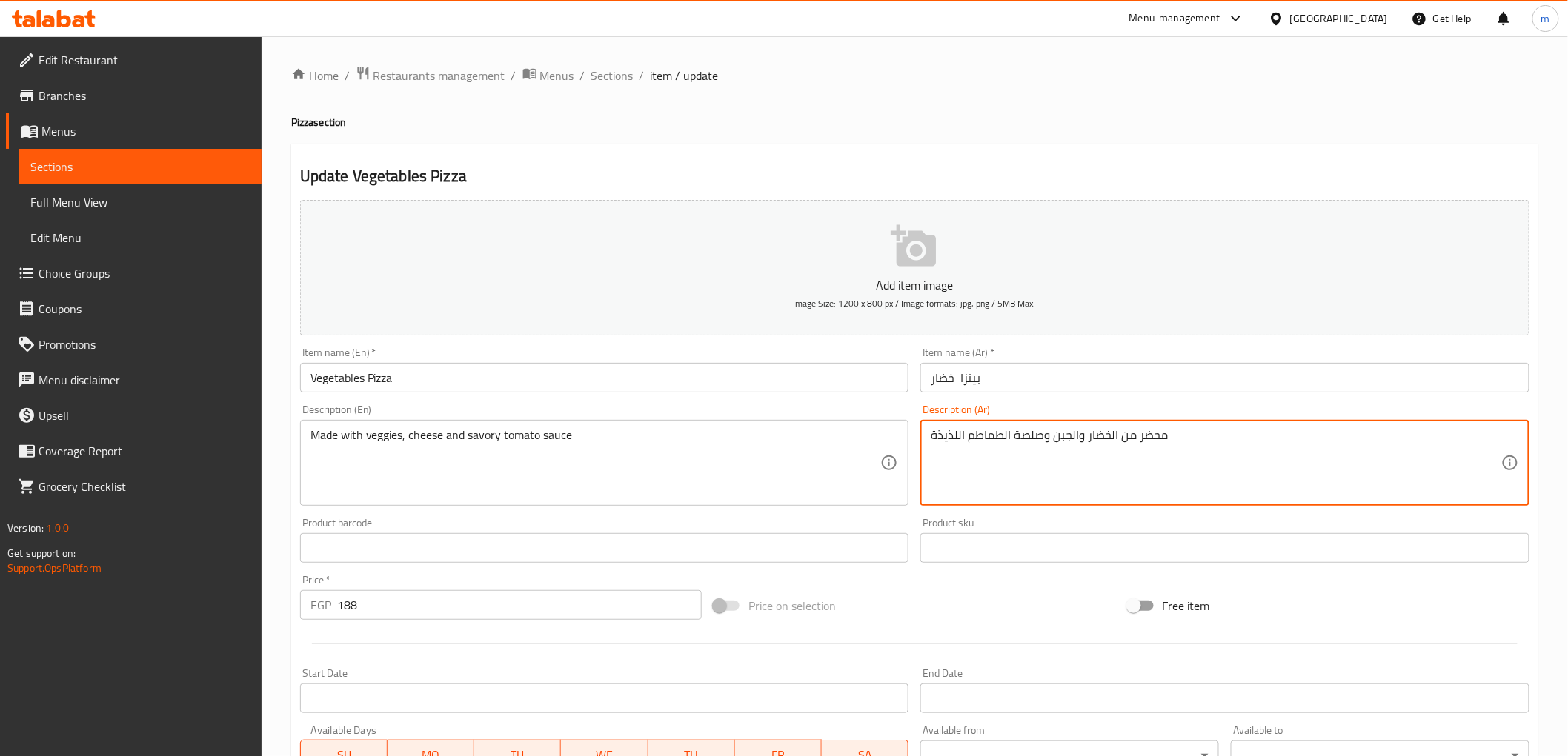
click at [939, 434] on textarea "محضر من الخضار والجبن وصلصة الطماطم اللذيذة" at bounding box center [1216, 464] width 571 height 71
click at [1229, 447] on textarea "محضر من الخضار والجبن وصلصة الطماطم المالحة" at bounding box center [1216, 464] width 571 height 71
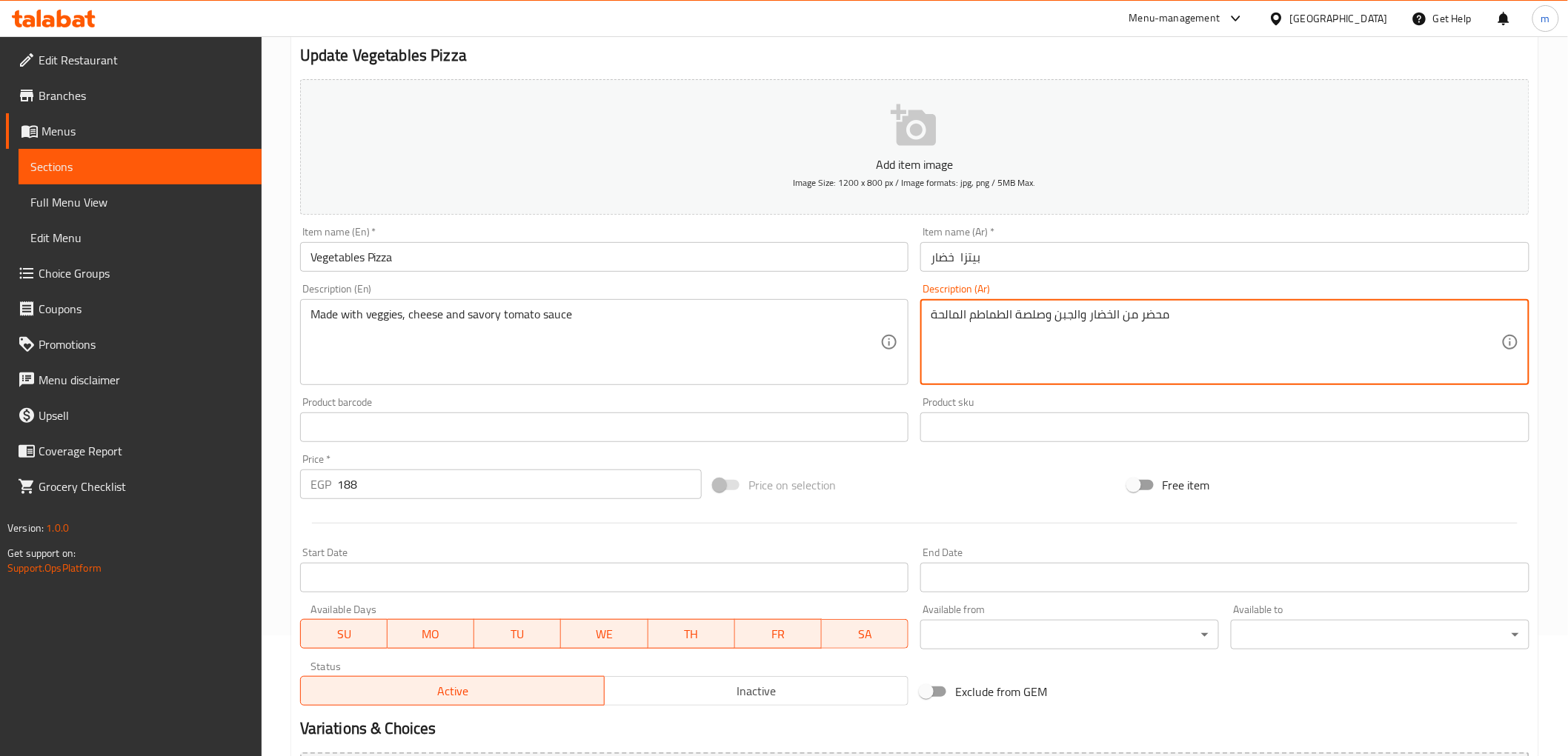
scroll to position [287, 0]
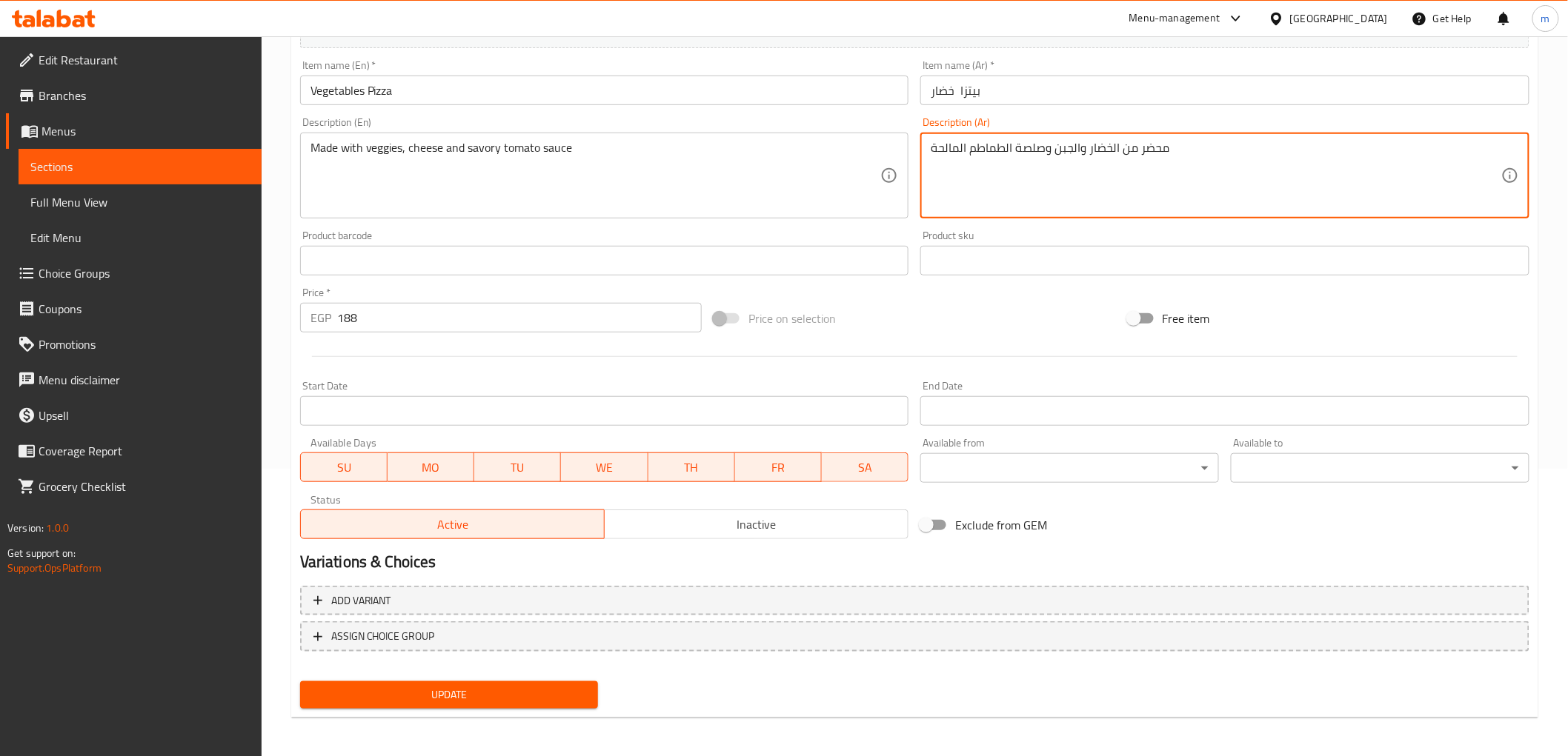
type textarea "محضر من الخضار والجبن وصلصة الطماطم المالحة"
click at [520, 695] on span "Update" at bounding box center [449, 695] width 275 height 18
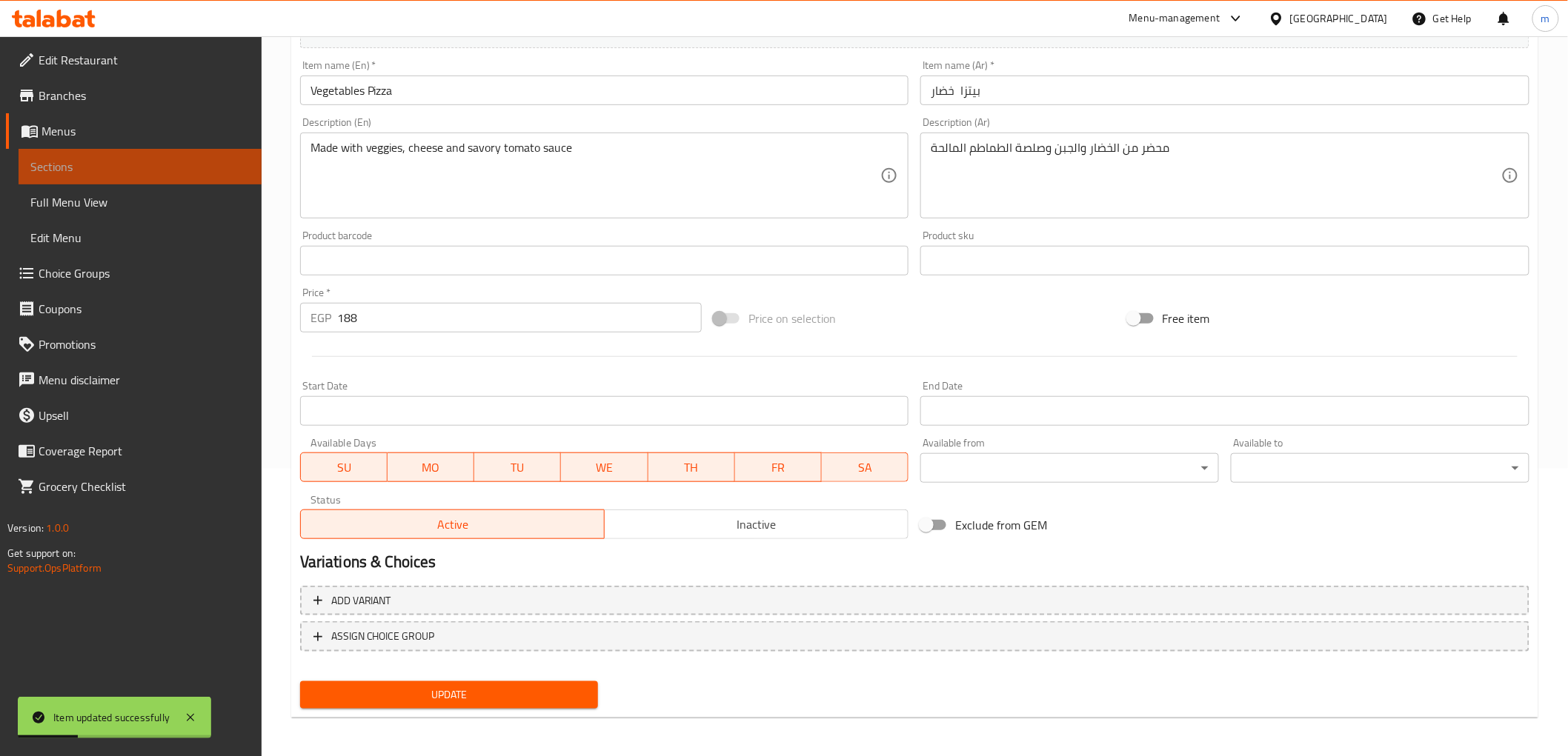
click at [130, 156] on link "Sections" at bounding box center [140, 166] width 243 height 35
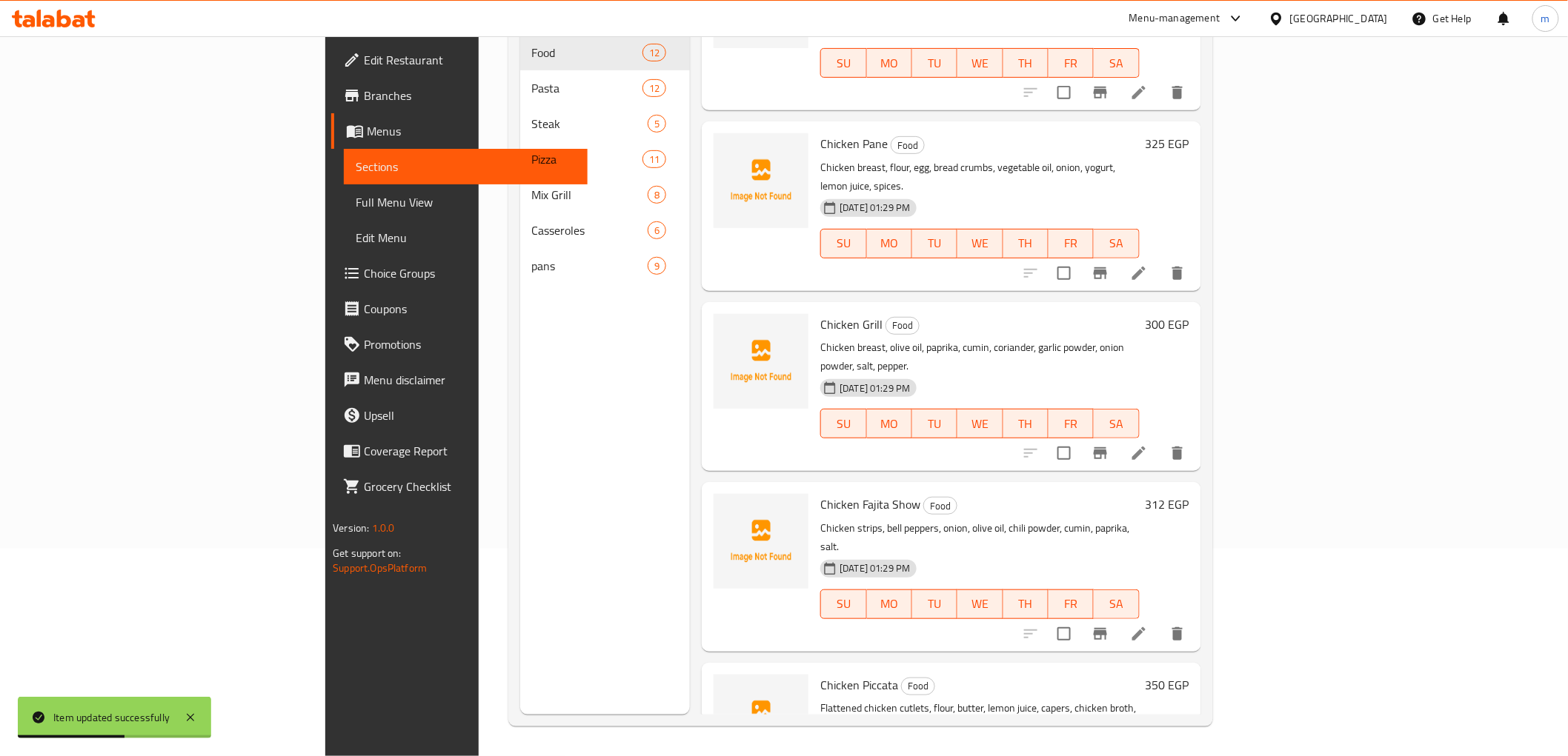
scroll to position [82, 0]
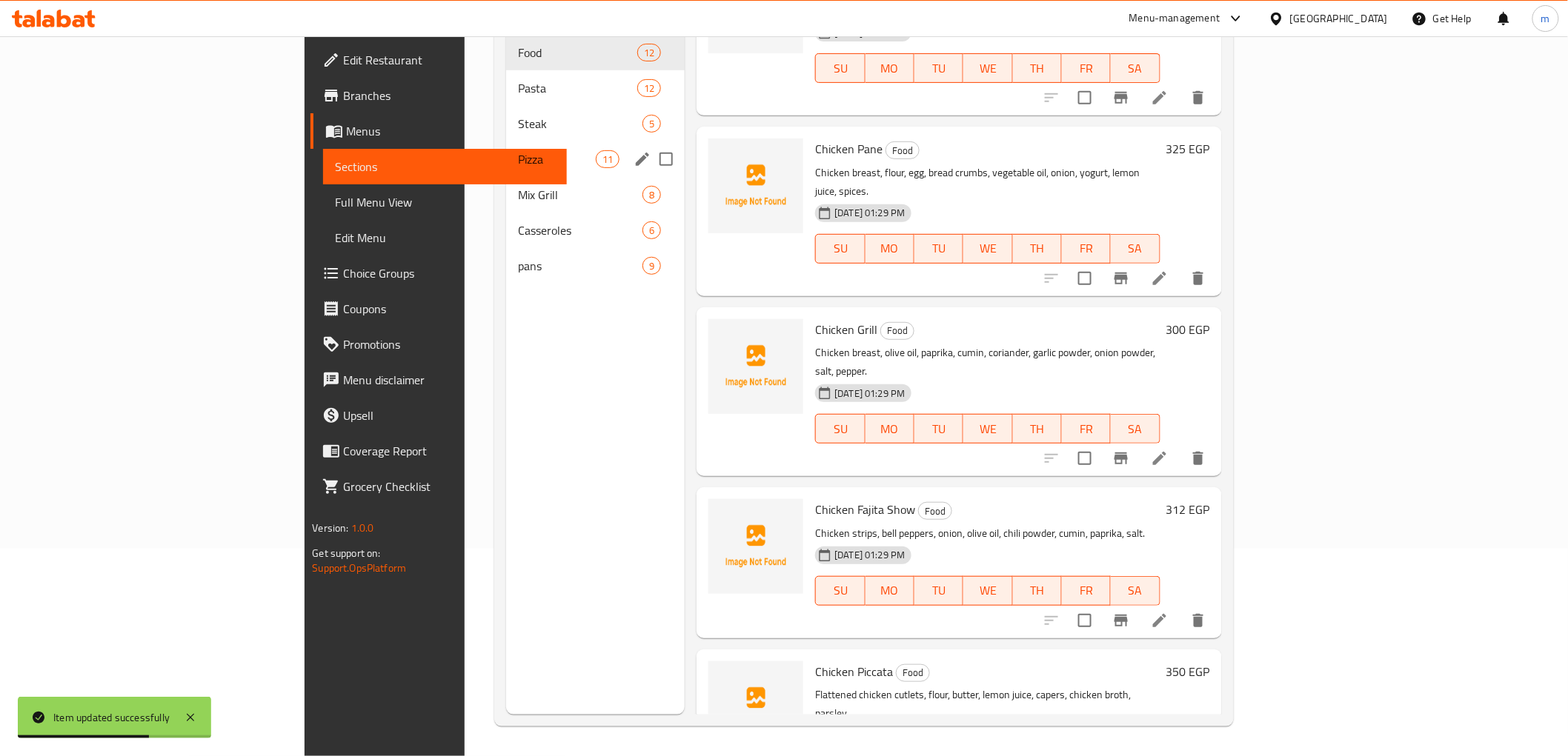
click at [506, 146] on div "Pizza 11" at bounding box center [595, 159] width 179 height 35
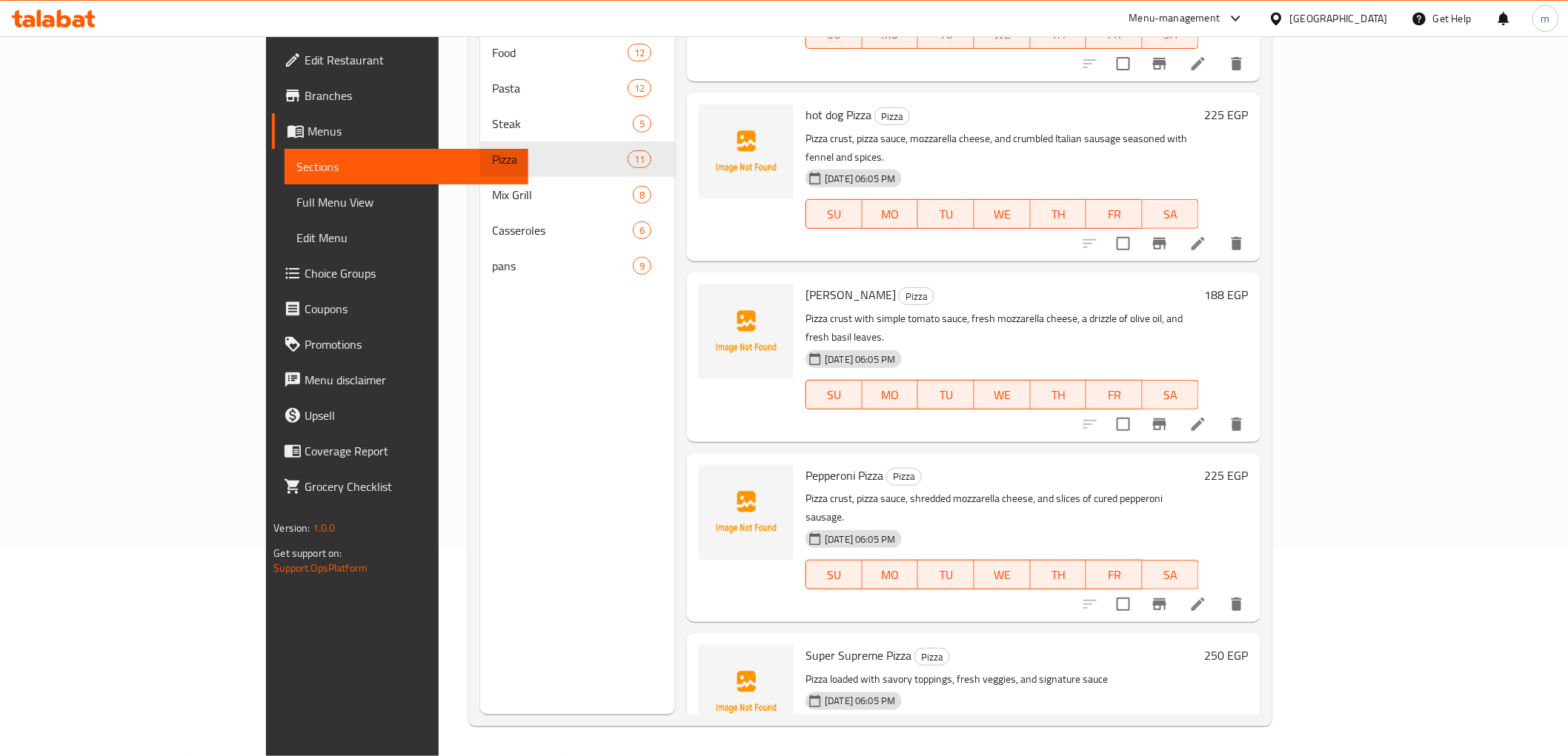
scroll to position [658, 0]
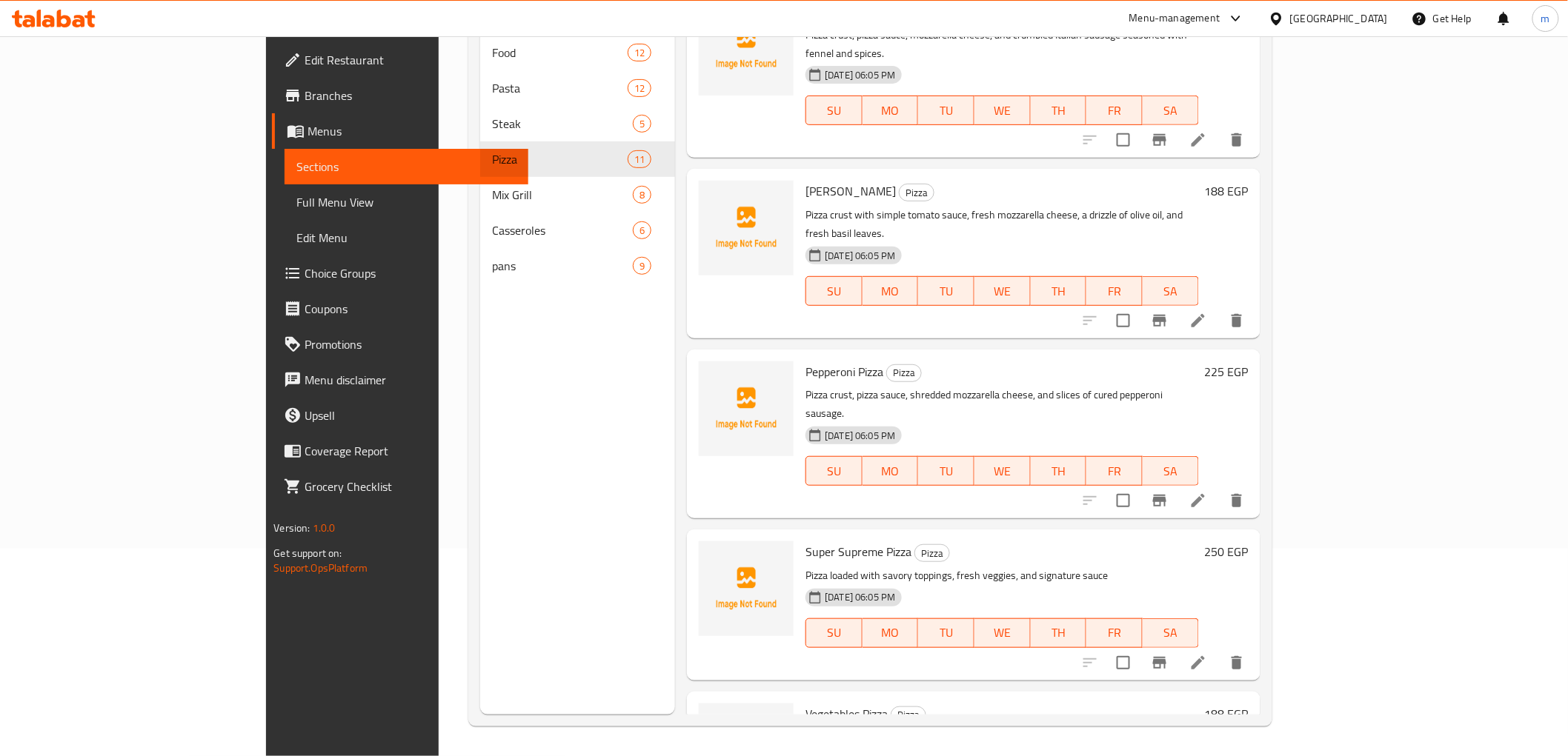
click at [1207, 654] on icon at bounding box center [1198, 663] width 18 height 18
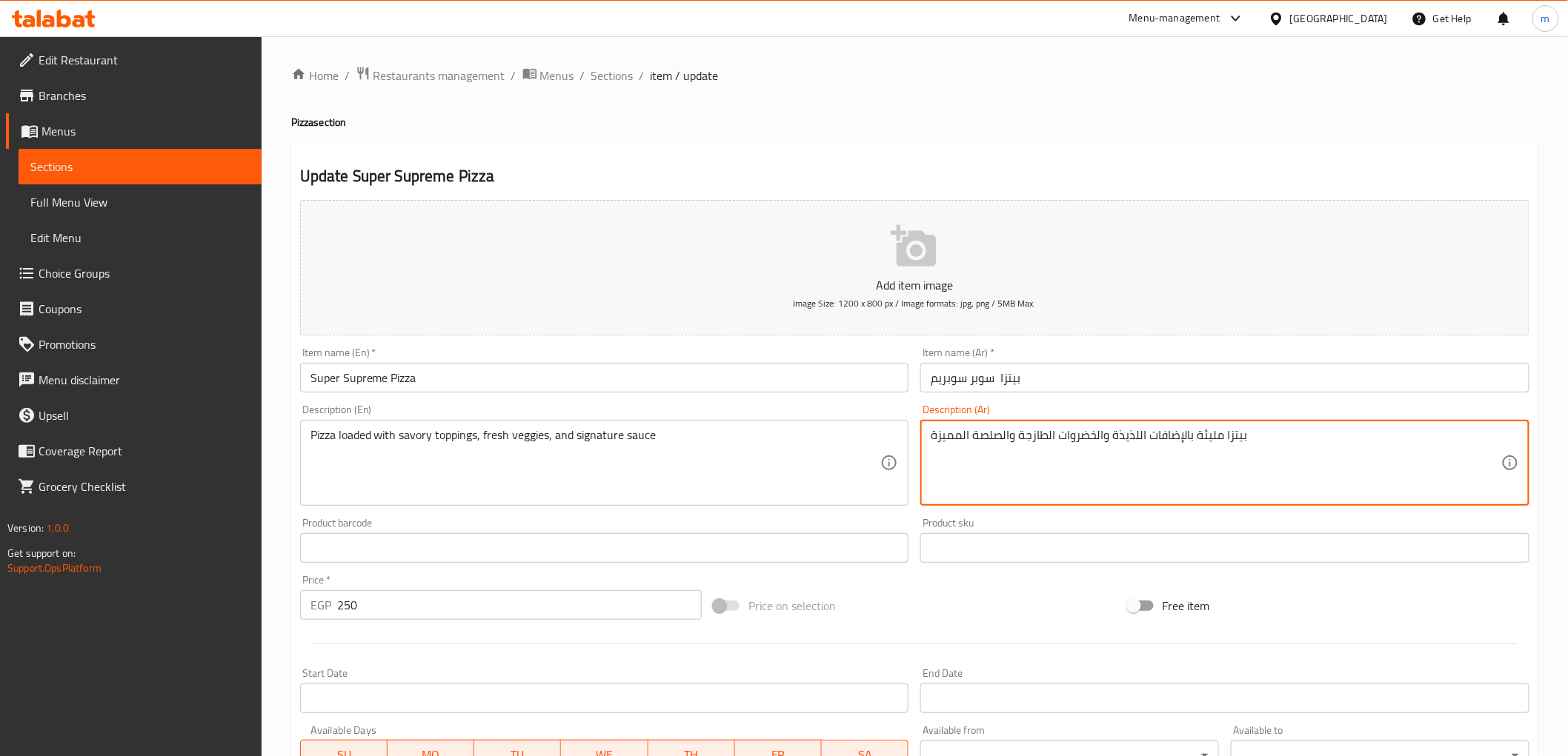
click at [1125, 433] on textarea "بيتزا مليئة بالإضافات اللذيذة والخضروات الطازجة والصلصة المميزة" at bounding box center [1216, 464] width 571 height 71
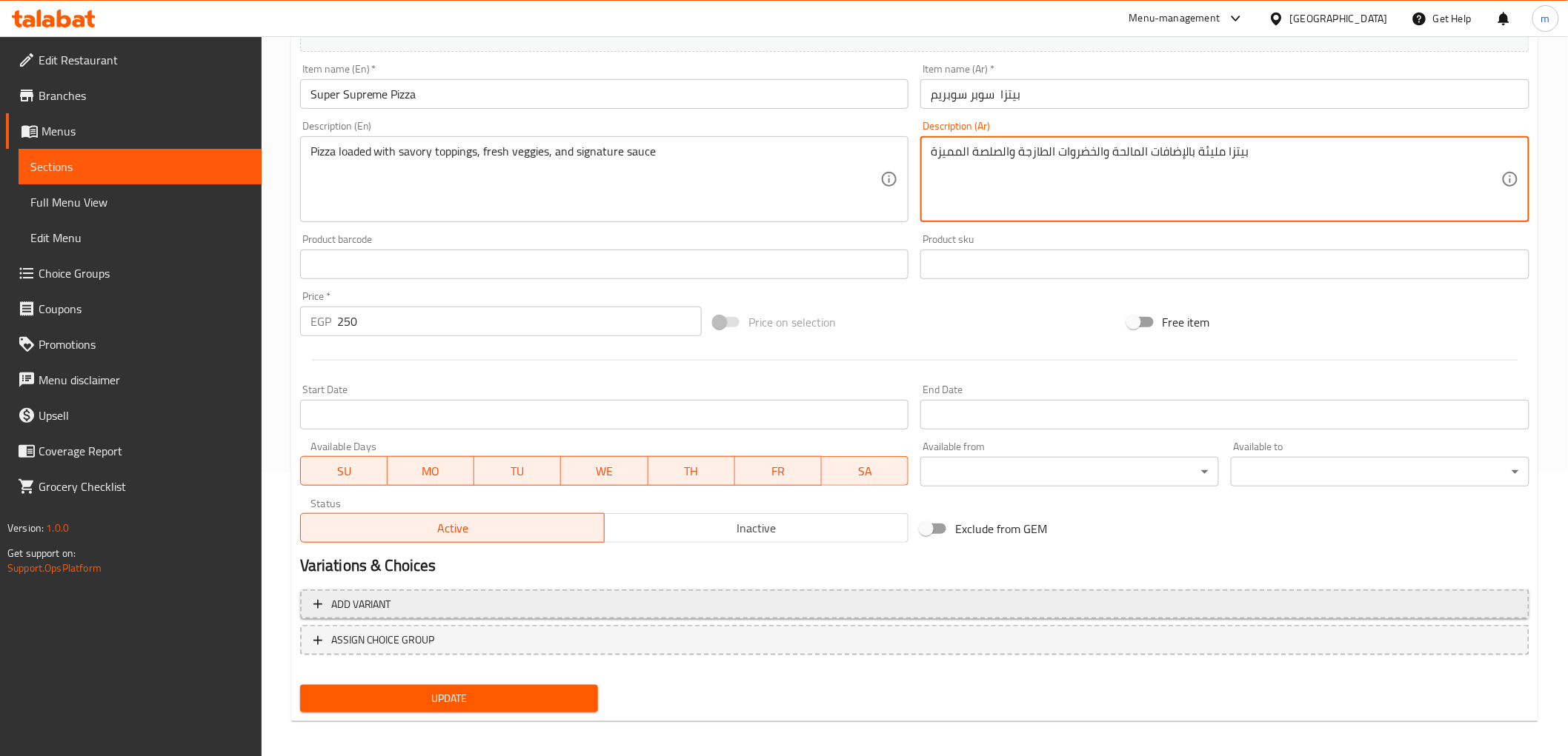
scroll to position [287, 0]
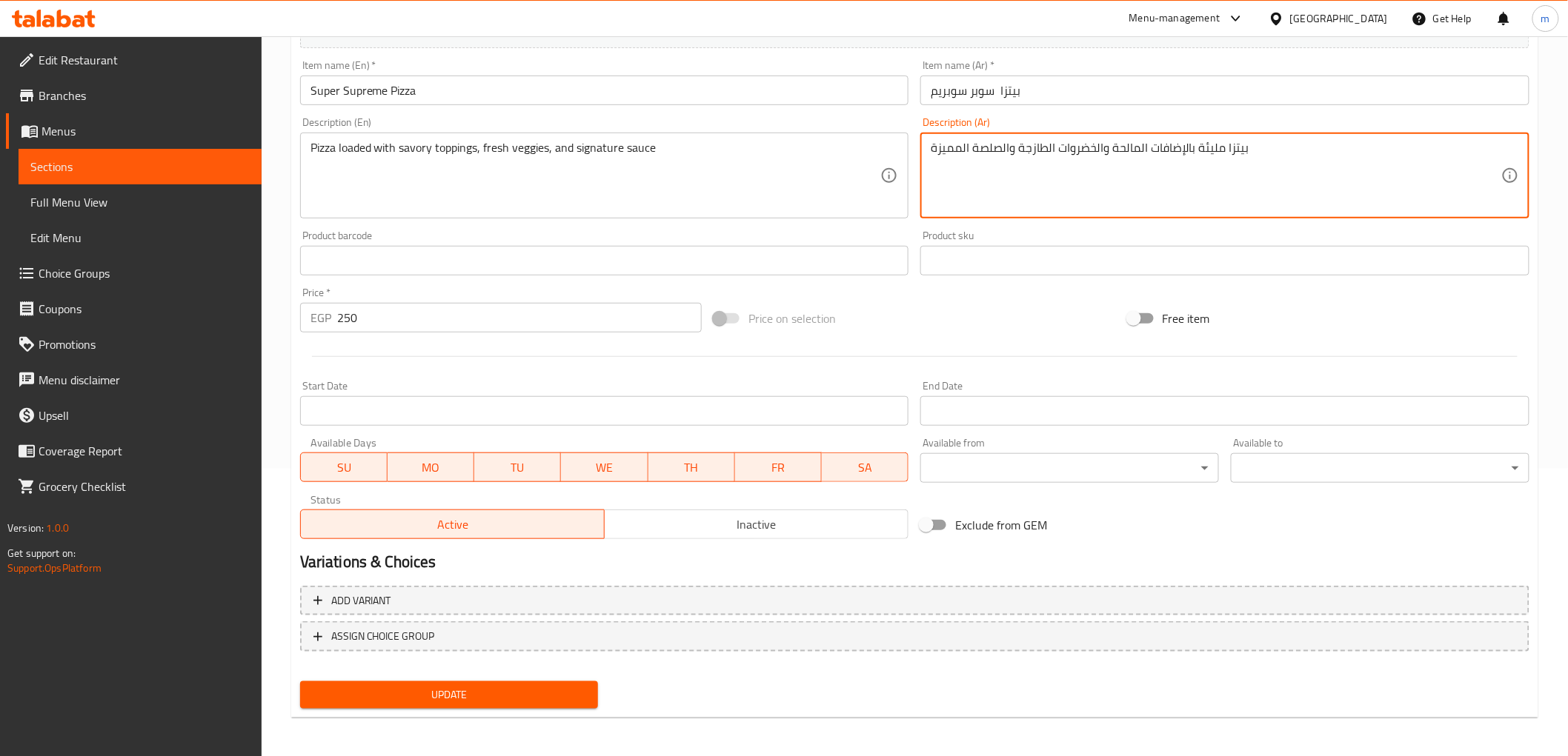
type textarea "بيتزا مليئة بالإضافات المالحة والخضروات الطازجة والصلصة المميزة"
click at [573, 690] on span "Update" at bounding box center [449, 695] width 275 height 18
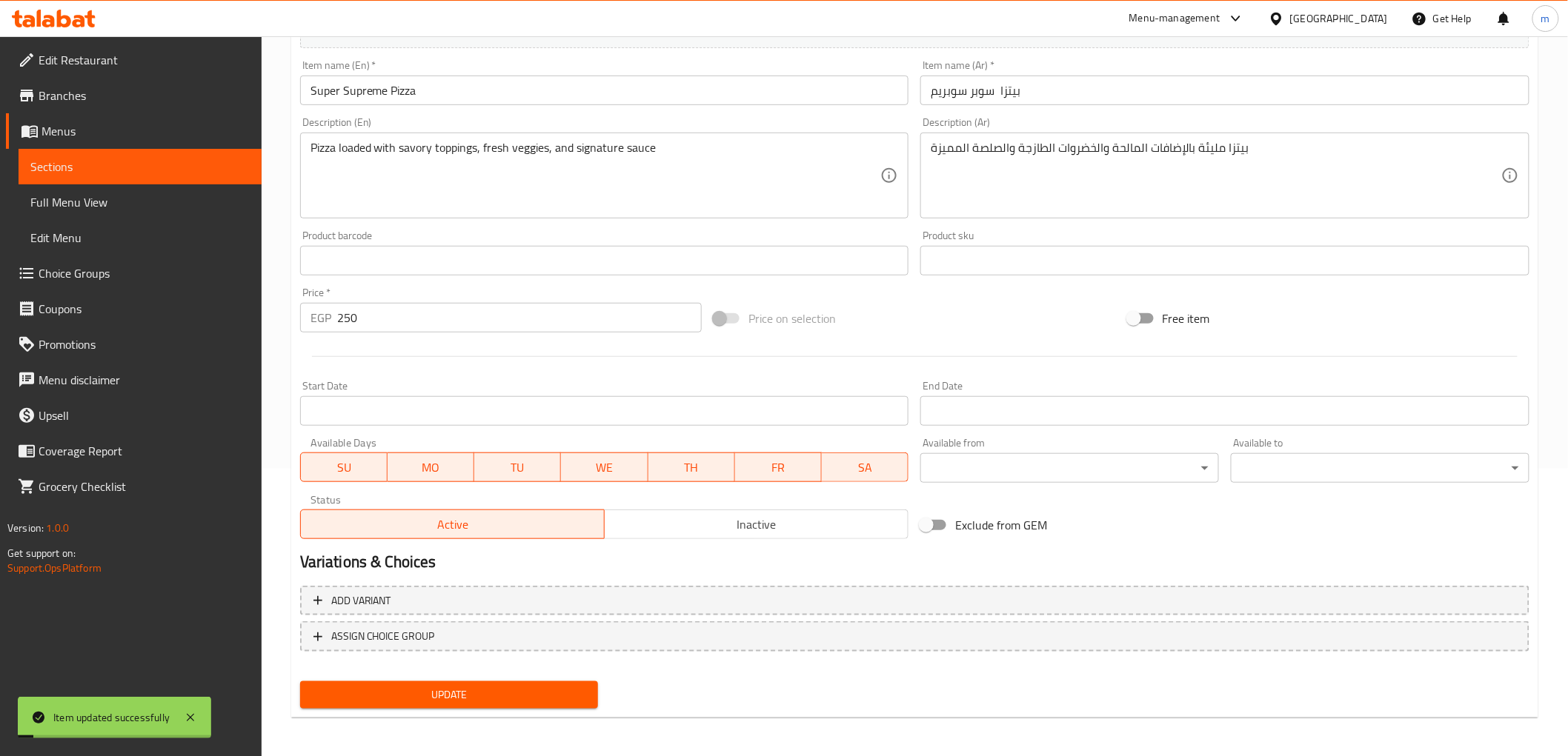
click at [160, 171] on span "Sections" at bounding box center [140, 166] width 219 height 18
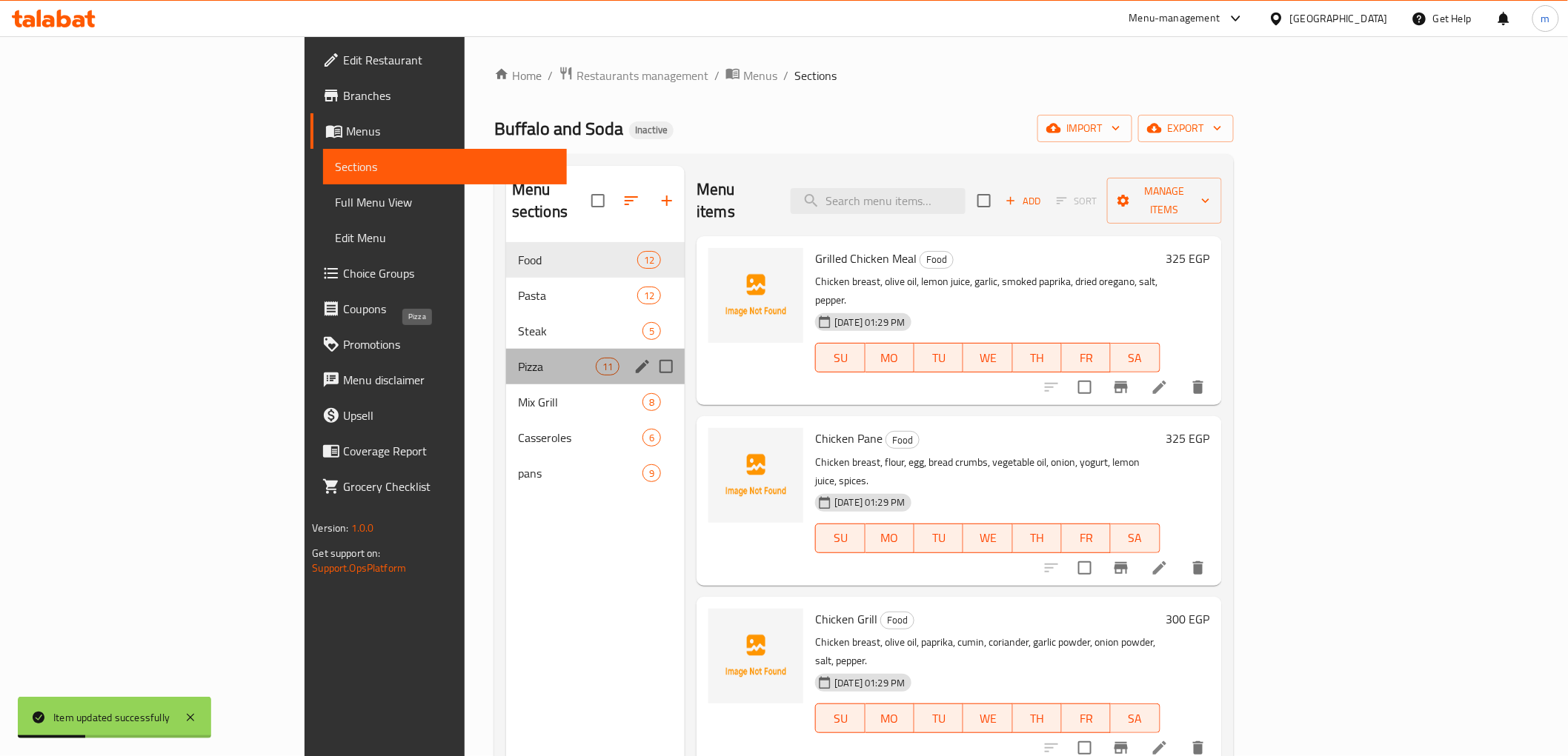
click at [518, 358] on span "Pizza" at bounding box center [557, 366] width 78 height 18
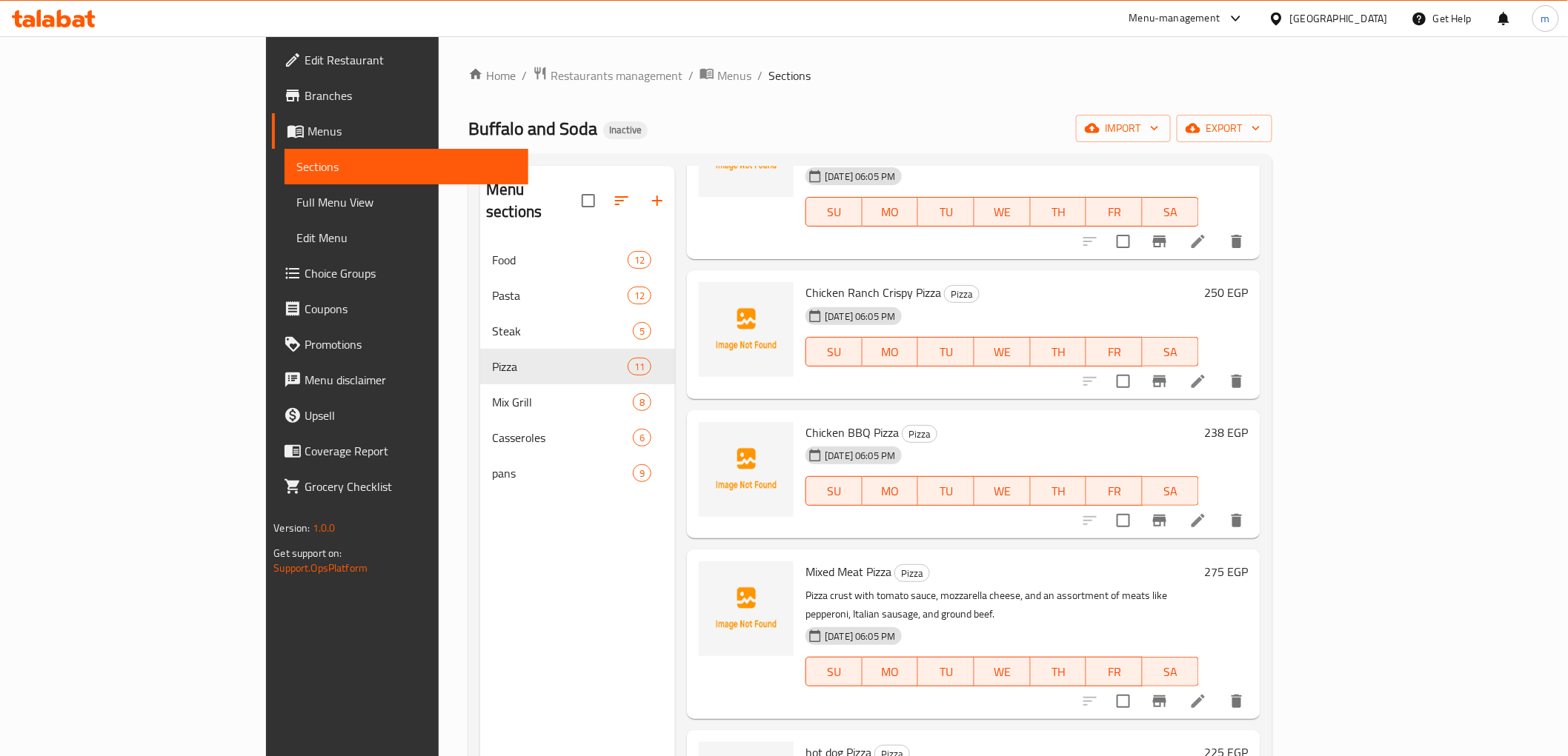
scroll to position [165, 0]
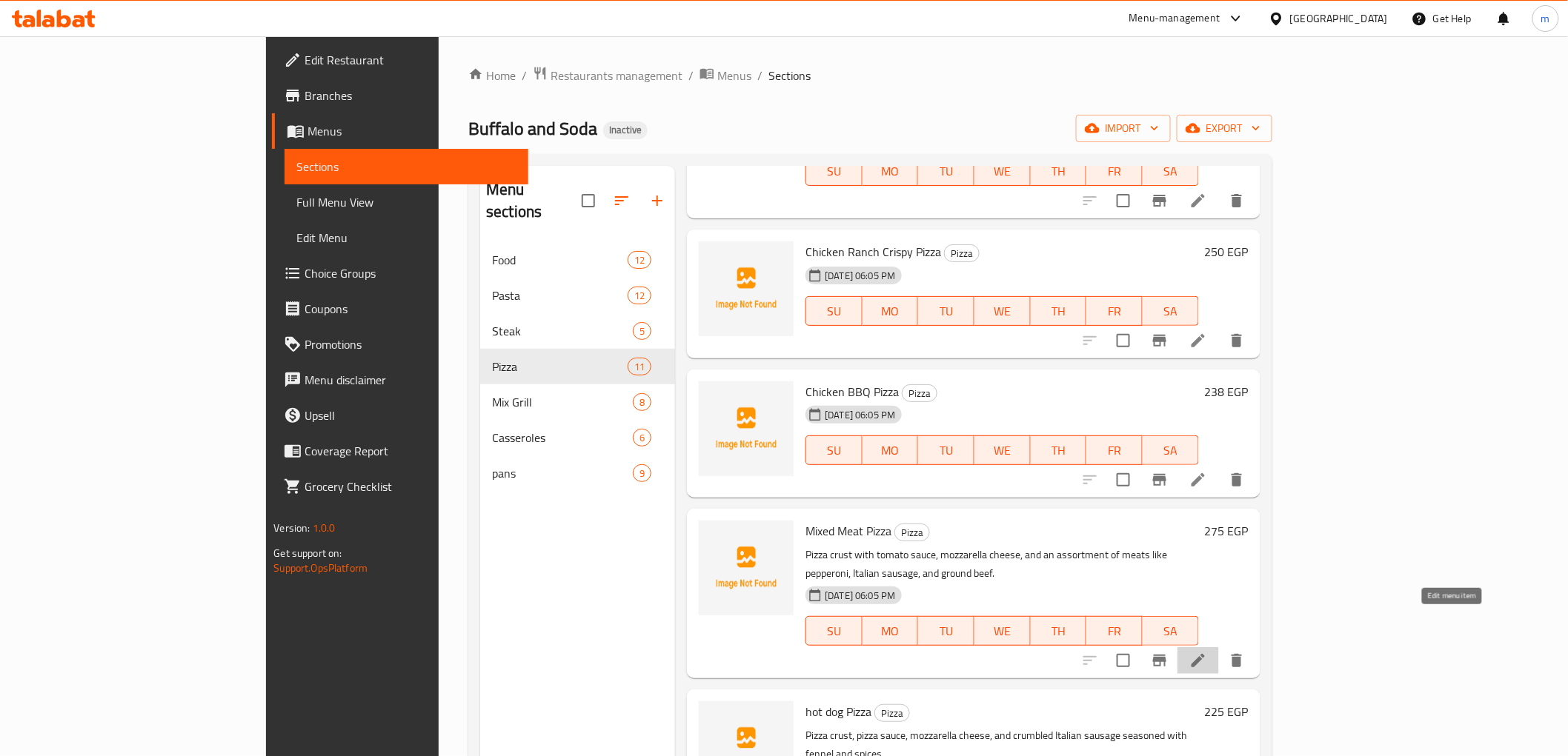
click at [1207, 652] on icon at bounding box center [1198, 660] width 18 height 18
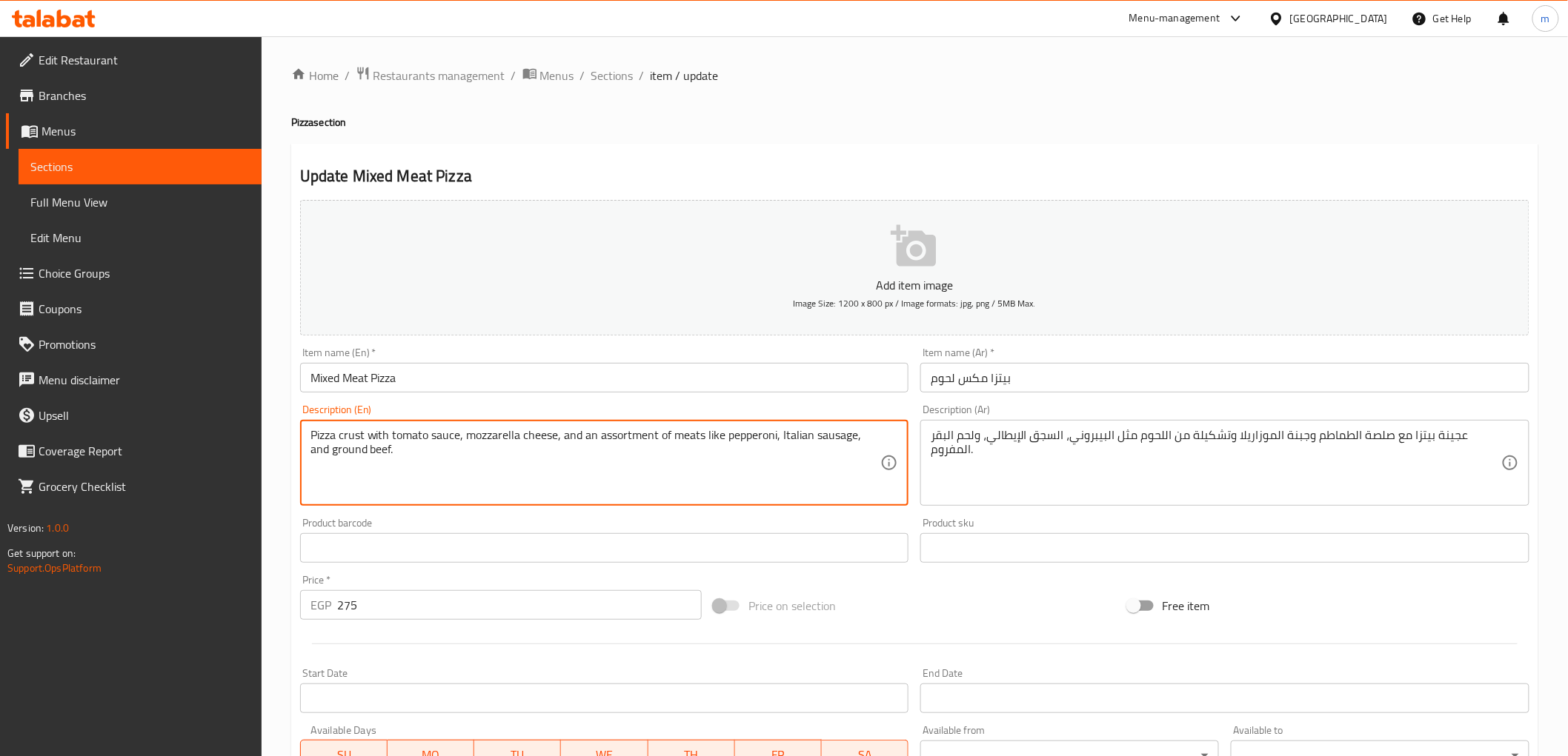
click at [819, 435] on textarea "Pizza crust with tomato sauce, mozzarella cheese, and an assortment of meats li…" at bounding box center [596, 464] width 571 height 71
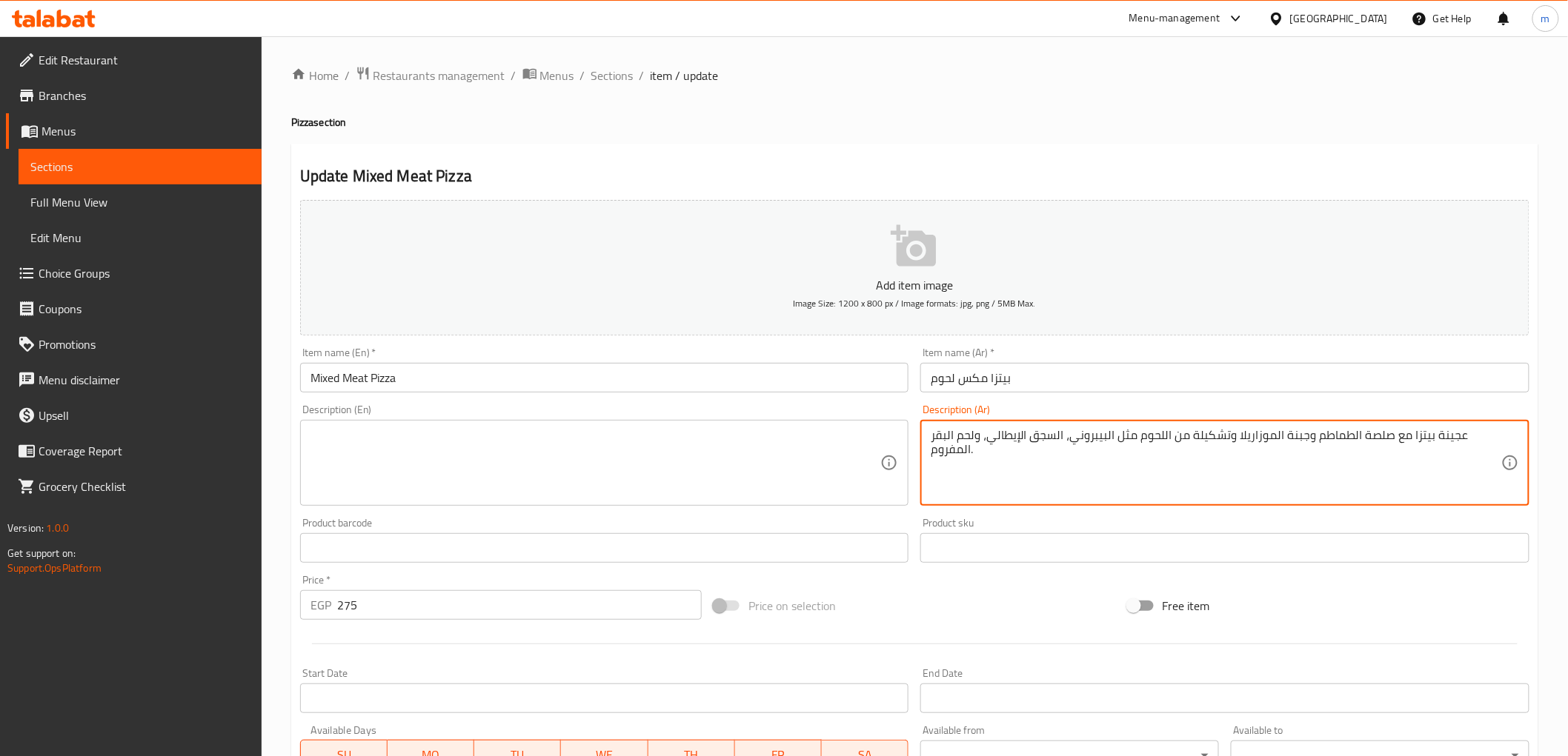
click at [1057, 442] on textarea "عجينة بيتزا مع صلصة الطماطم وجبنة الموزاريلا وتشكيلة من اللحوم مثل البيبروني، ا…" at bounding box center [1216, 464] width 571 height 71
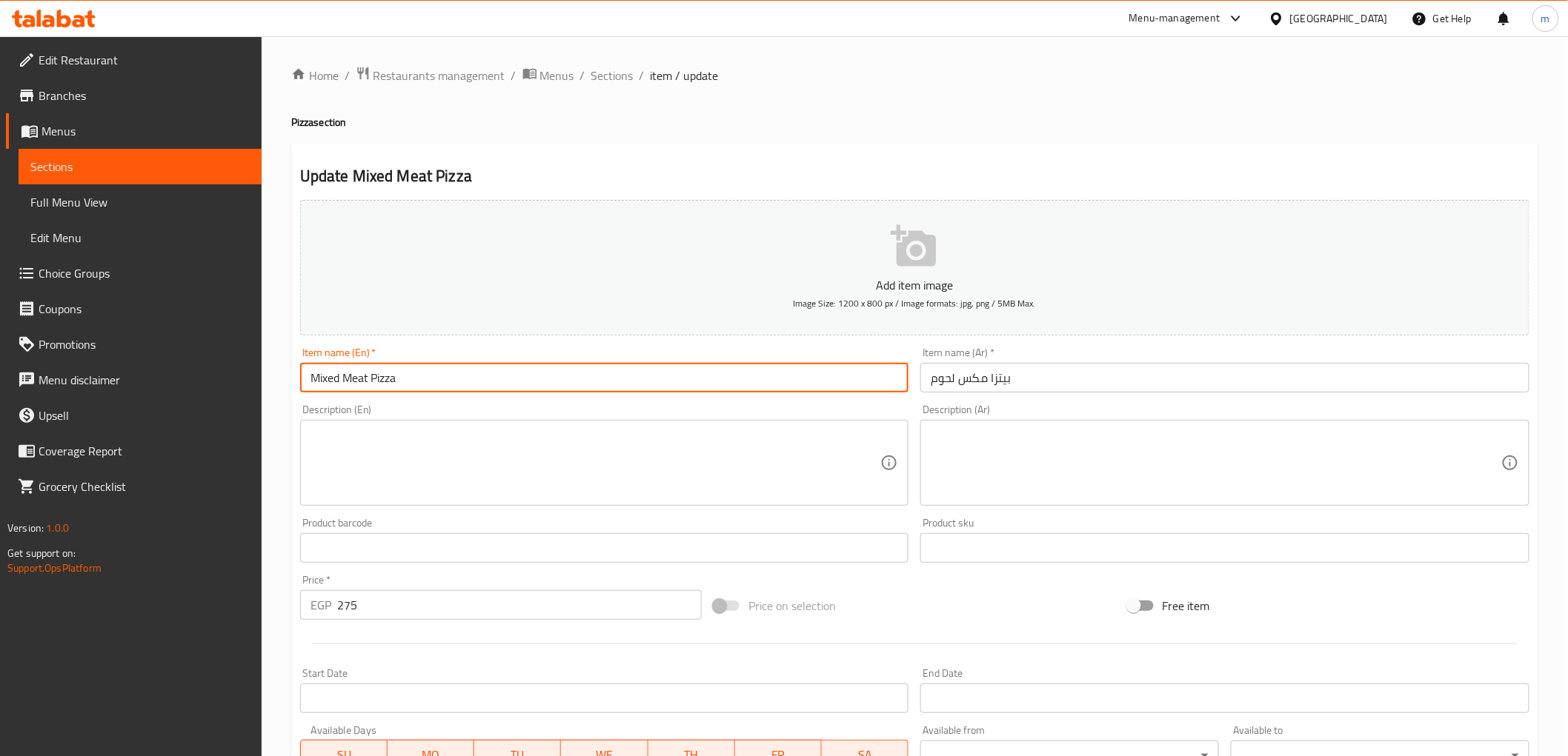
click at [602, 376] on input "Mixed Meat Pizza" at bounding box center [605, 378] width 609 height 29
click at [751, 468] on textarea at bounding box center [596, 464] width 571 height 71
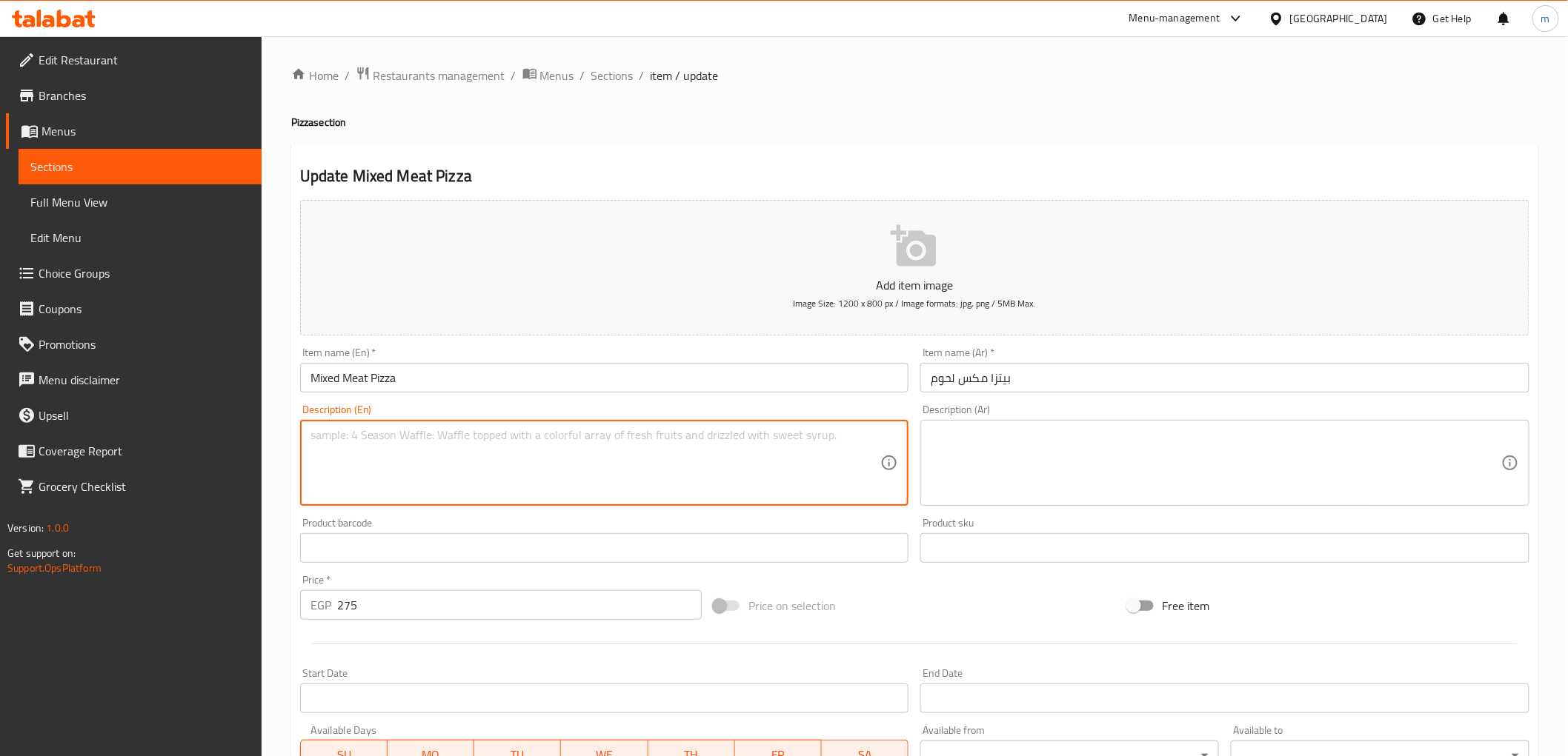
paste textarea "A pizza with a mix of different meats."
type textarea "A pizza with a mix of different meats."
click at [1097, 462] on textarea at bounding box center [1216, 464] width 571 height 71
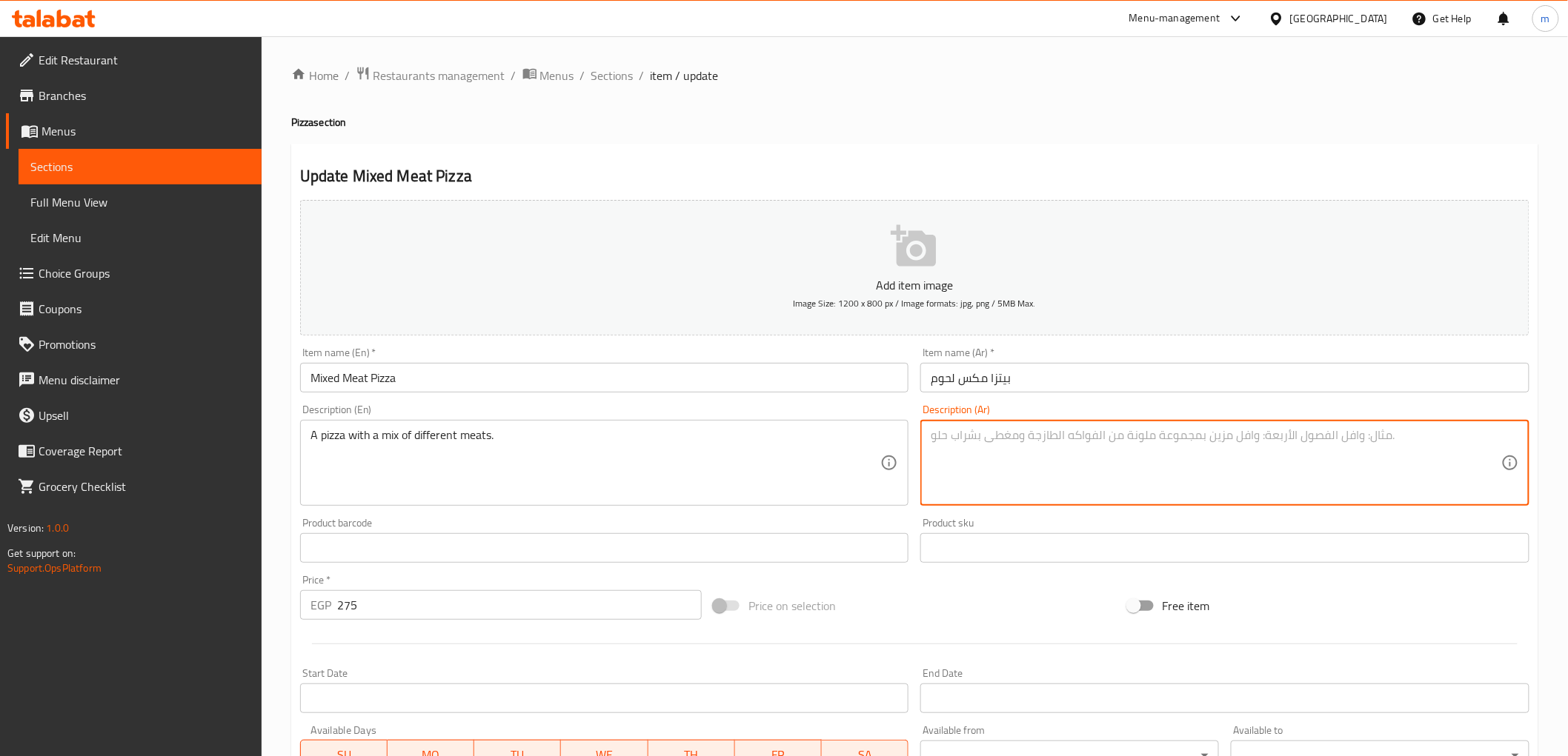
paste textarea "بيتزا بخلطة لحوم مختلفة."
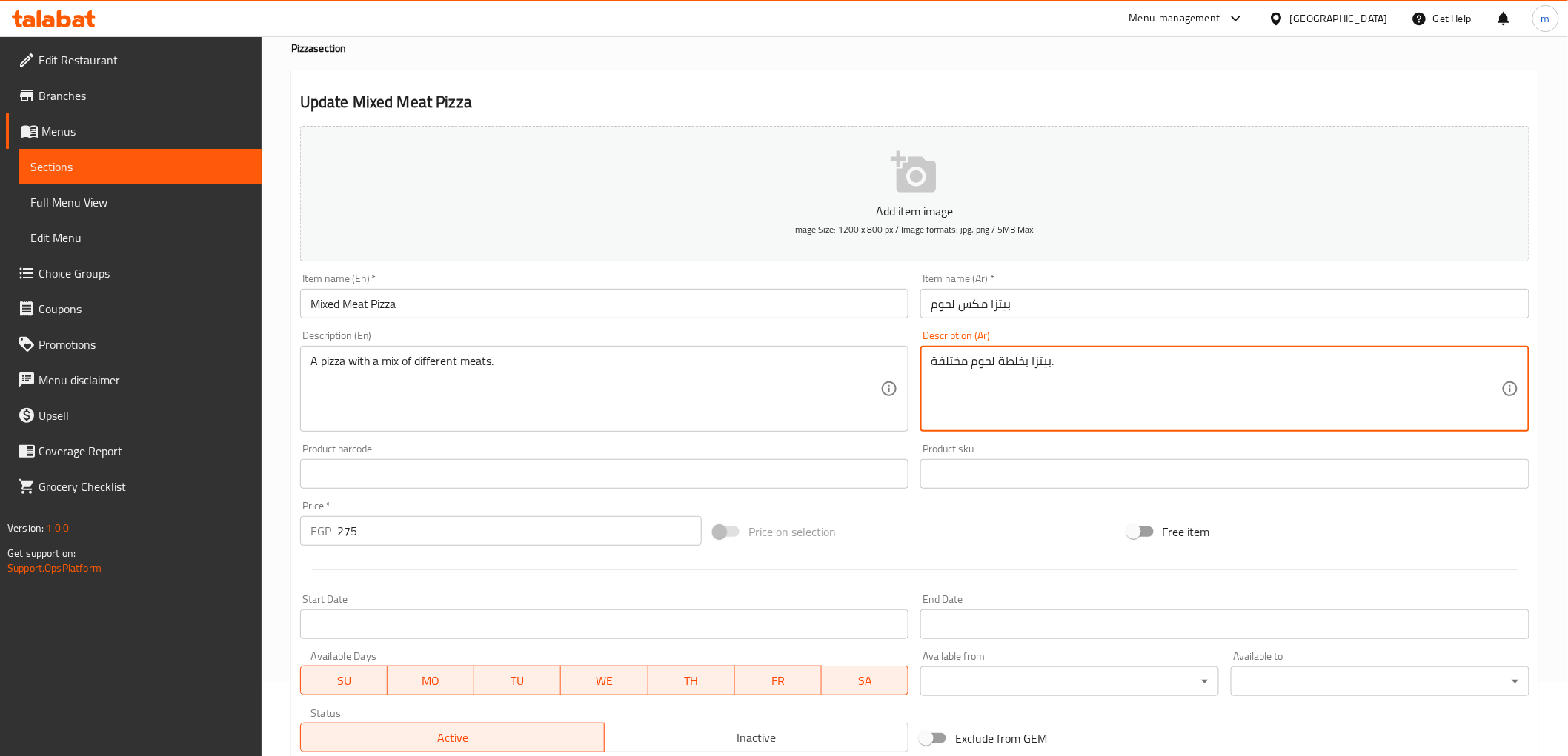
scroll to position [82, 0]
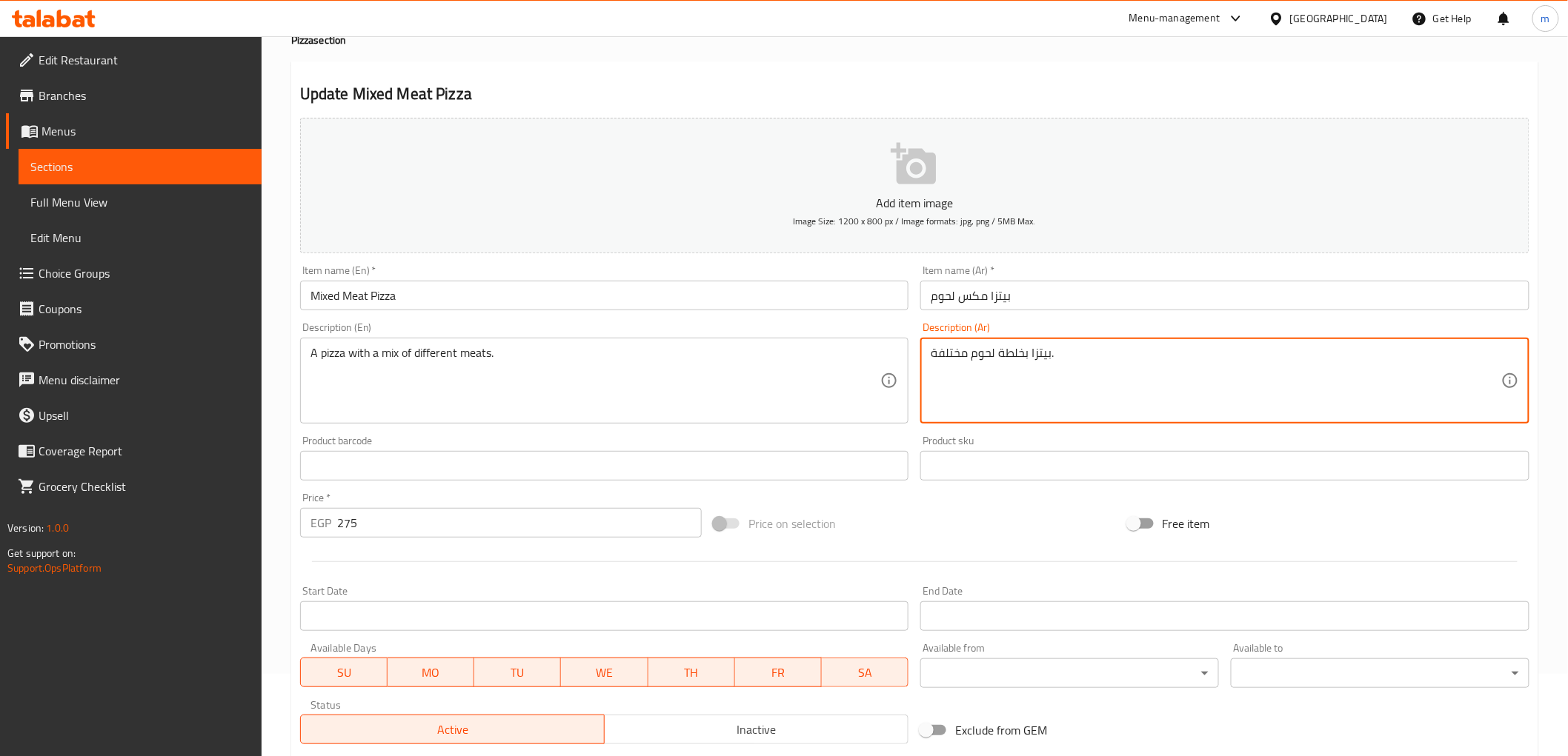
type textarea "بيتزا بخلطة لحوم مختلفة."
click at [1000, 302] on input "بيتزا مكس لحوم" at bounding box center [1225, 296] width 609 height 29
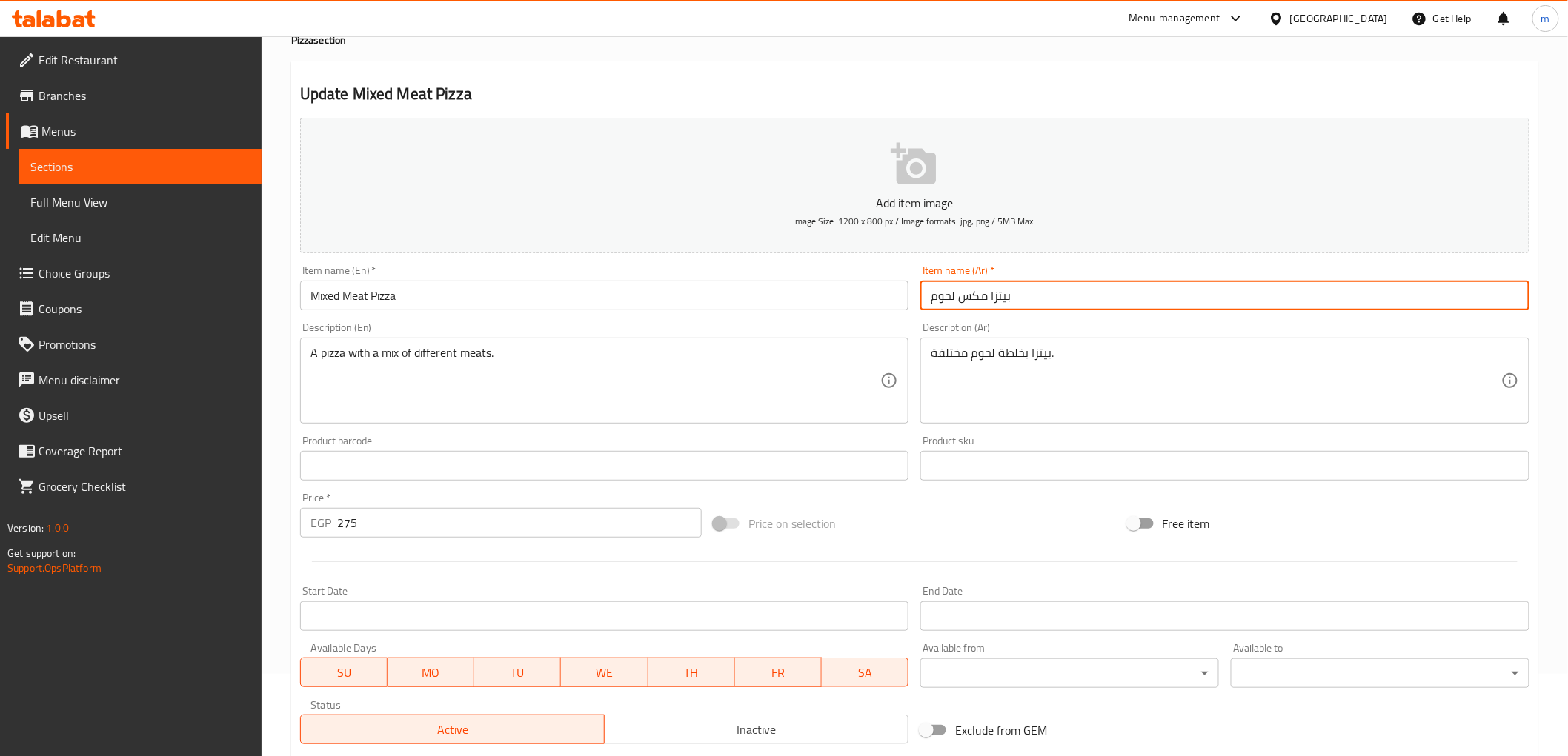
click at [1000, 302] on input "بيتزا مكس لحوم" at bounding box center [1225, 296] width 609 height 29
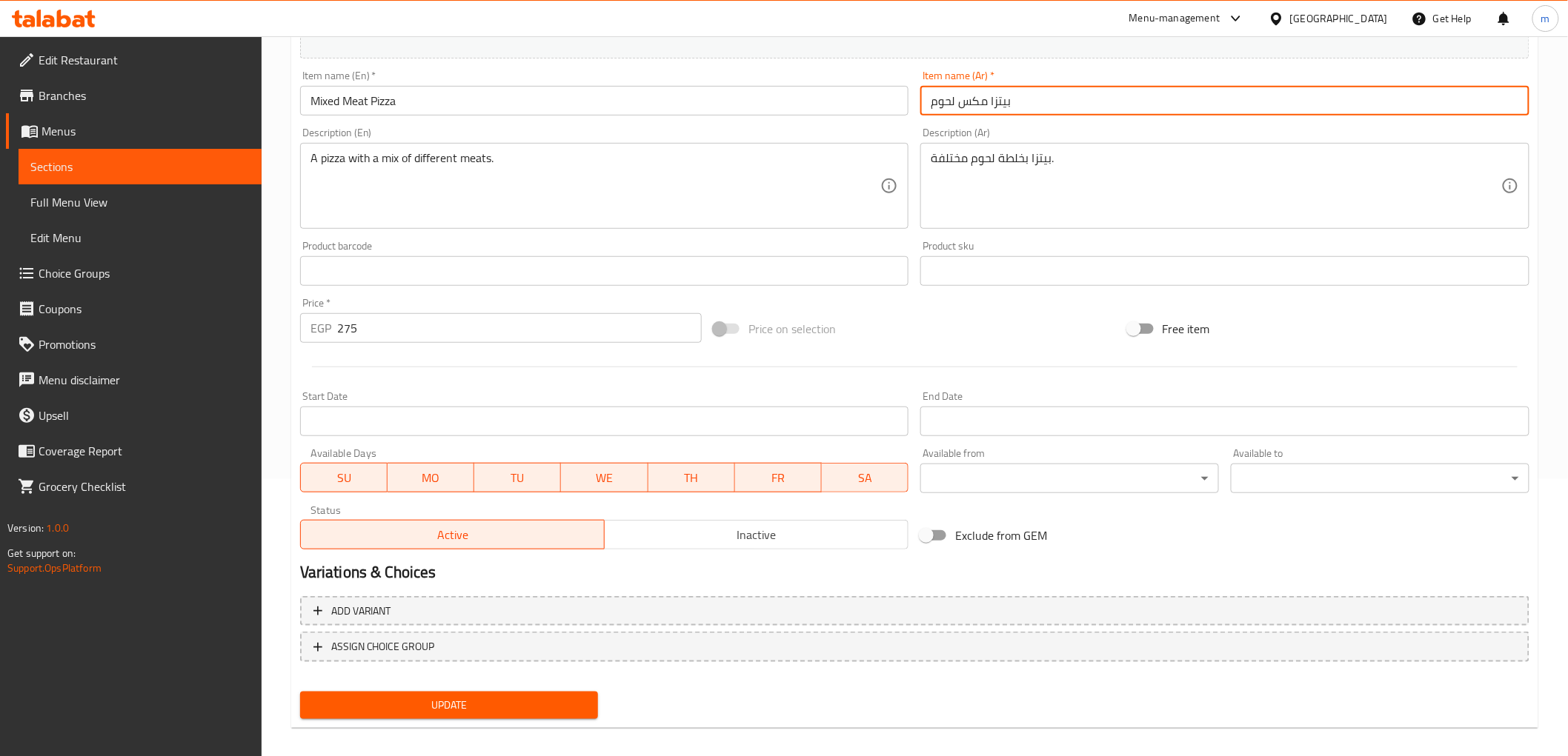
scroll to position [287, 0]
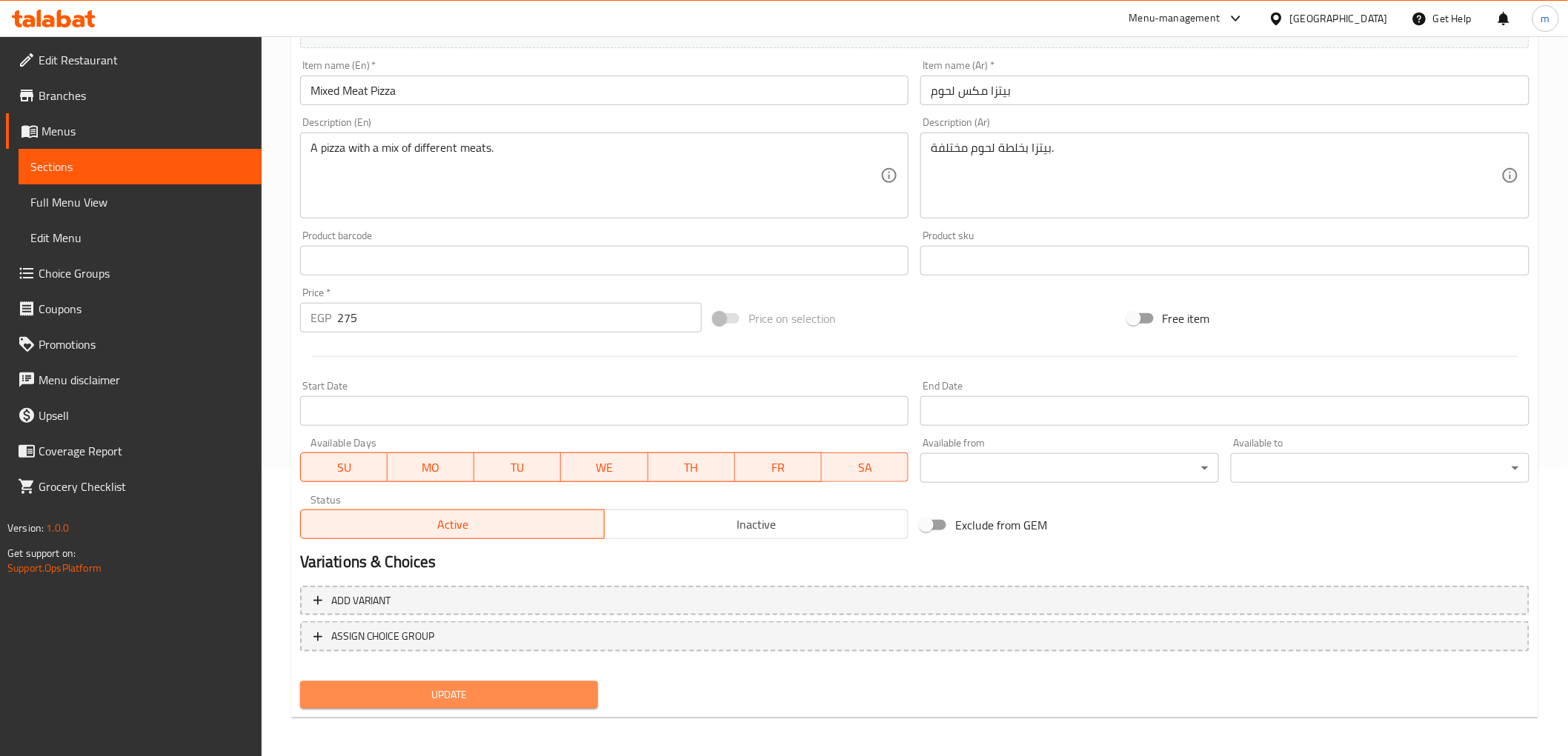
click at [524, 700] on span "Update" at bounding box center [449, 695] width 275 height 18
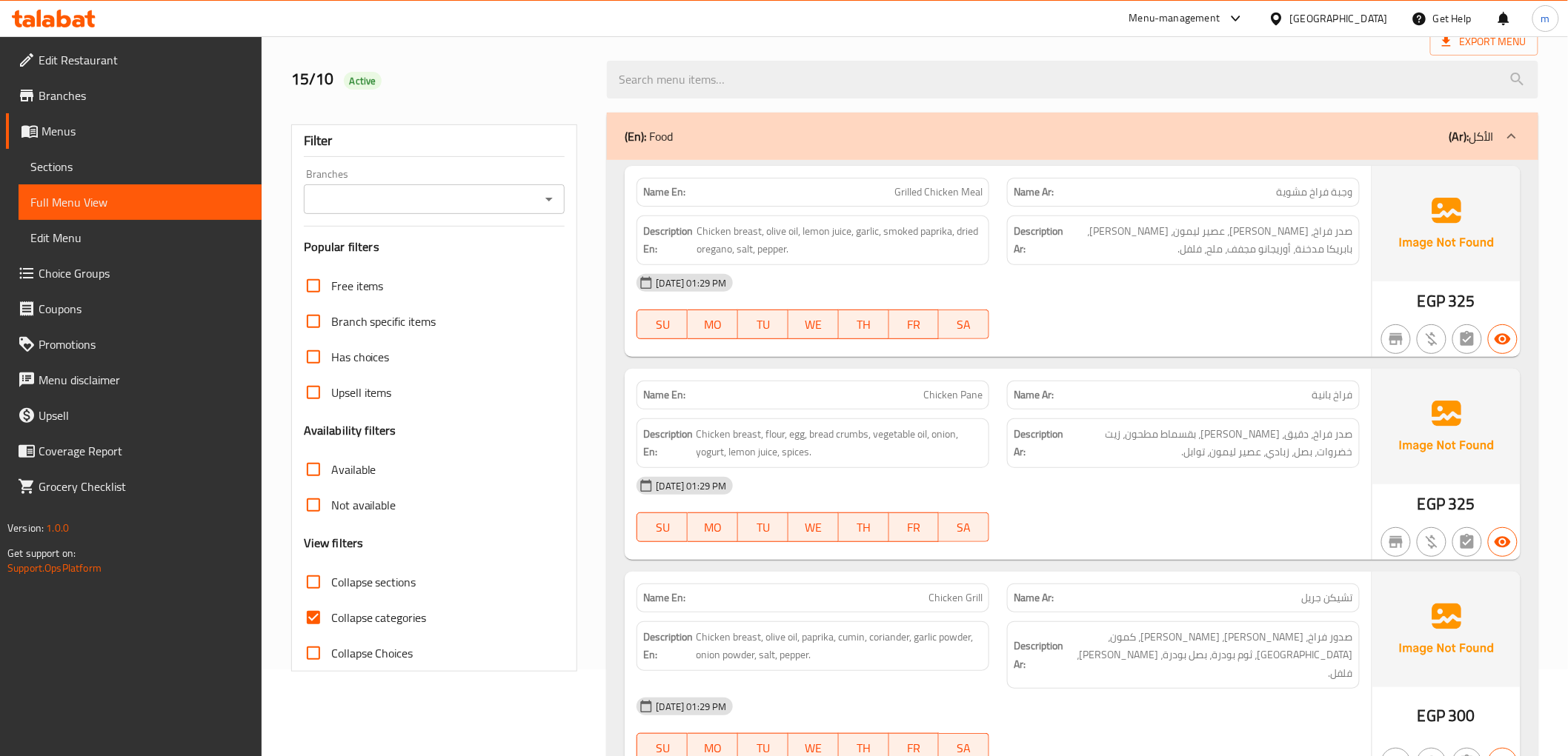
scroll to position [247, 0]
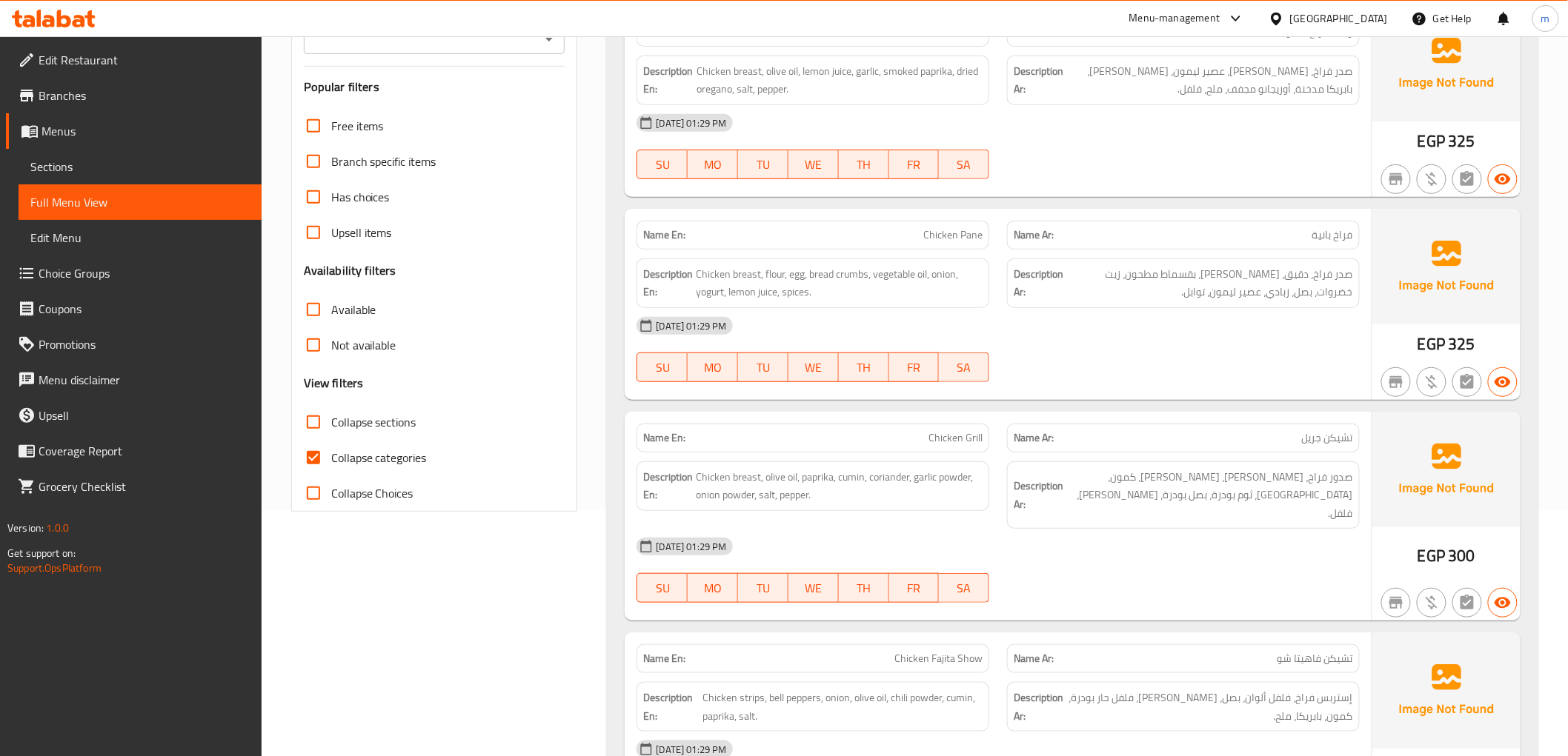
click at [313, 458] on input "Collapse categories" at bounding box center [313, 457] width 35 height 35
checkbox input "false"
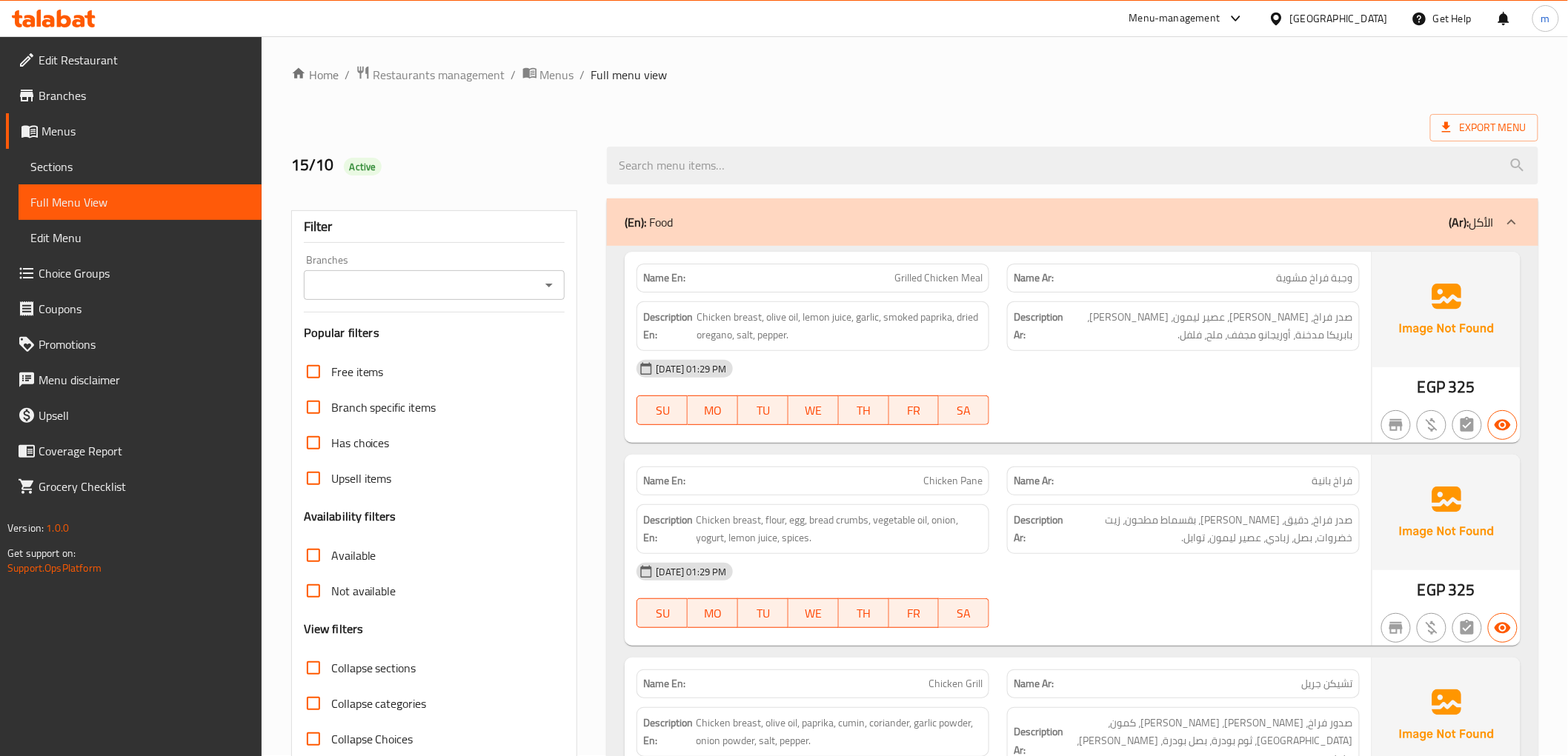
scroll to position [0, 0]
click at [1277, 224] on div "(En): Food (Ar): الأكل" at bounding box center [1058, 222] width 869 height 18
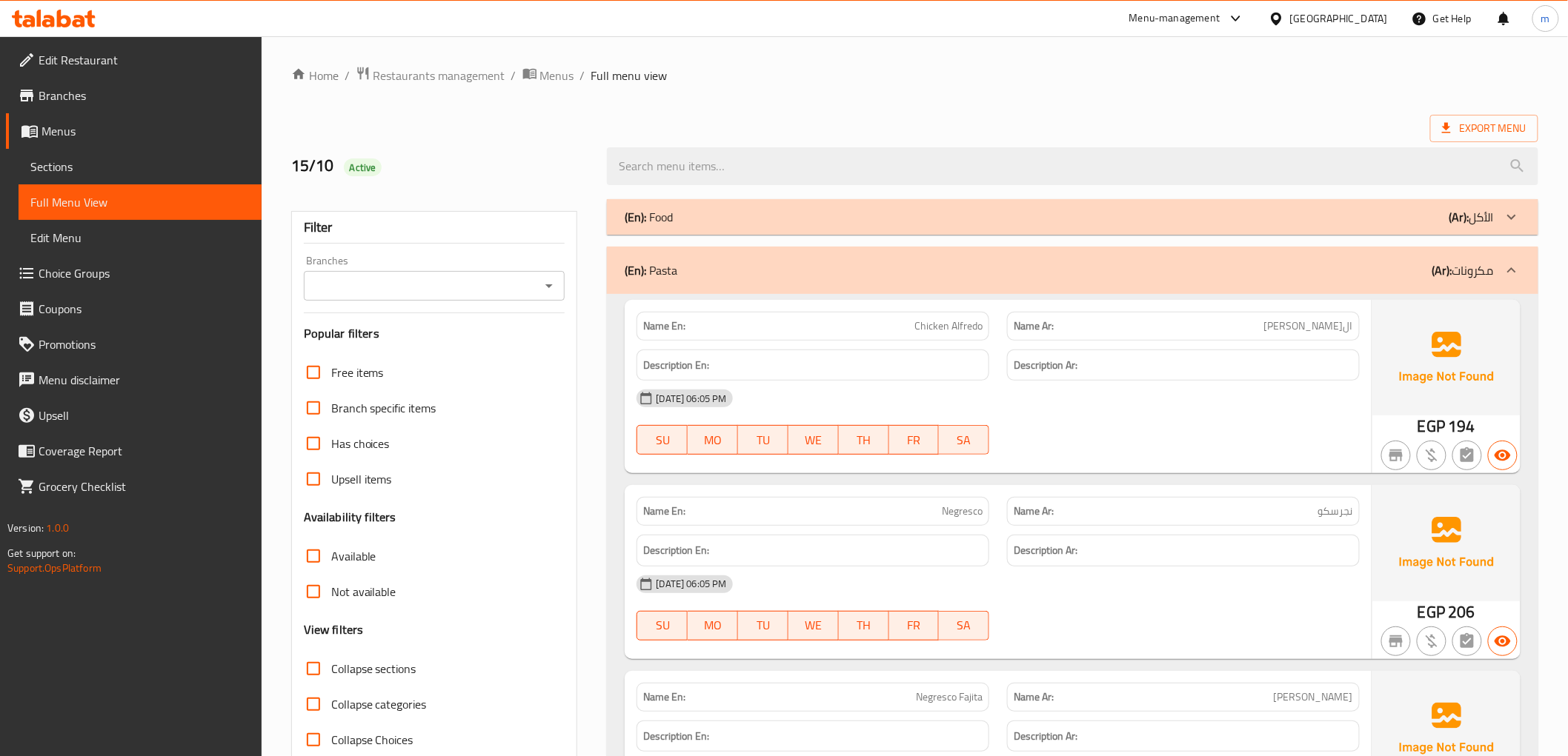
click at [1396, 269] on div "(En): Pasta (Ar): مكرونات" at bounding box center [1058, 270] width 869 height 18
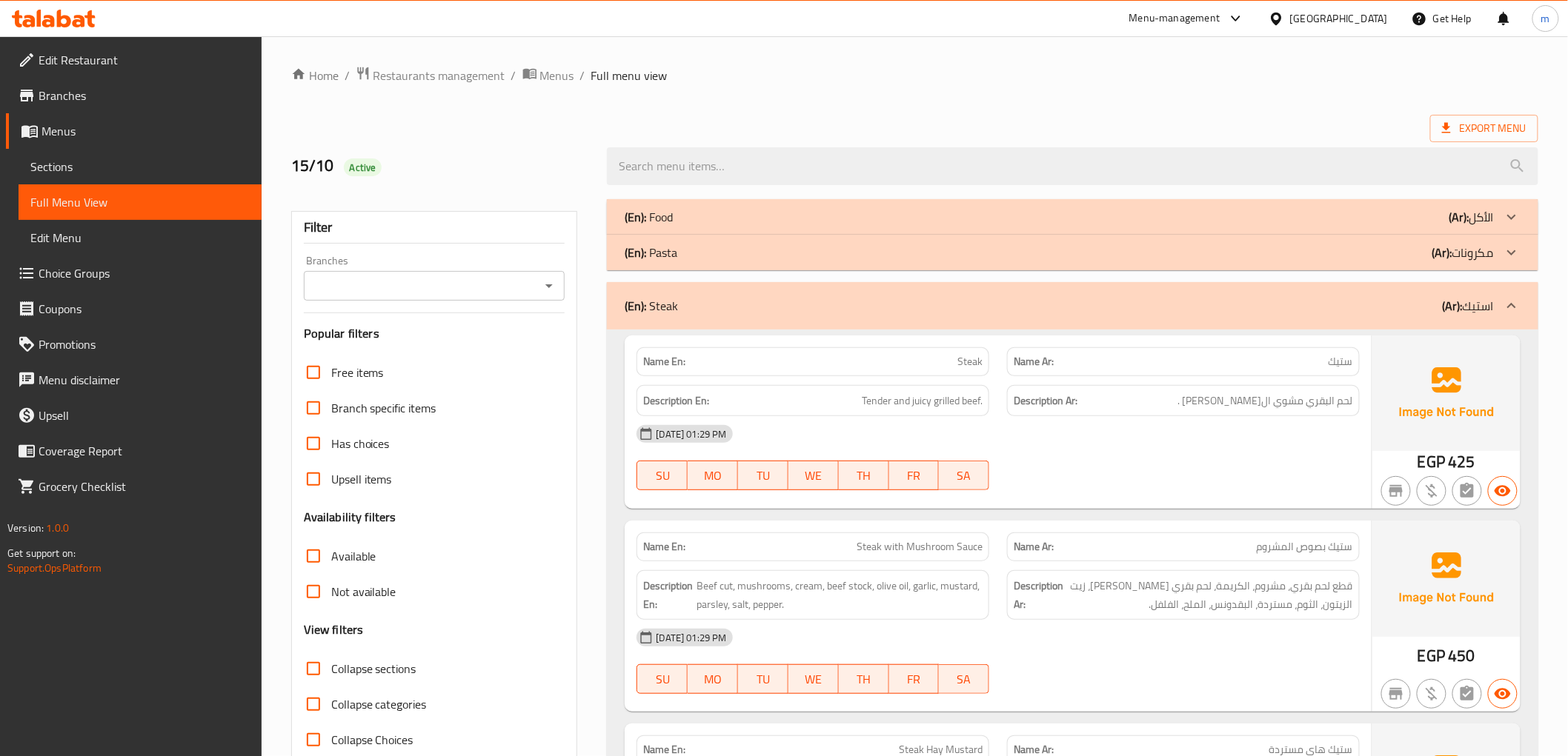
click at [1404, 255] on div "(En): Pasta (Ar): مكرونات" at bounding box center [1058, 253] width 869 height 18
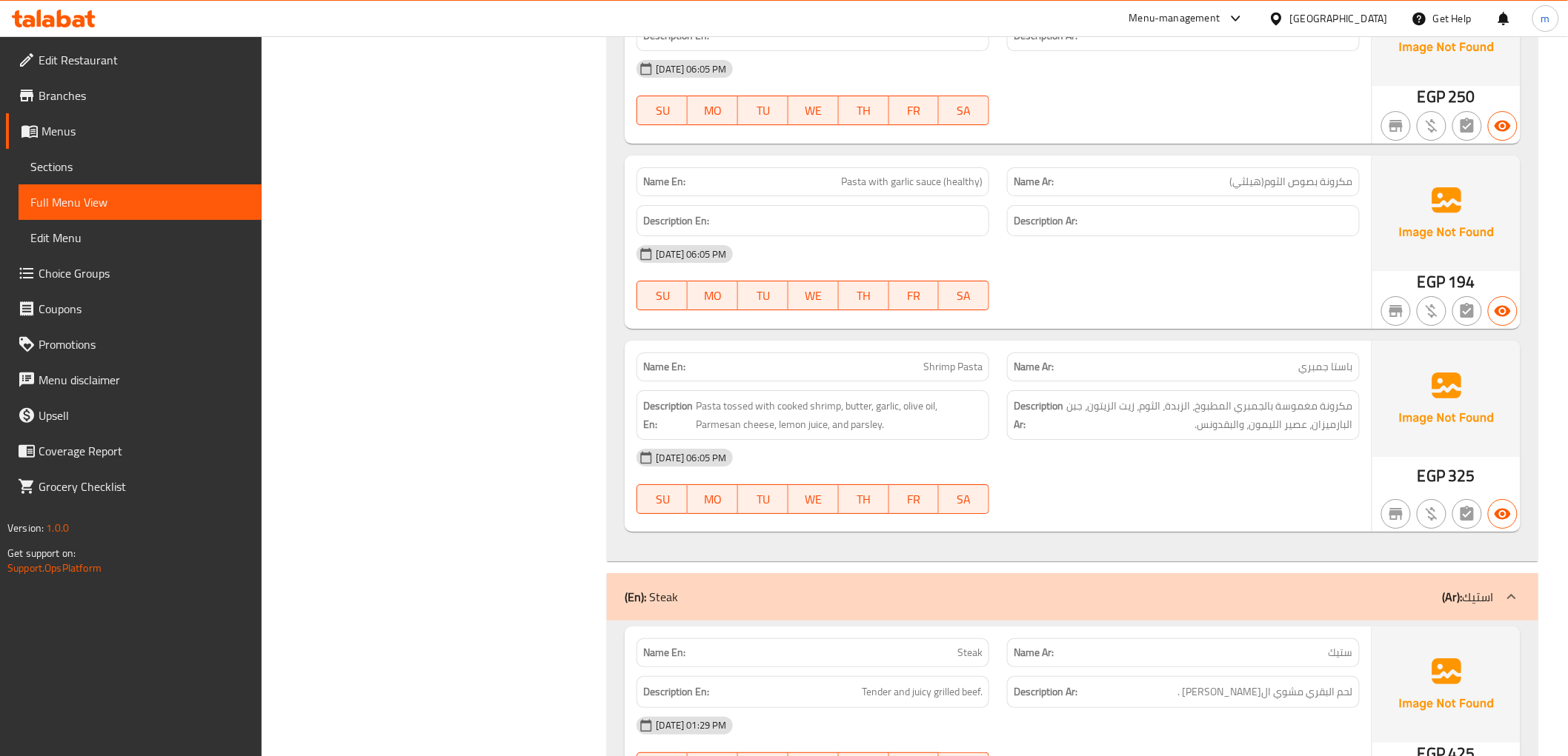
scroll to position [2222, 0]
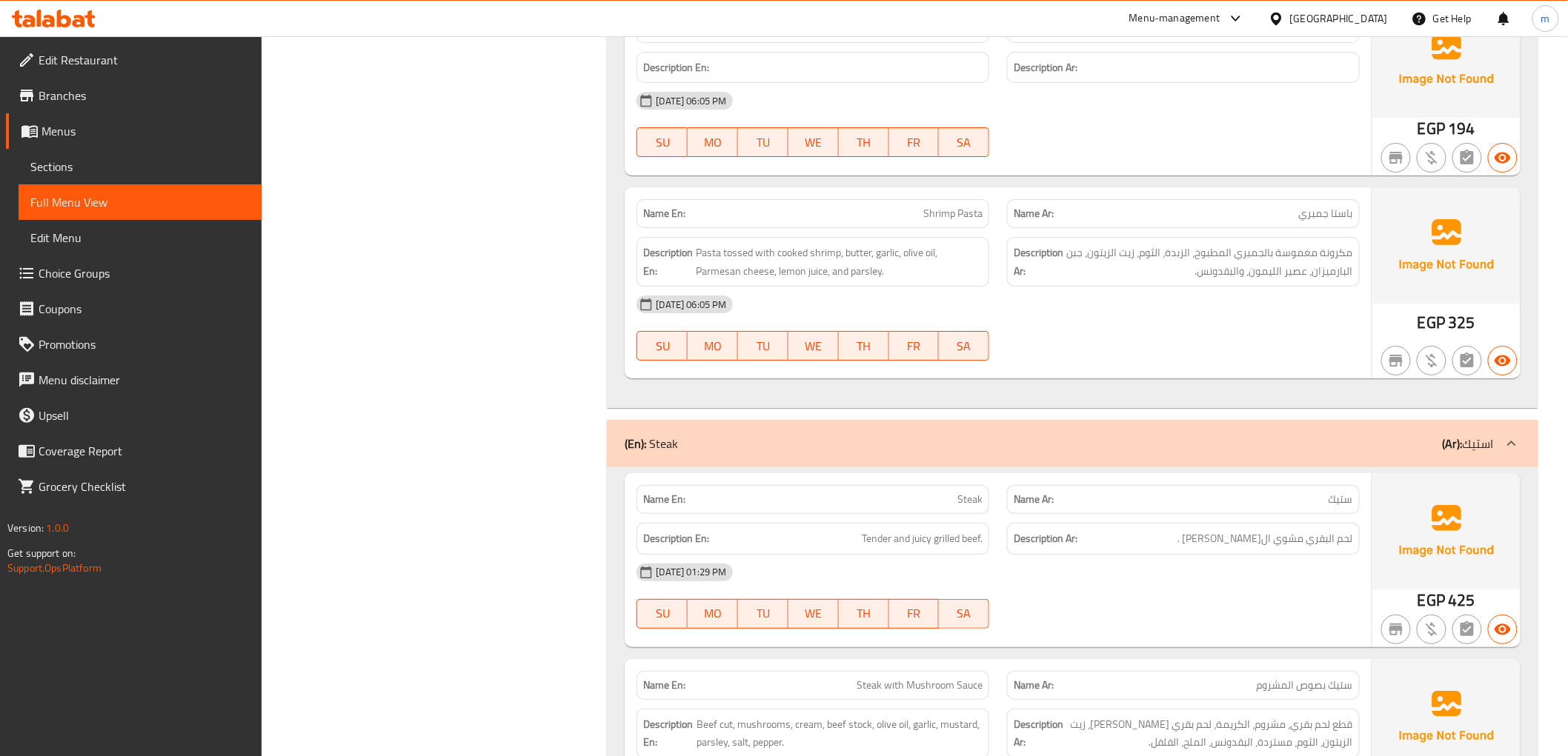
click at [1446, 447] on b "(Ar):" at bounding box center [1452, 444] width 20 height 22
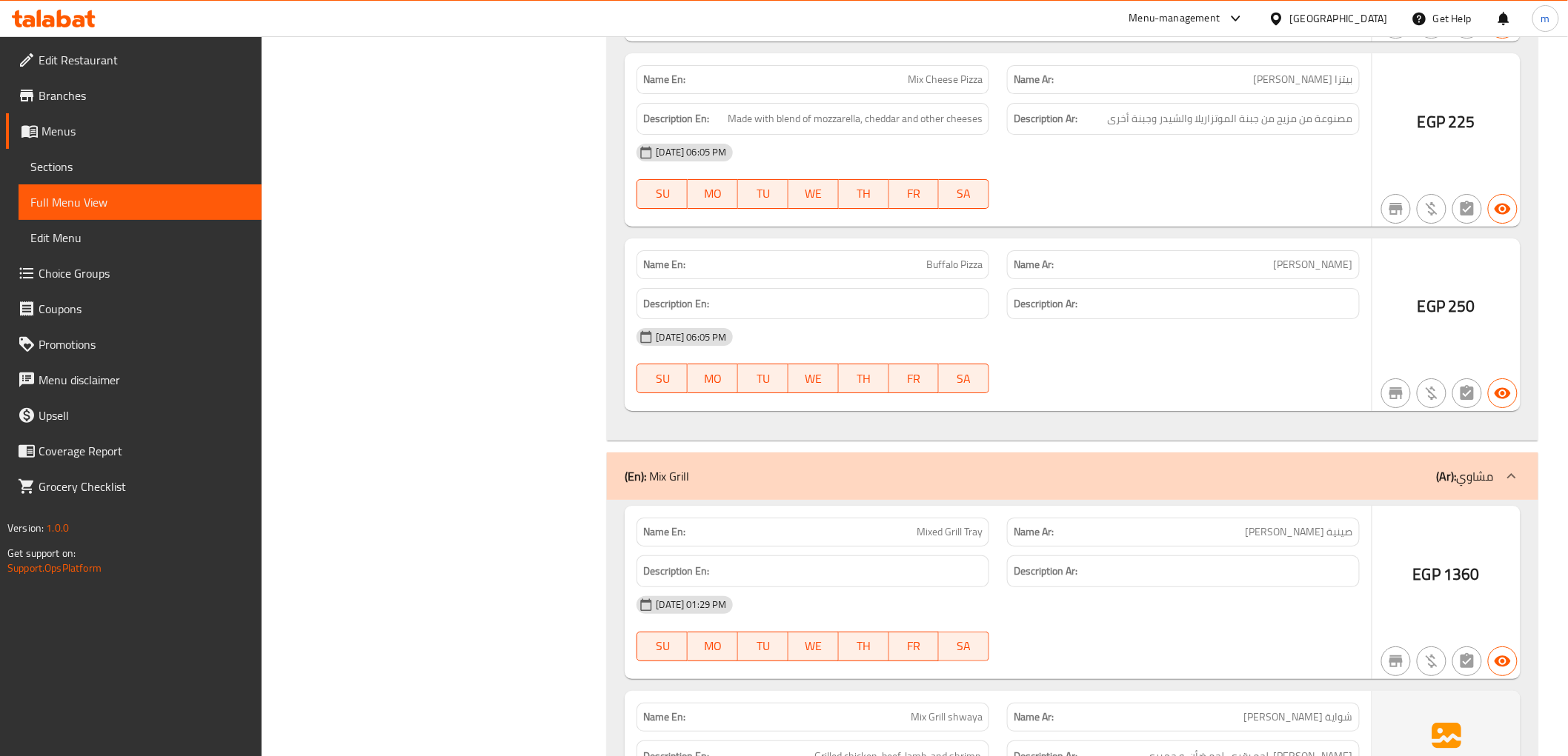
scroll to position [4608, 0]
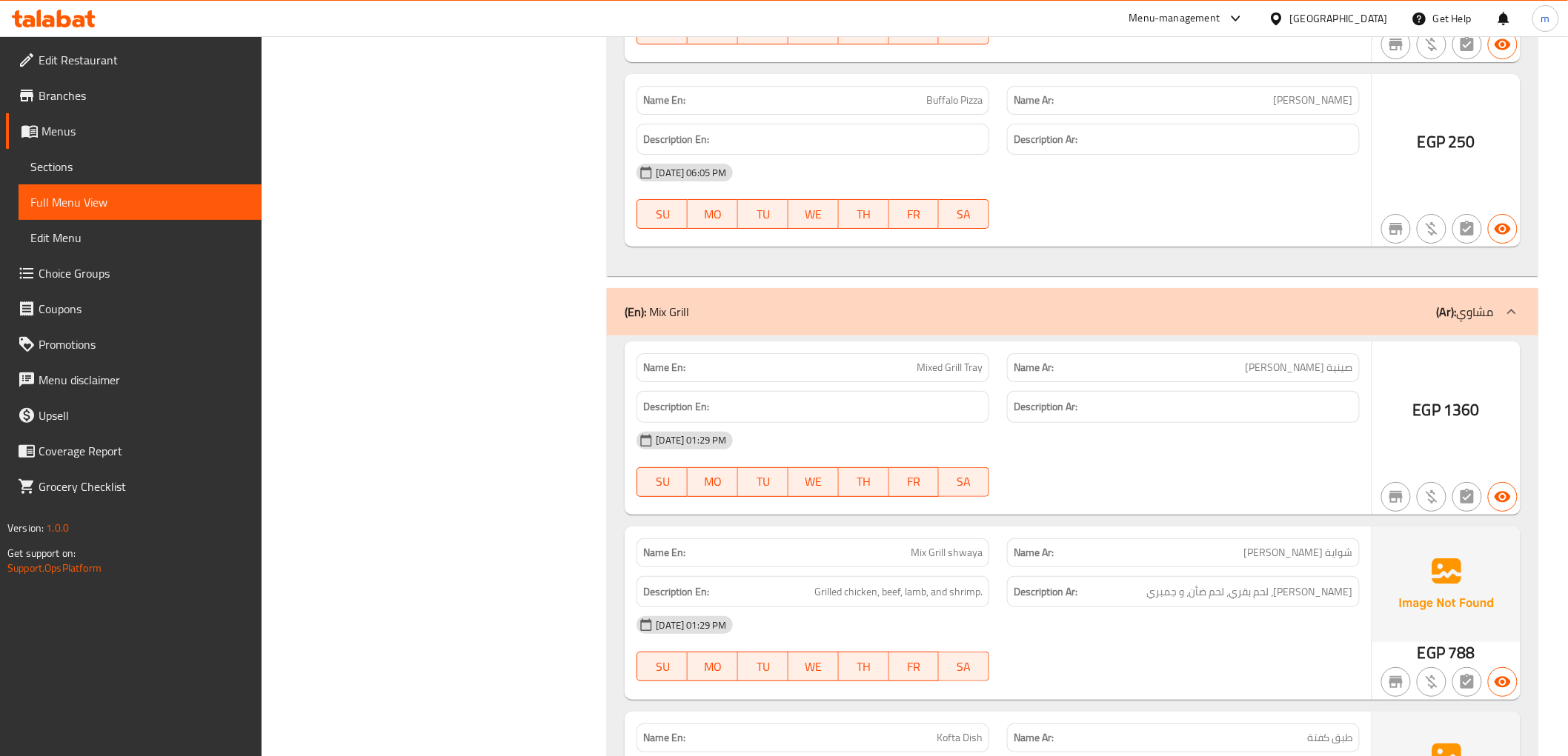
click at [1412, 316] on div "(En): Mix Grill (Ar): مشاوي" at bounding box center [1058, 311] width 869 height 18
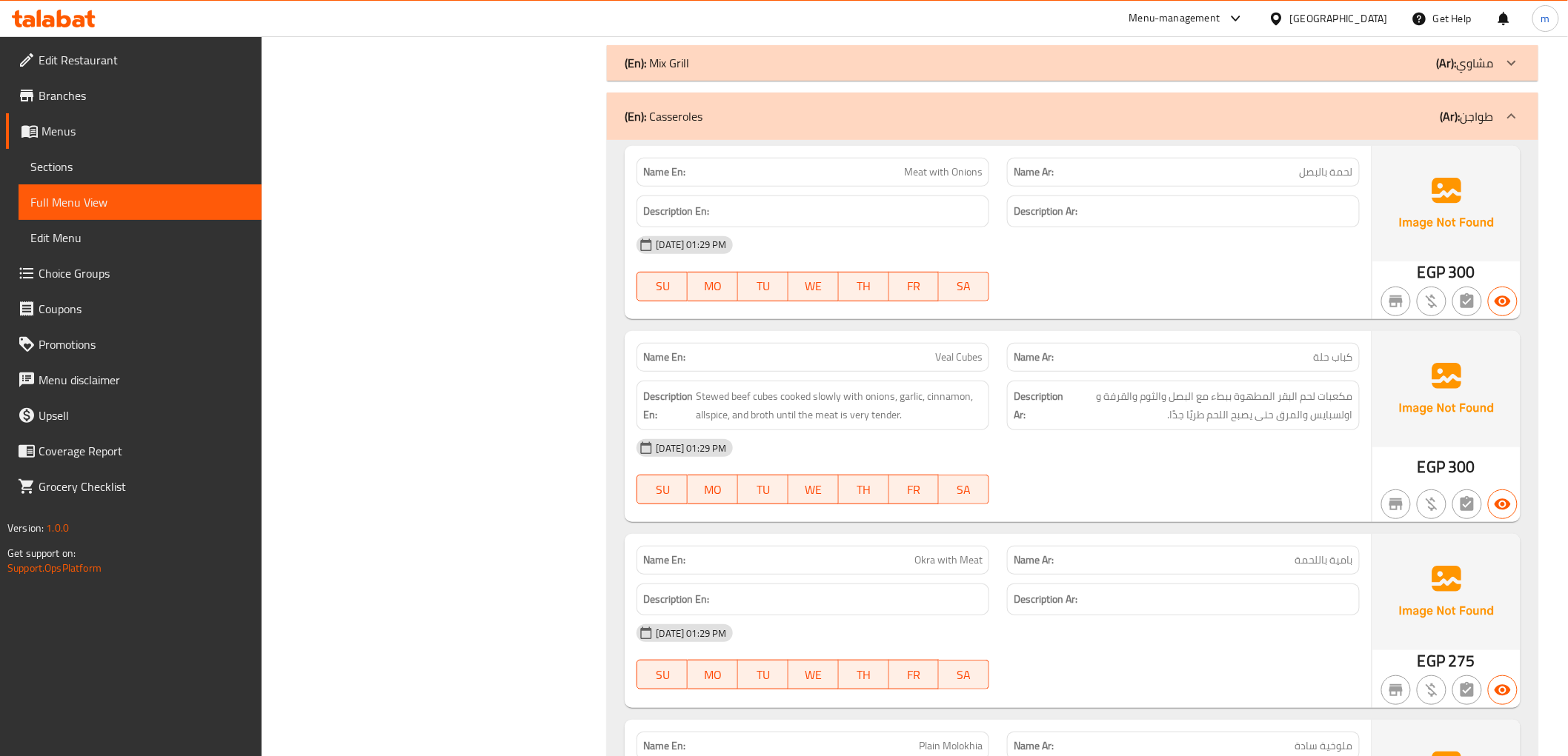
scroll to position [4856, 0]
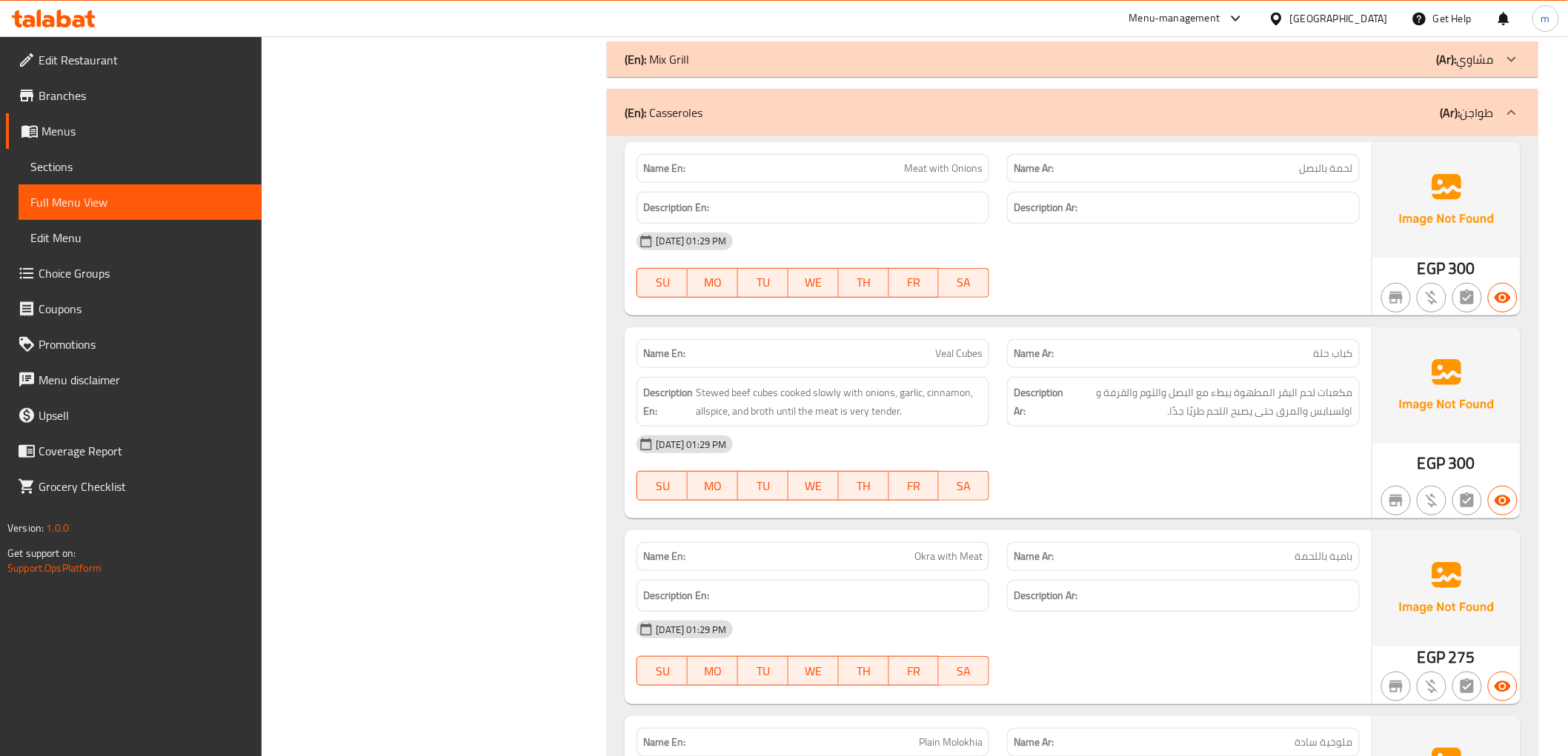
click at [1410, 122] on div "(En): Casseroles (Ar): طواجن" at bounding box center [1058, 112] width 869 height 18
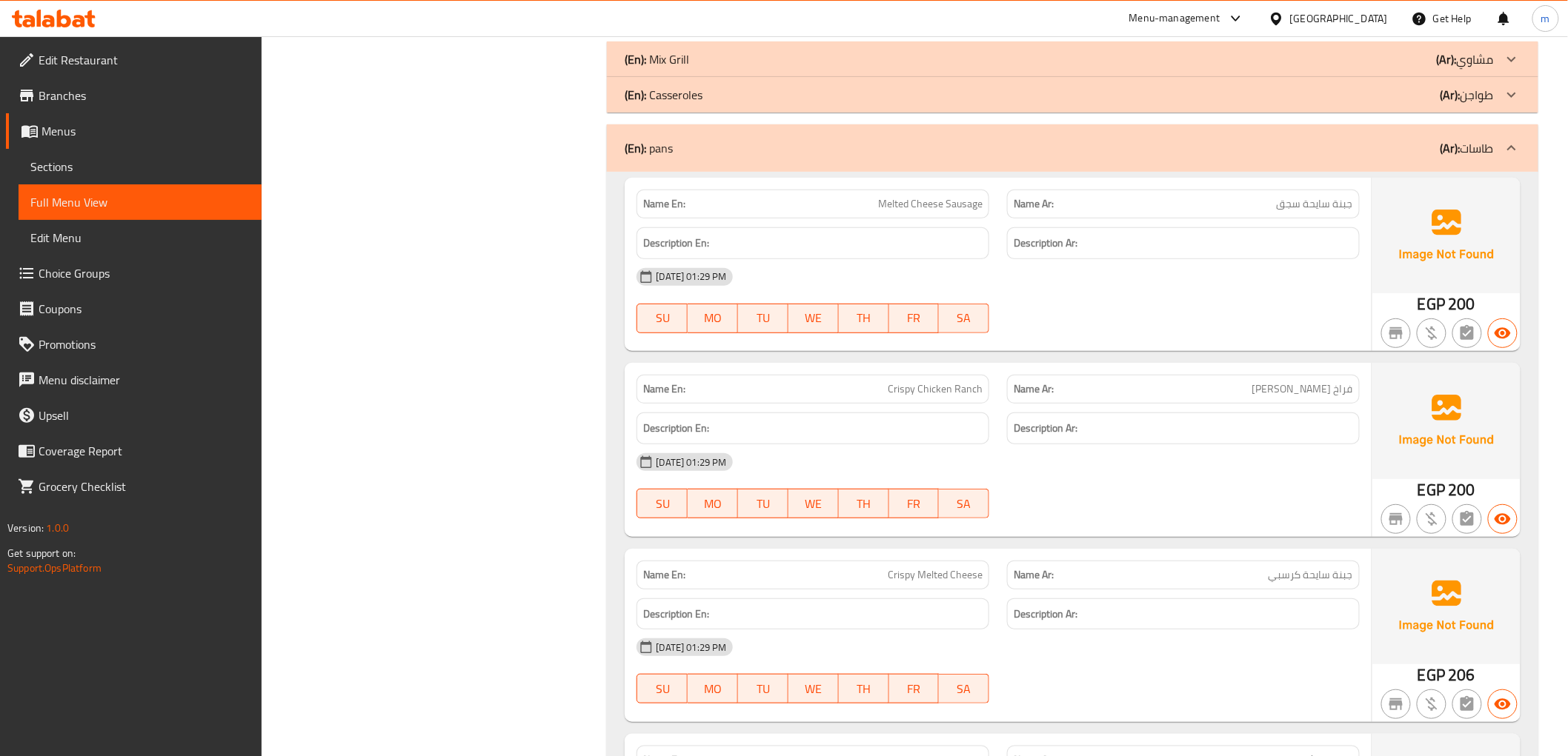
click at [1402, 143] on div "(En): pans (Ar): طاسات" at bounding box center [1058, 148] width 869 height 18
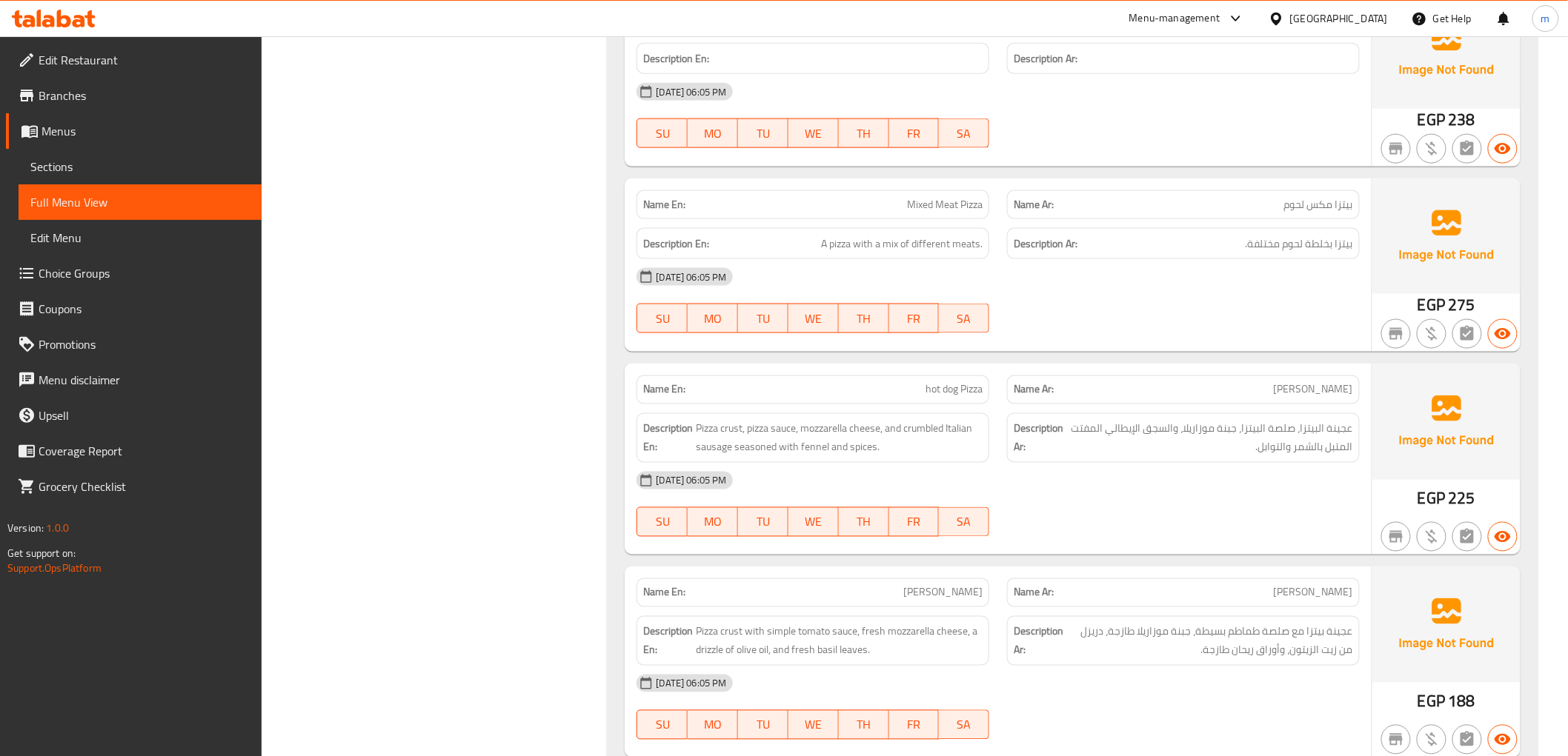
scroll to position [3047, 0]
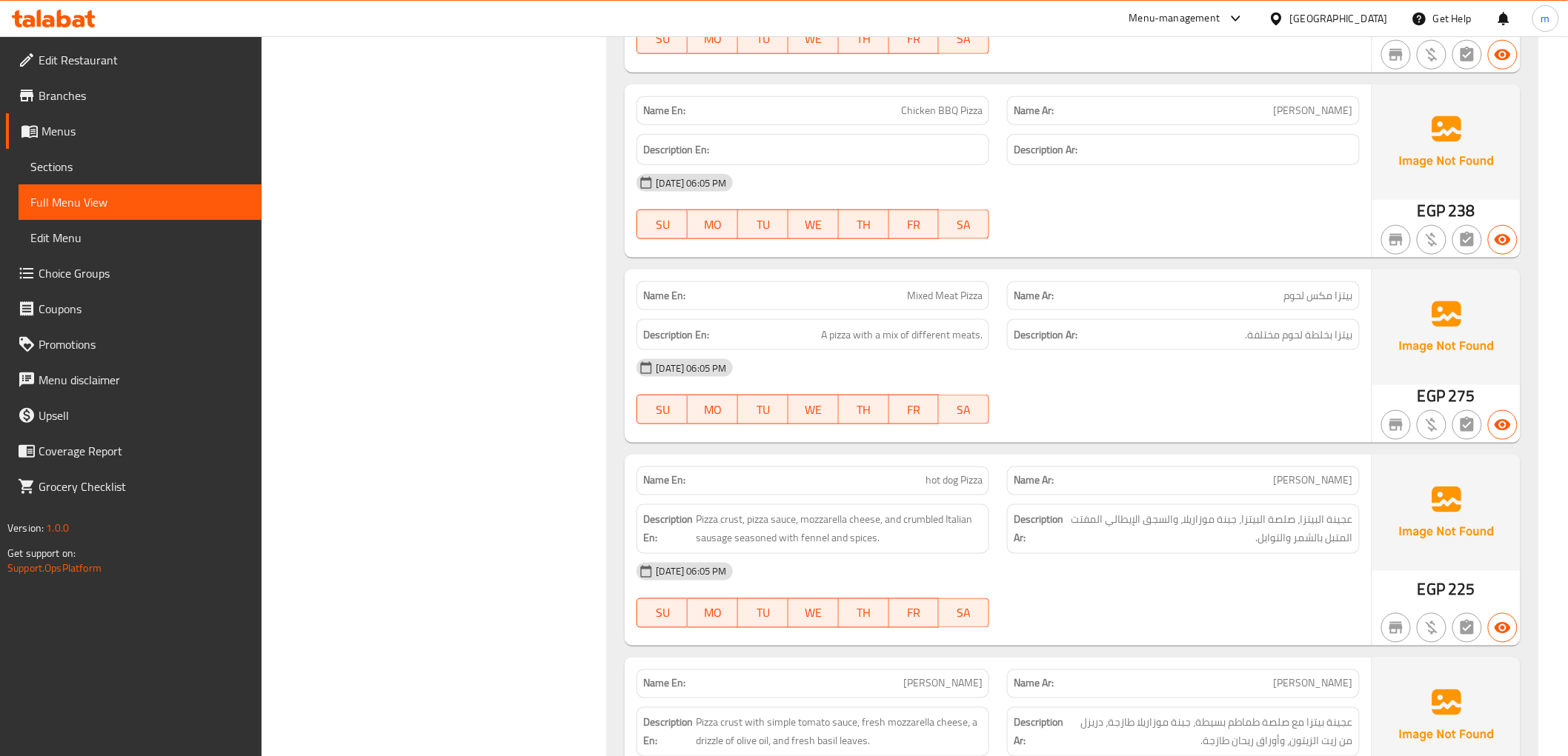
click at [1308, 294] on span "بيتزا مكس لحوم" at bounding box center [1319, 296] width 69 height 16
copy span "بيتزا مكس لحوم"
